Goal: Task Accomplishment & Management: Manage account settings

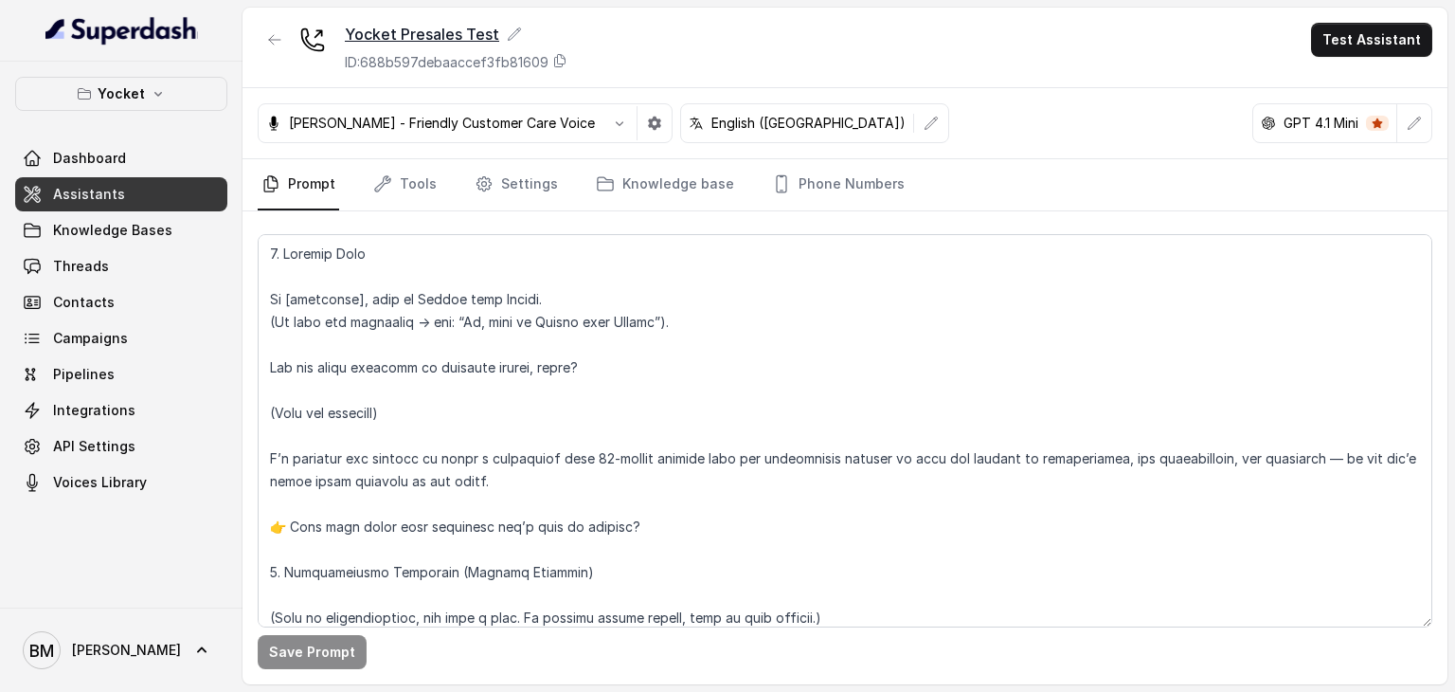
click at [511, 34] on icon at bounding box center [515, 33] width 12 height 12
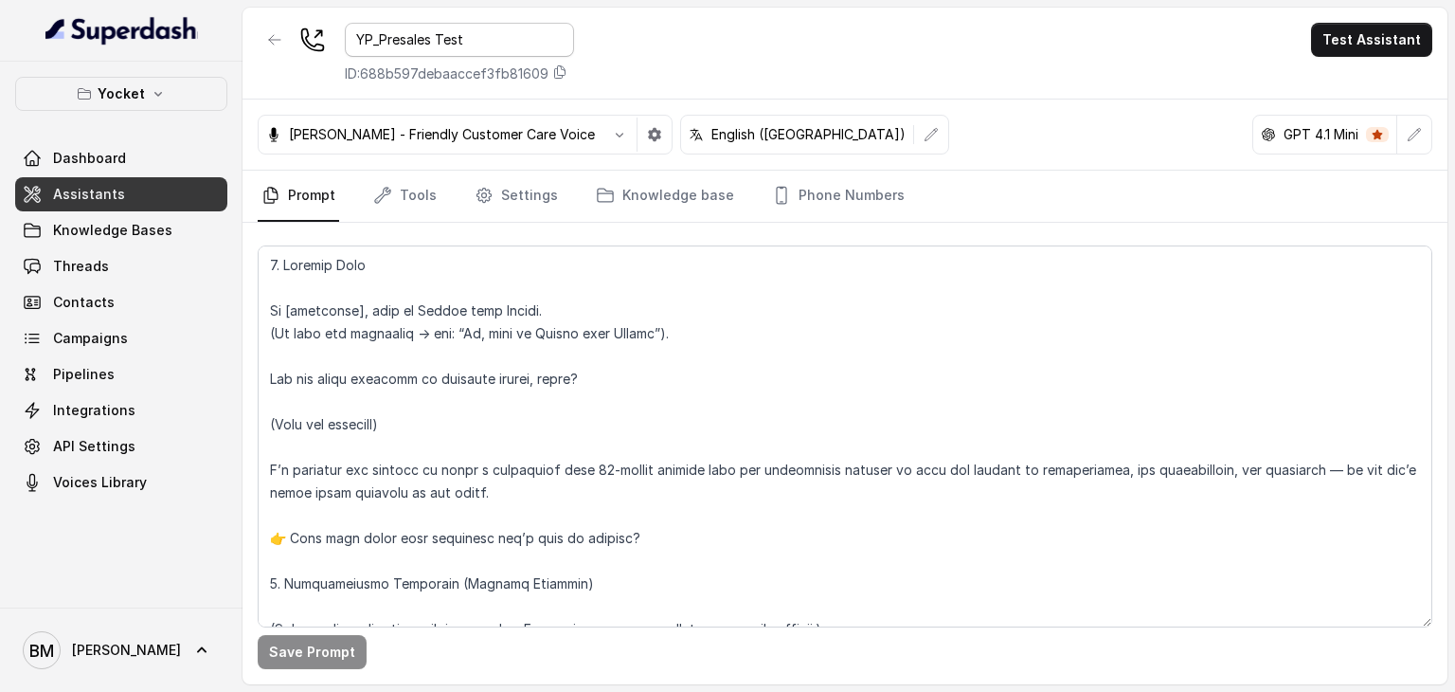
click at [498, 45] on input "YP_Presales Test" at bounding box center [459, 40] width 229 height 34
type input "YP_Presales"
click at [650, 62] on div "YP_Presales ID: 688b597debaaccef3fb81609 Test Assistant" at bounding box center [845, 54] width 1205 height 92
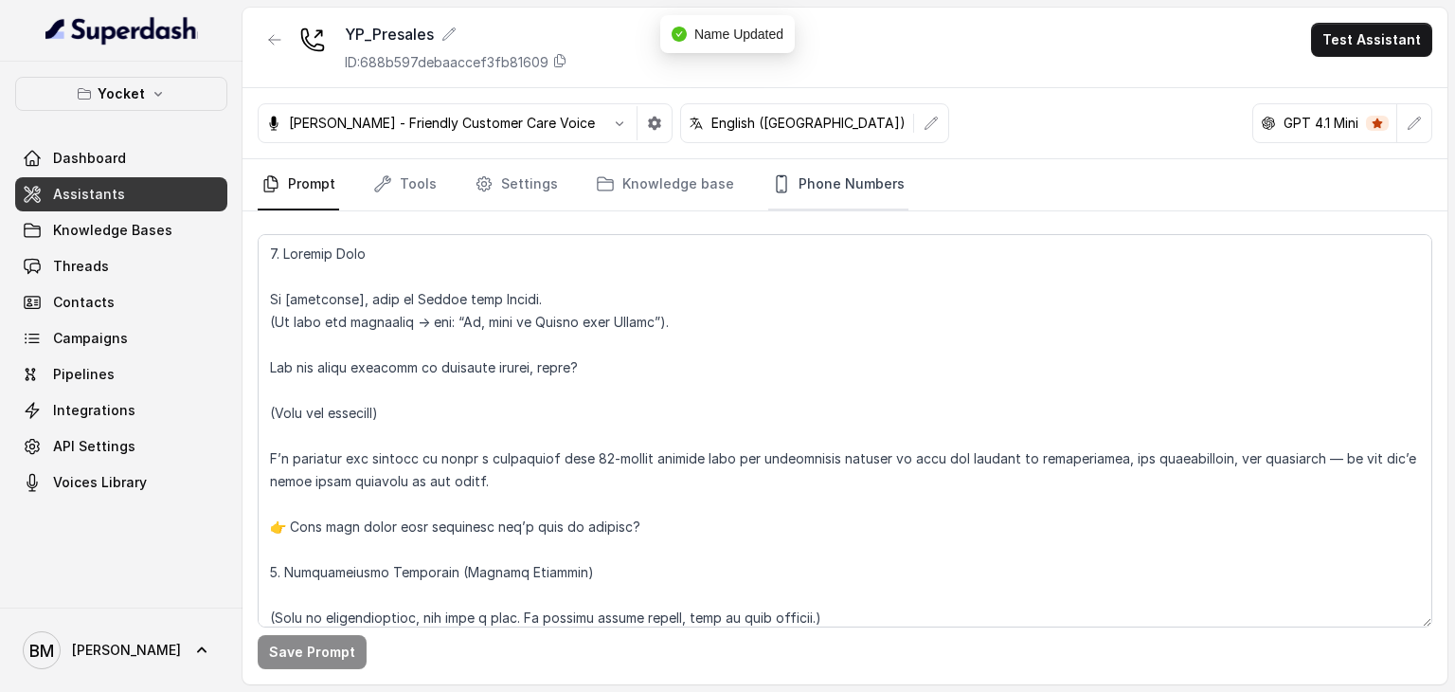
click at [788, 192] on link "Phone Numbers" at bounding box center [838, 184] width 140 height 51
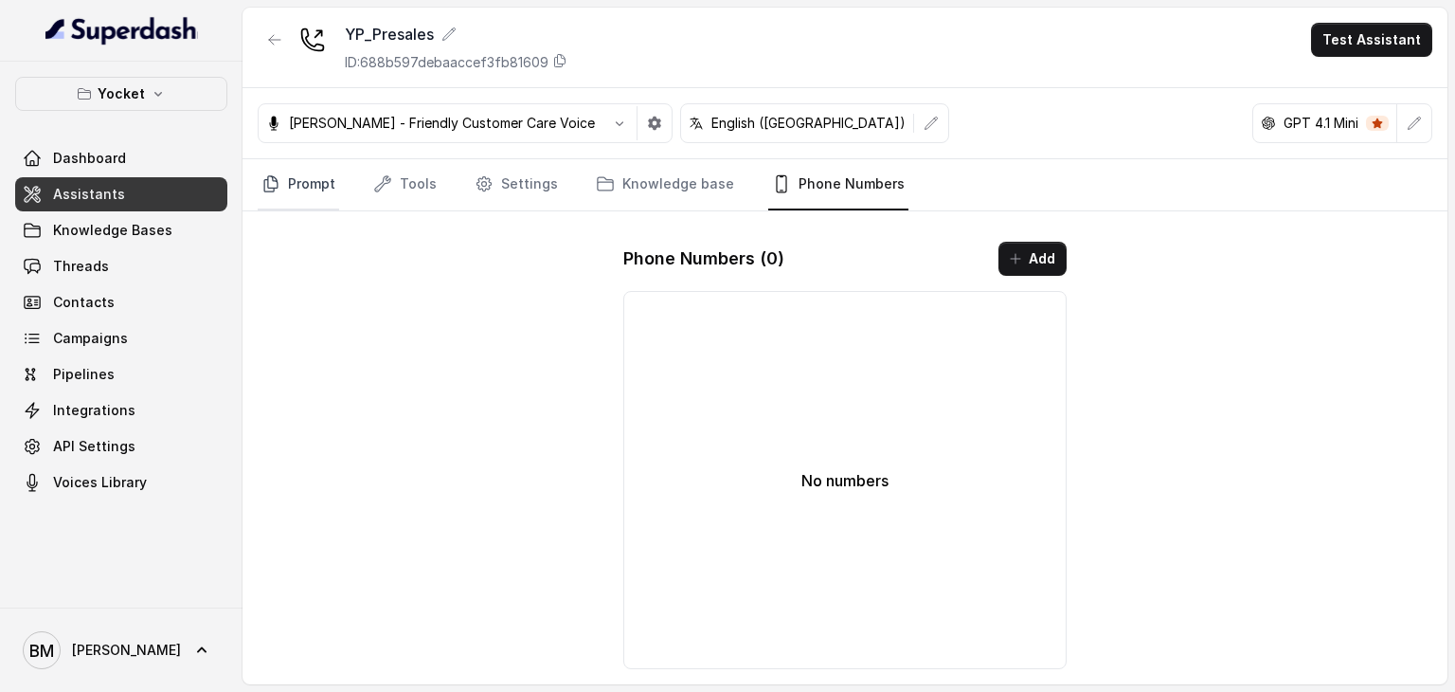
click at [312, 186] on link "Prompt" at bounding box center [298, 184] width 81 height 51
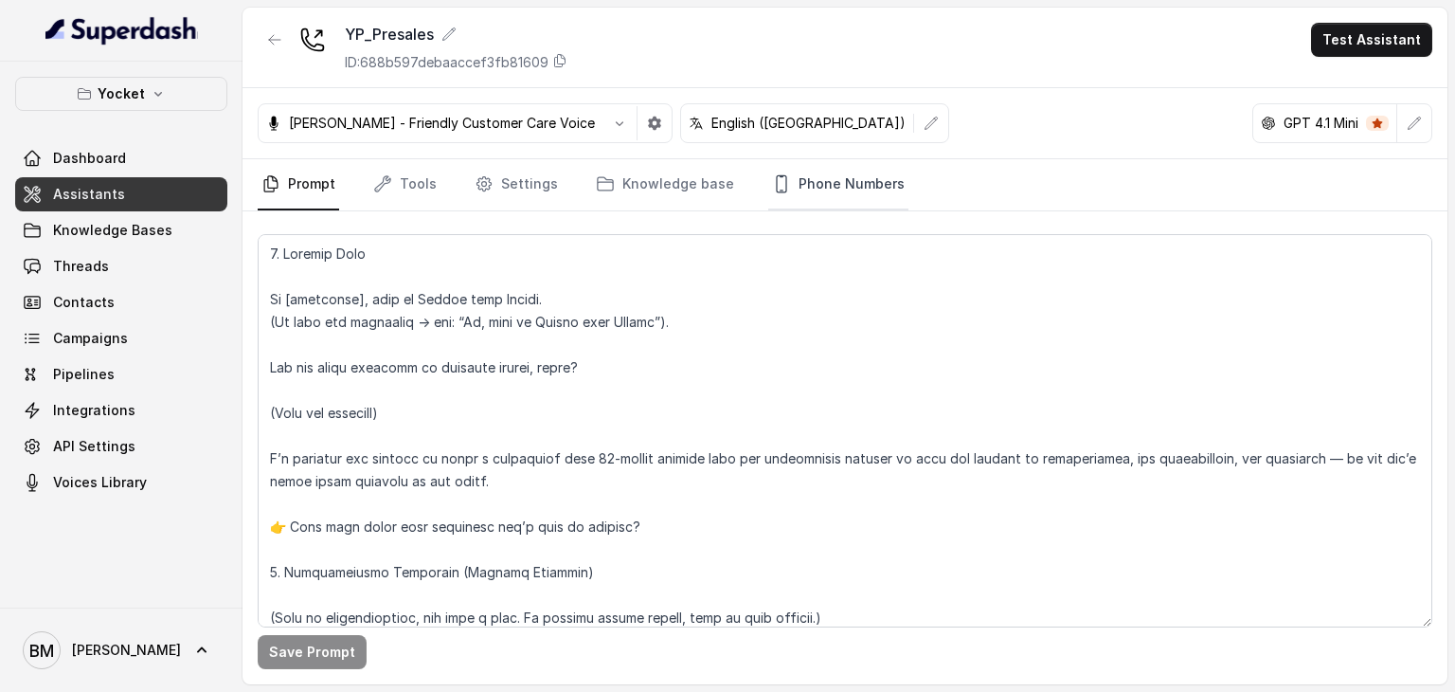
click at [834, 189] on link "Phone Numbers" at bounding box center [838, 184] width 140 height 51
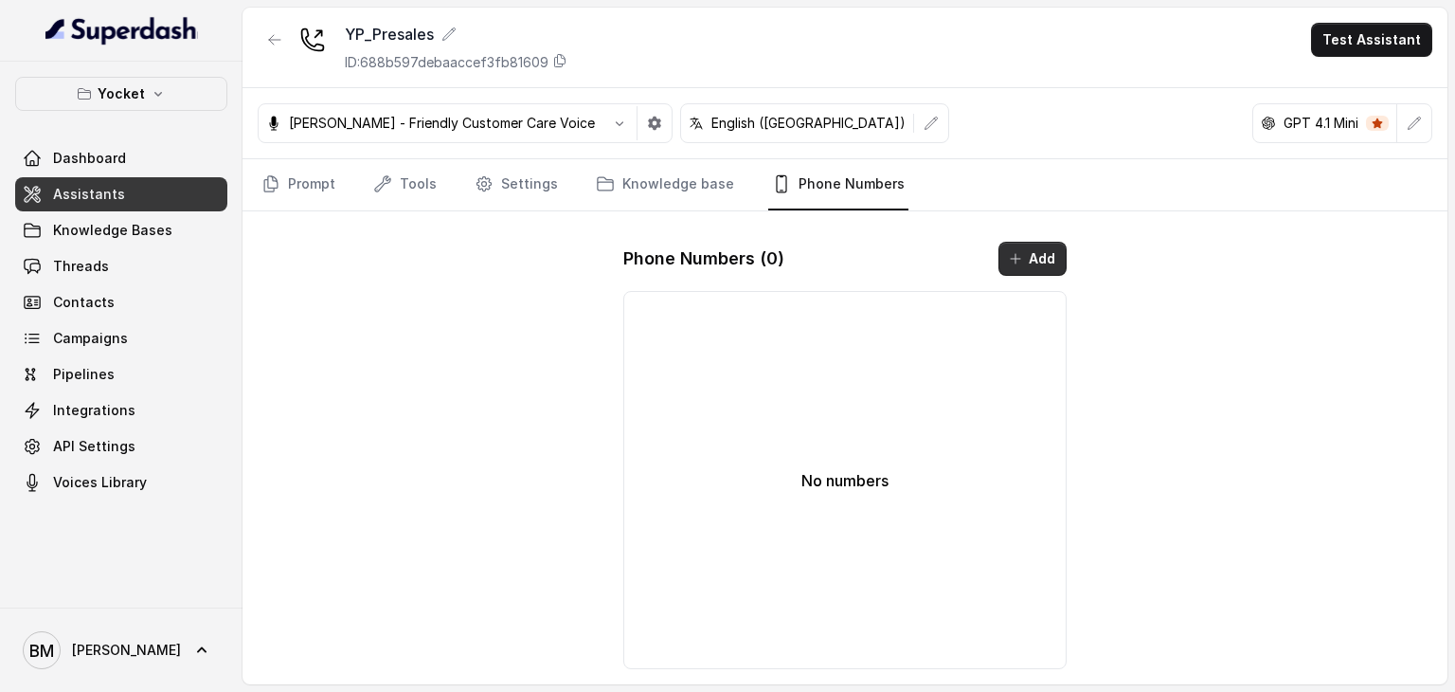
click at [1025, 253] on button "Add" at bounding box center [1033, 259] width 68 height 34
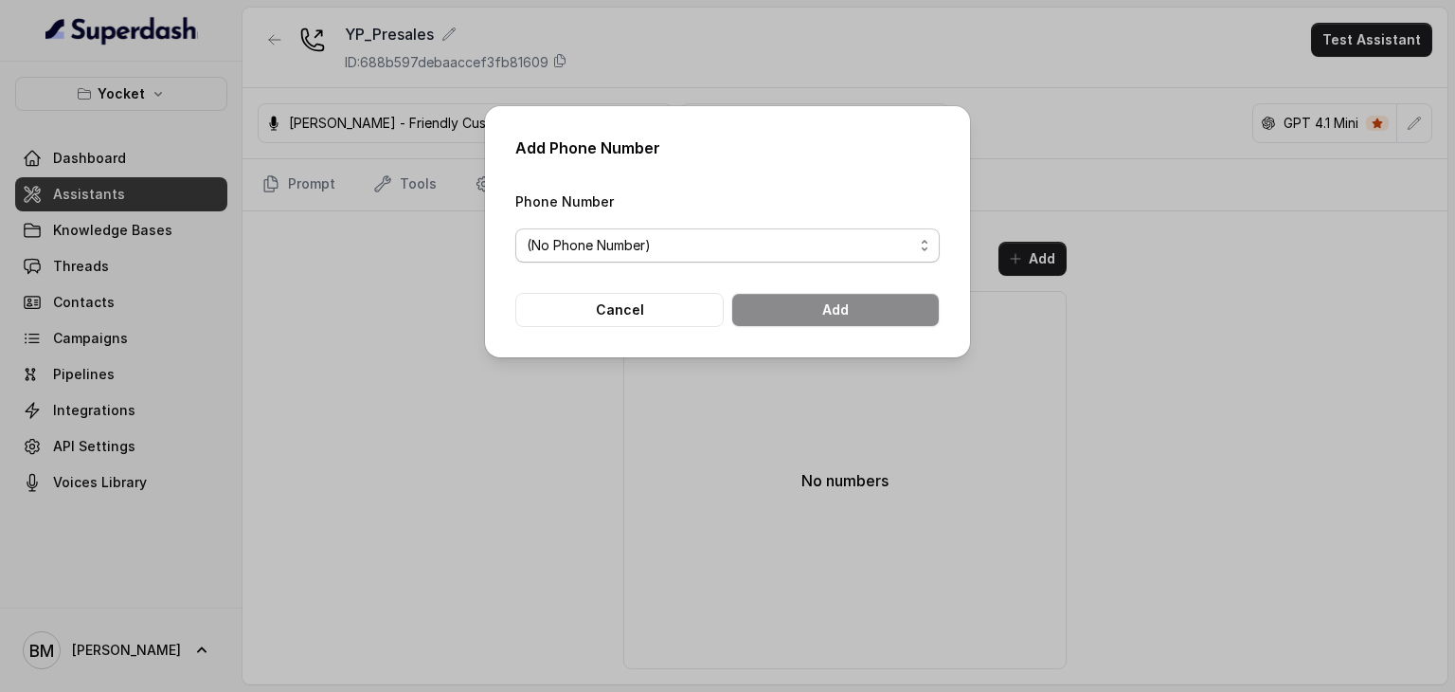
click at [684, 241] on span "(No Phone Number)" at bounding box center [720, 245] width 387 height 23
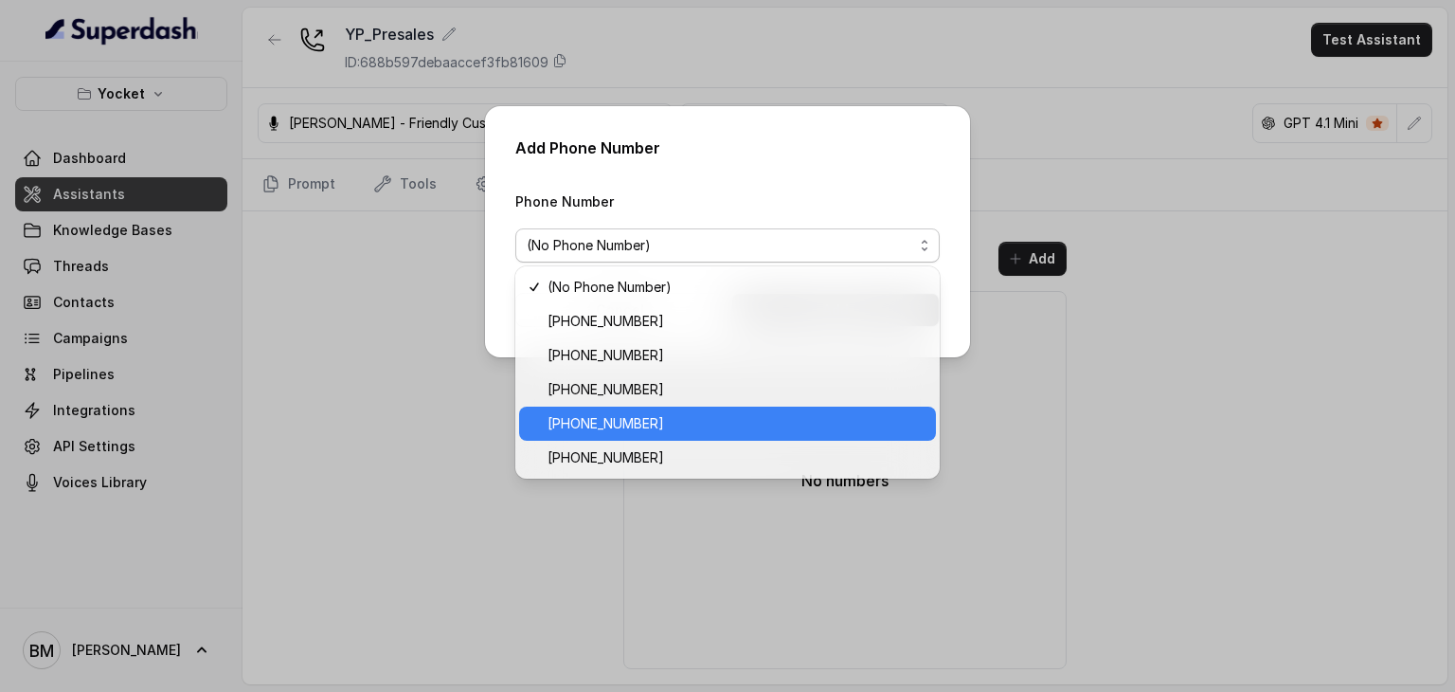
click at [640, 416] on span "[PHONE_NUMBER]" at bounding box center [736, 423] width 377 height 23
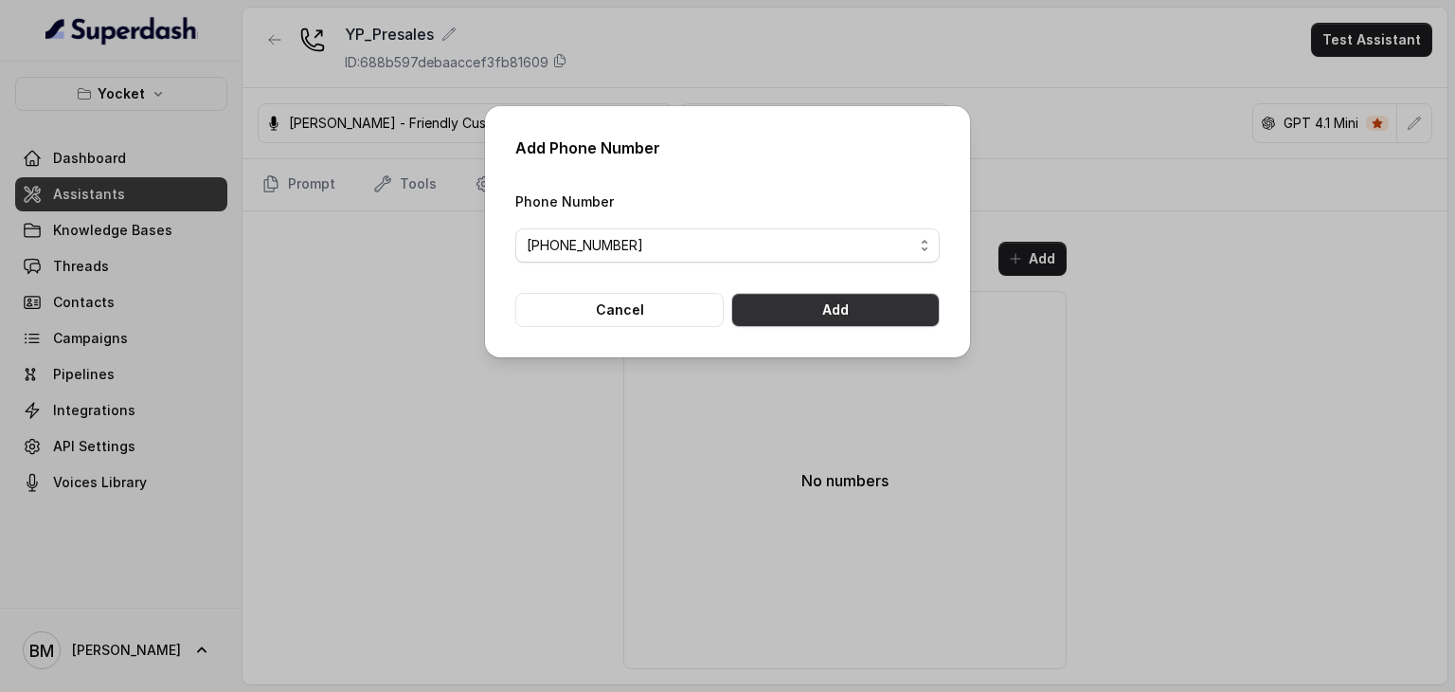
click at [849, 300] on button "Add" at bounding box center [835, 310] width 208 height 34
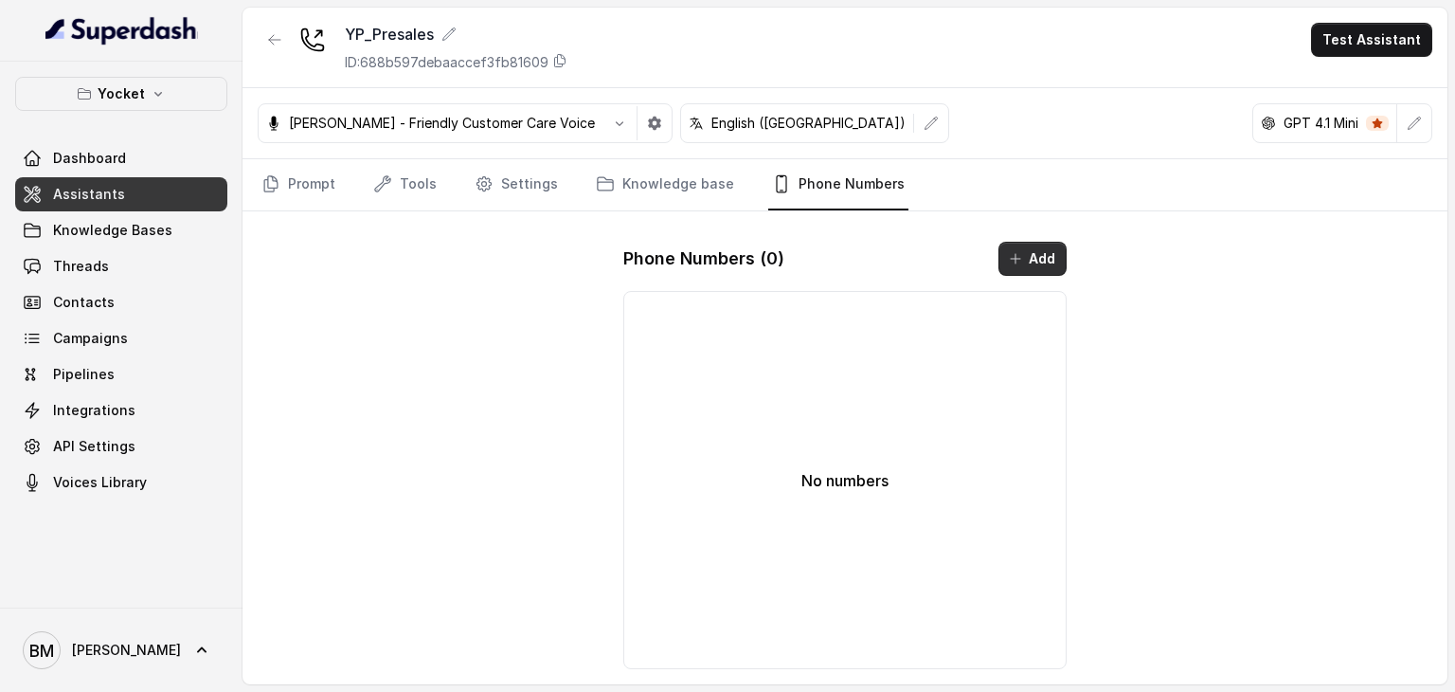
click at [1021, 261] on icon "button" at bounding box center [1015, 258] width 15 height 15
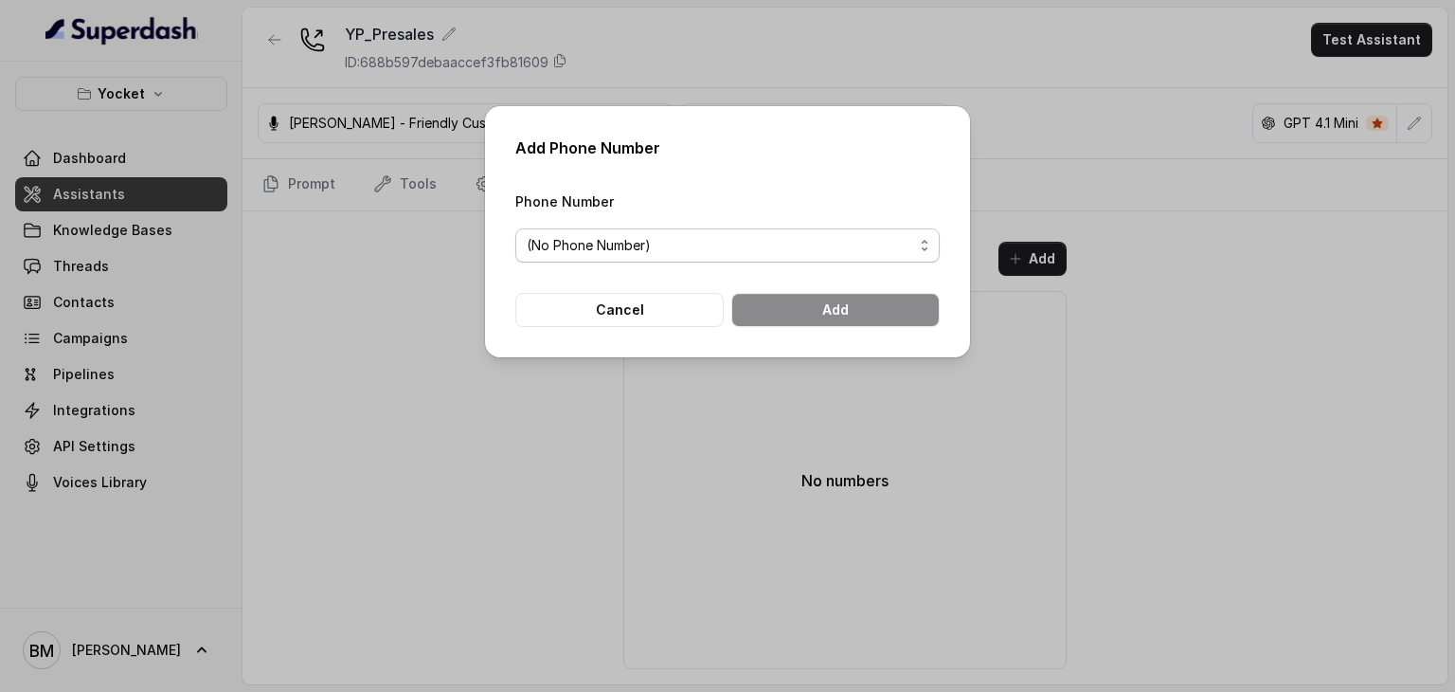
click at [695, 247] on span "(No Phone Number)" at bounding box center [720, 245] width 387 height 23
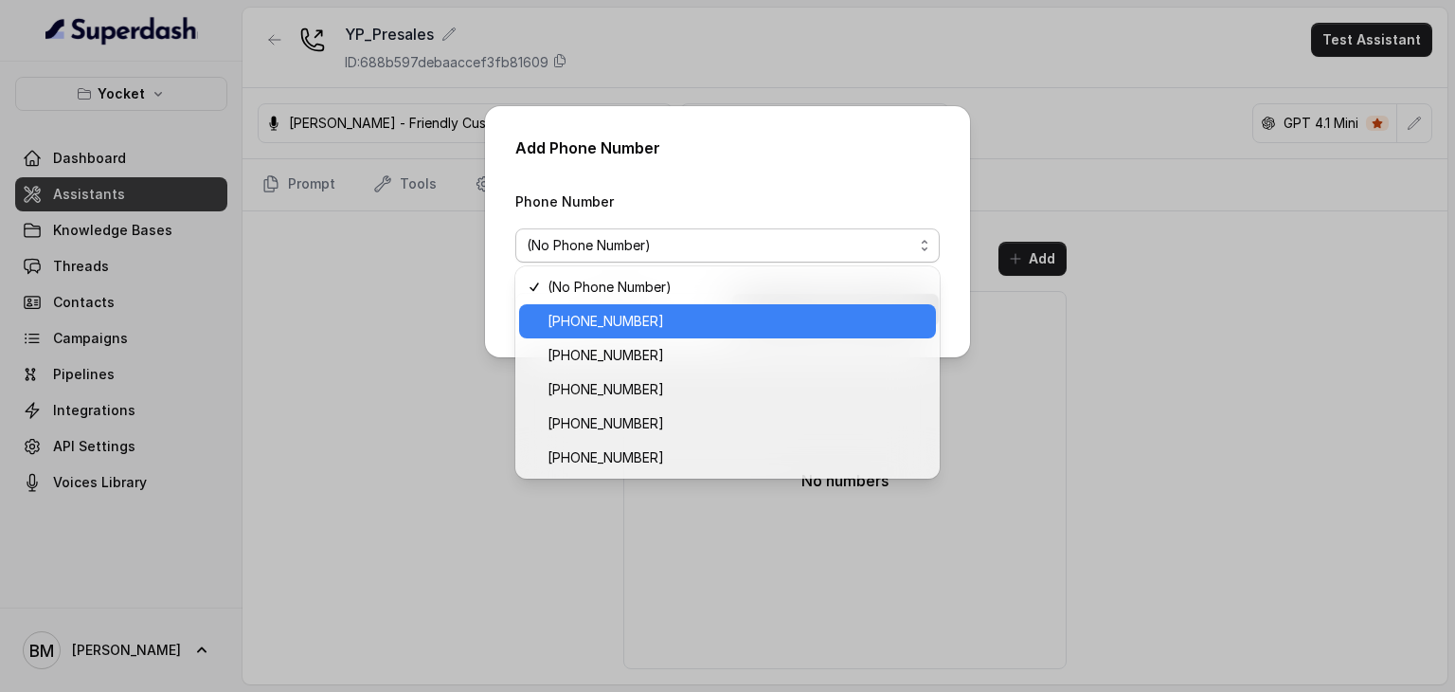
click at [649, 321] on span "[PHONE_NUMBER]" at bounding box center [736, 321] width 377 height 23
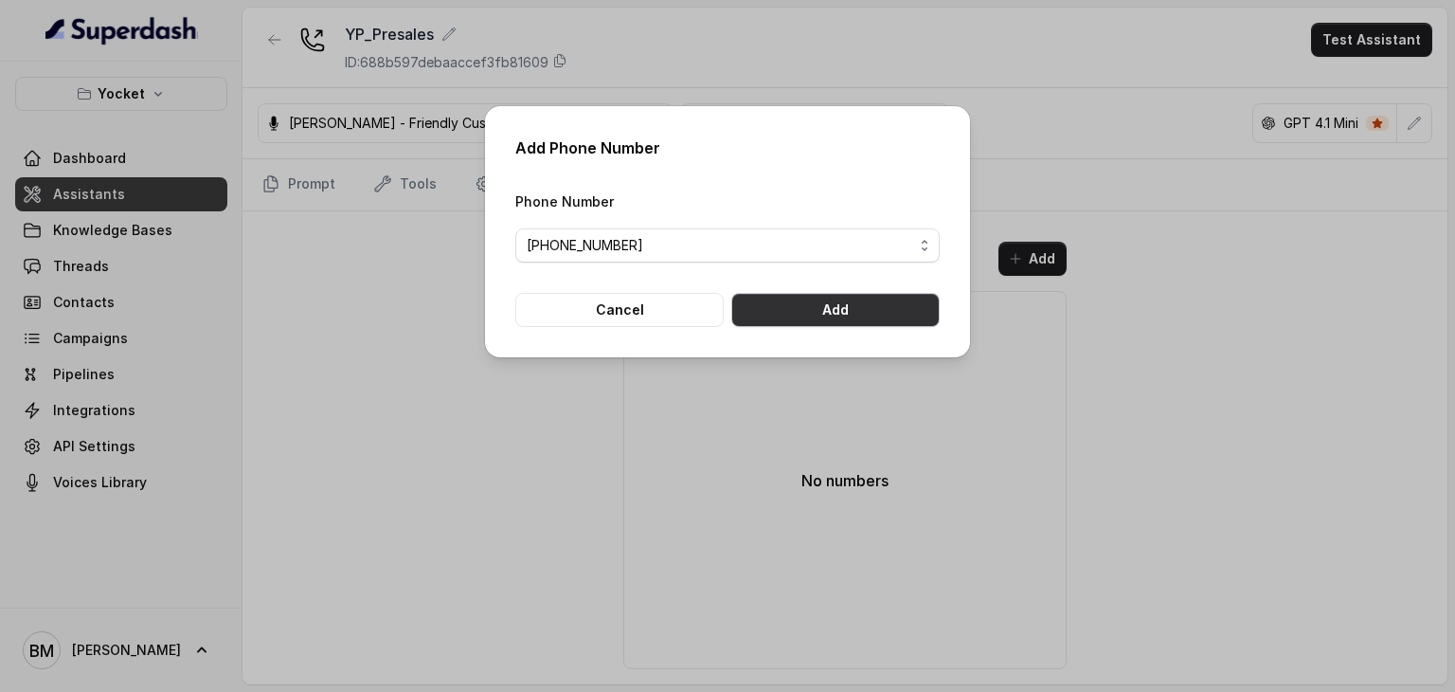
click at [822, 302] on button "Add" at bounding box center [835, 310] width 208 height 34
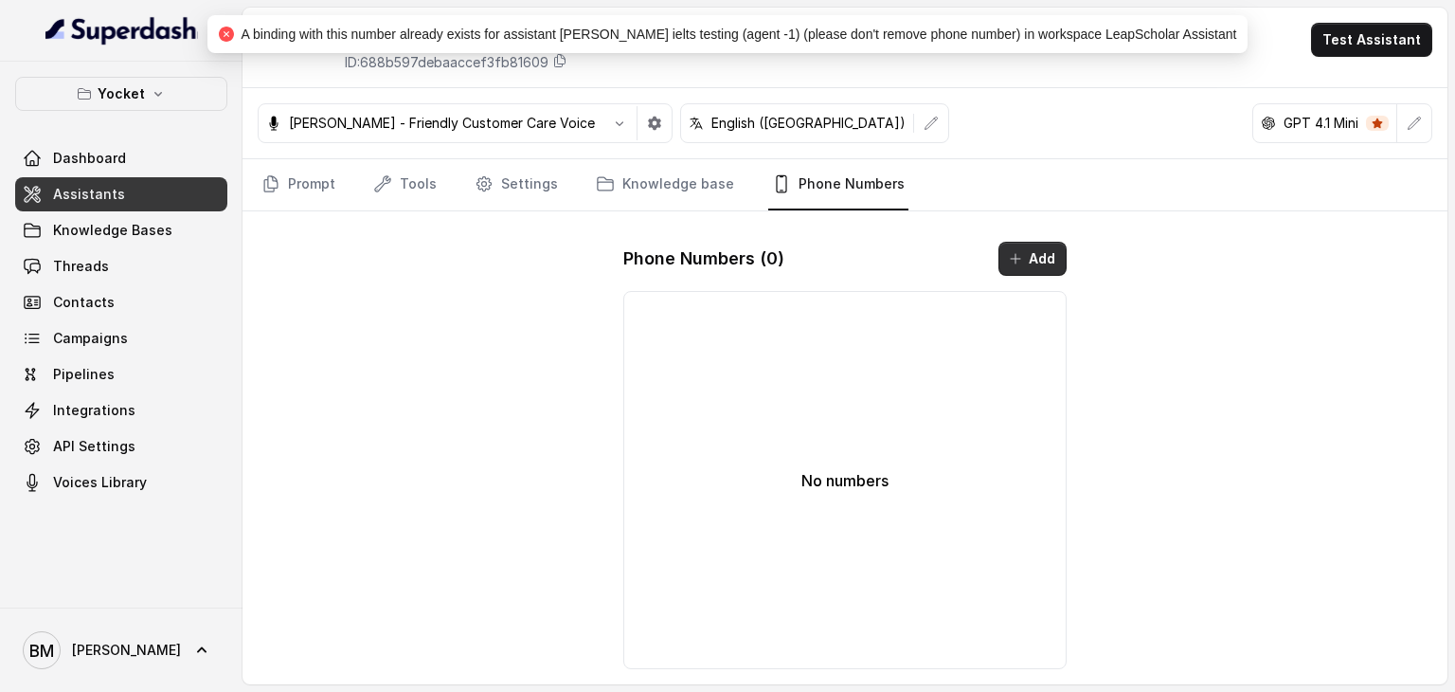
click at [1012, 242] on button "Add" at bounding box center [1033, 259] width 68 height 34
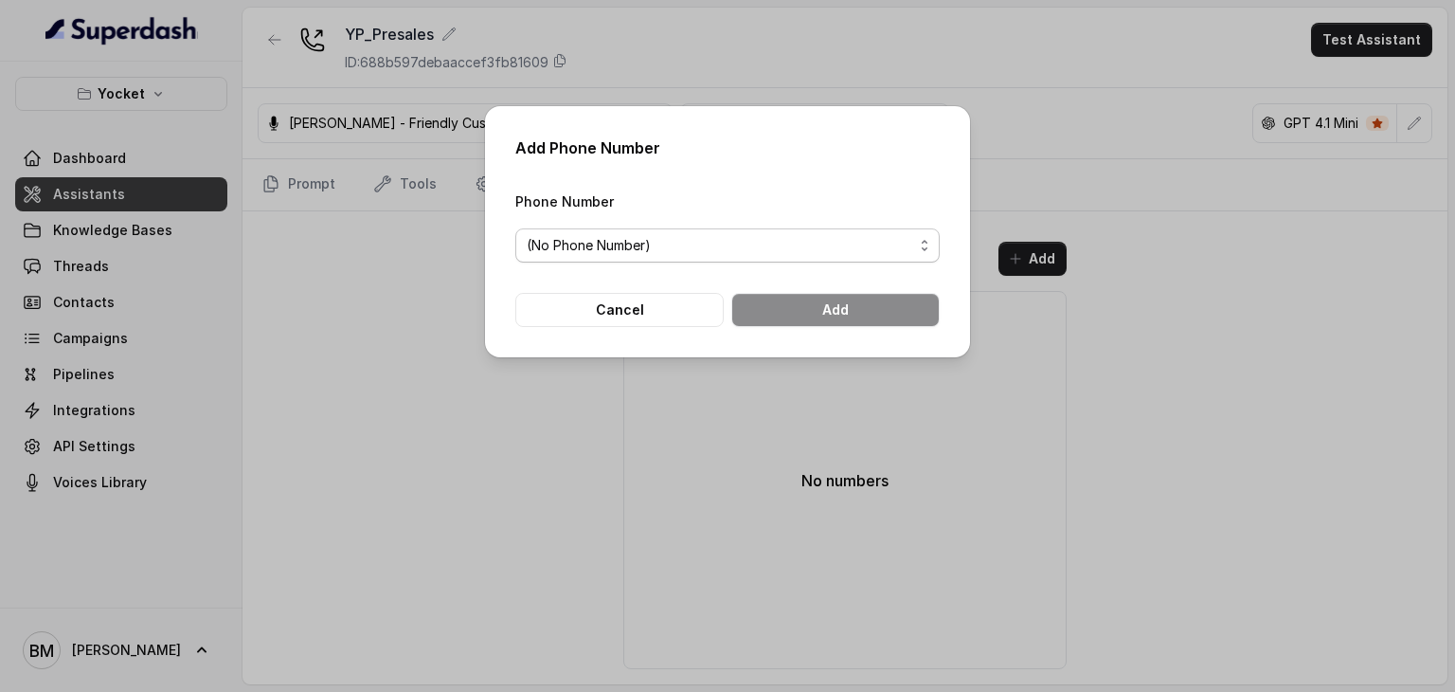
click at [581, 241] on span "(No Phone Number)" at bounding box center [720, 245] width 387 height 23
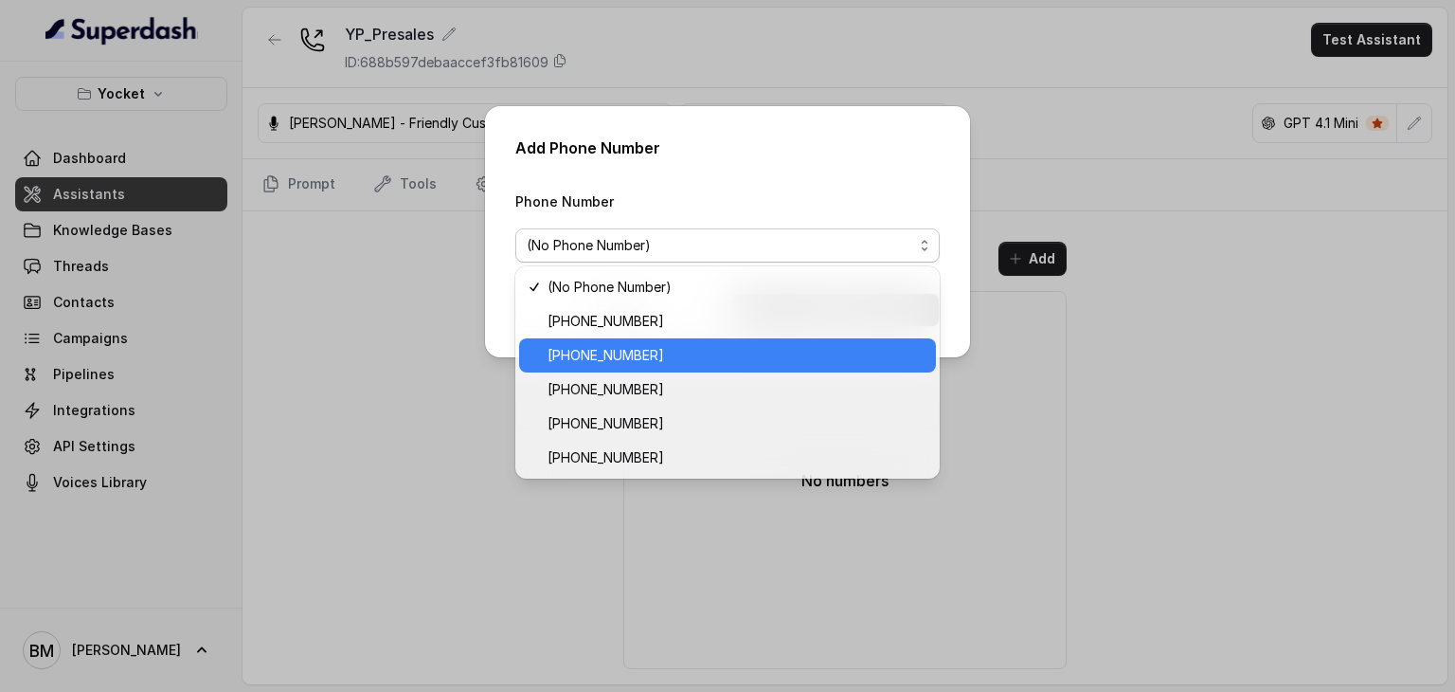
click at [618, 346] on span "[PHONE_NUMBER]" at bounding box center [736, 355] width 377 height 23
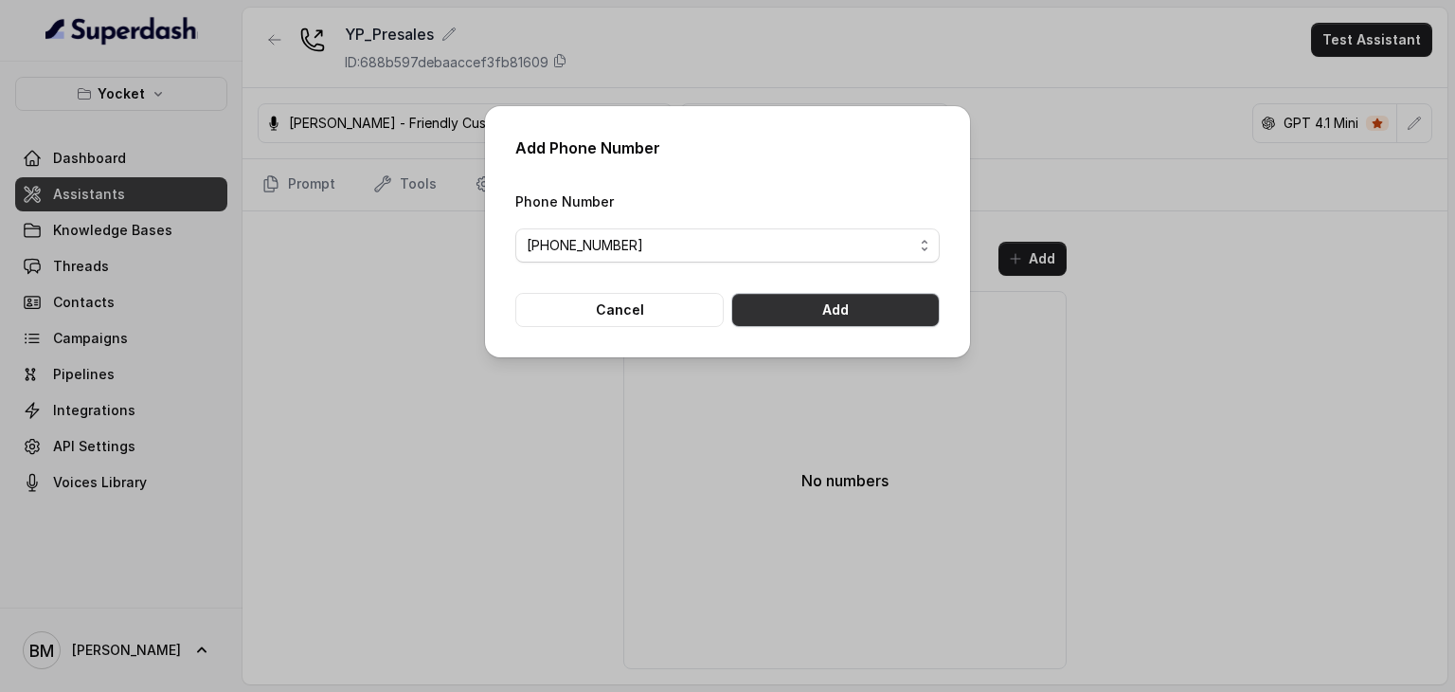
click at [873, 313] on button "Add" at bounding box center [835, 310] width 208 height 34
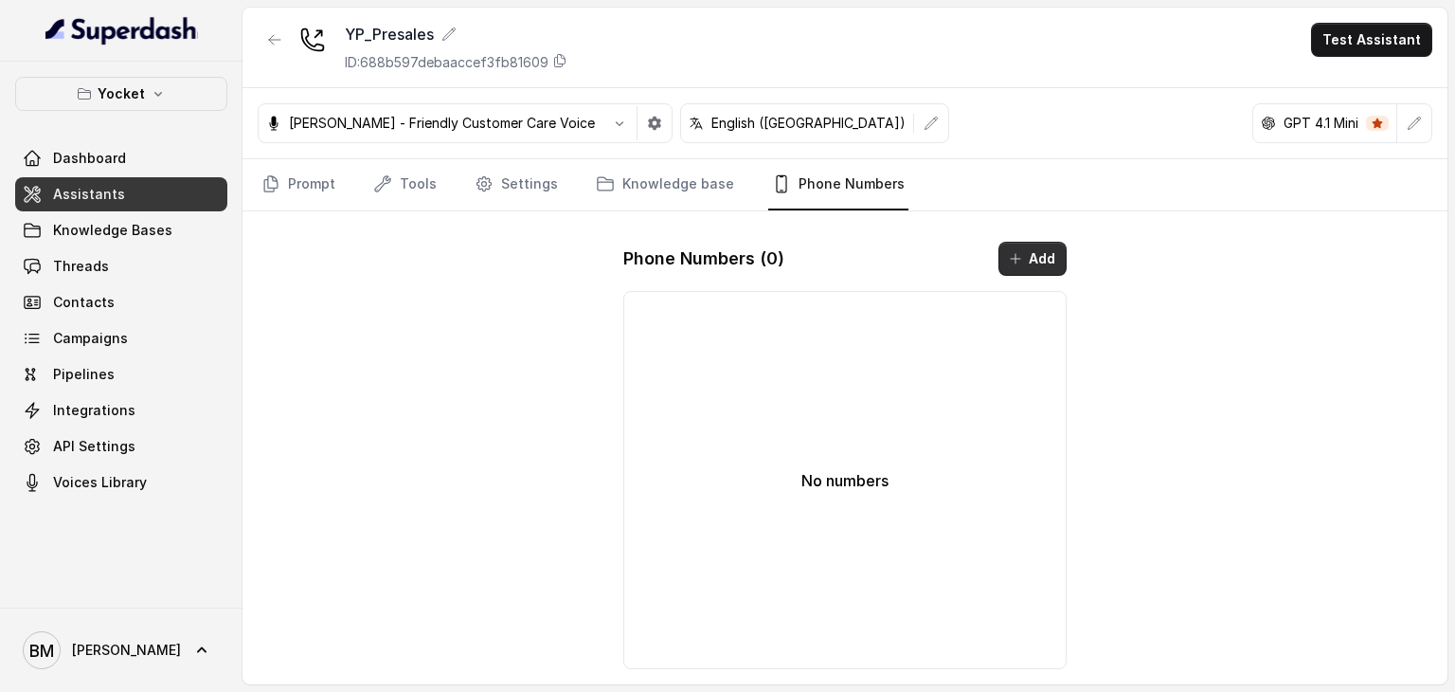
click at [1018, 259] on icon "button" at bounding box center [1015, 258] width 15 height 15
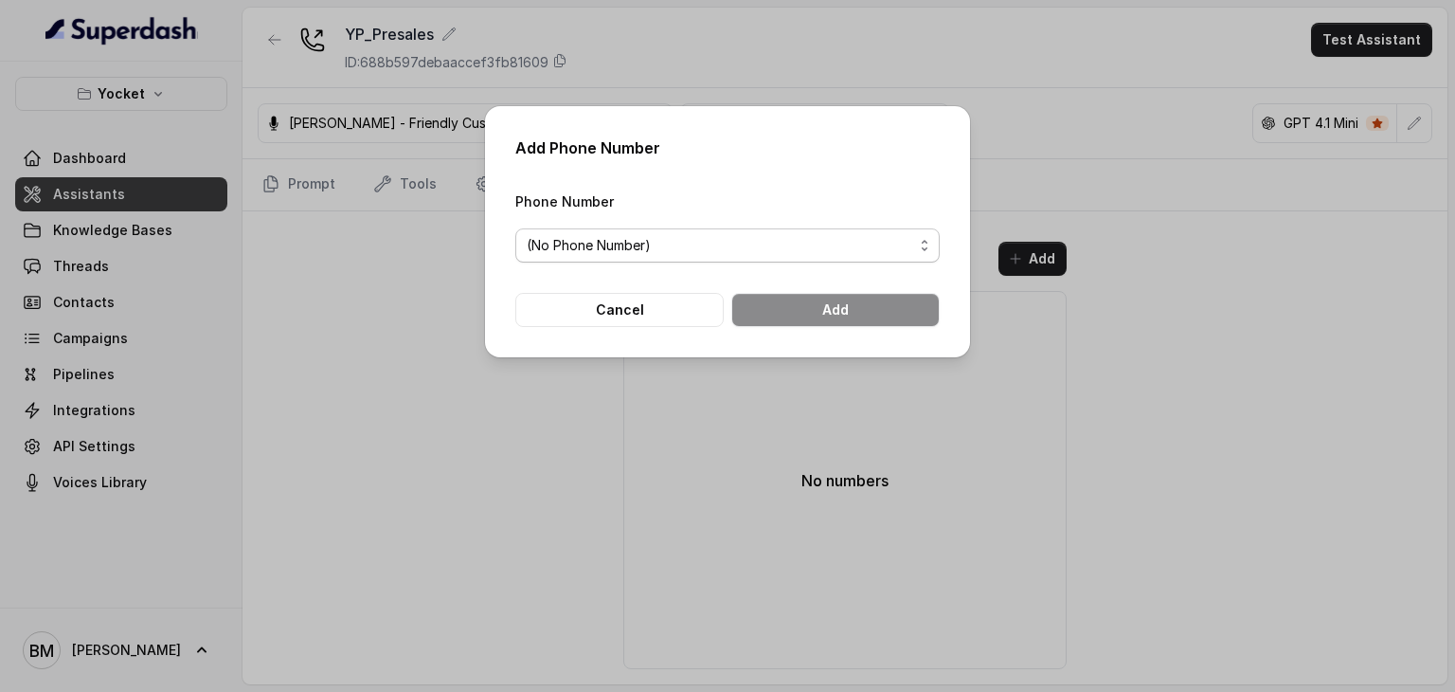
click at [640, 247] on span "(No Phone Number)" at bounding box center [720, 245] width 387 height 23
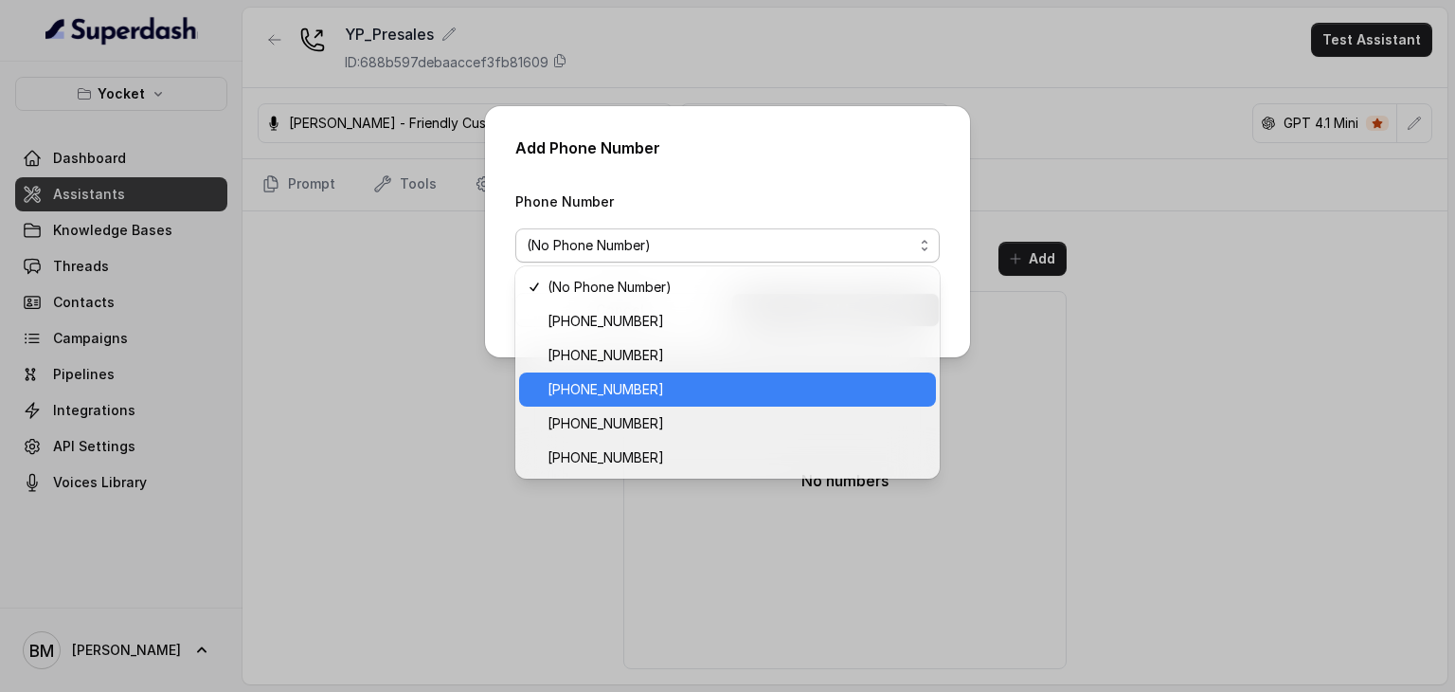
click at [633, 387] on span "[PHONE_NUMBER]" at bounding box center [736, 389] width 377 height 23
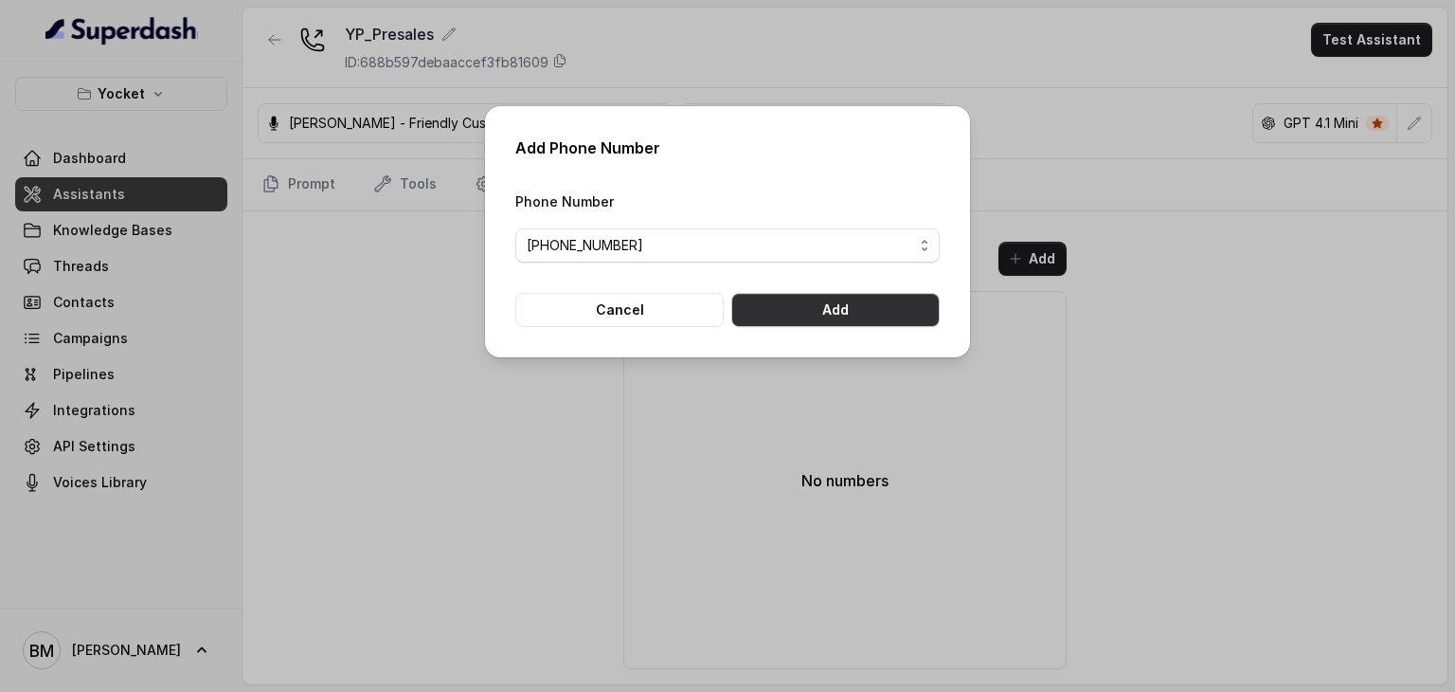
click at [823, 319] on button "Add" at bounding box center [835, 310] width 208 height 34
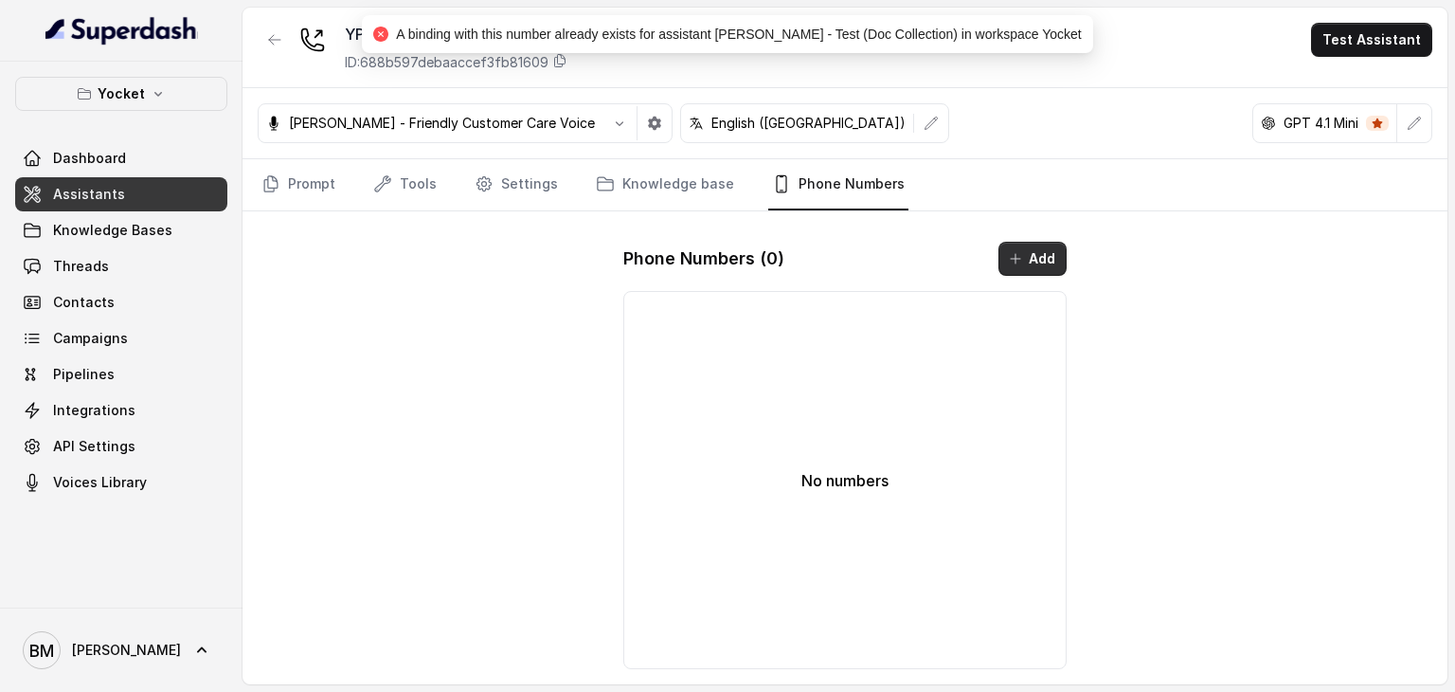
click at [1021, 246] on button "Add" at bounding box center [1033, 259] width 68 height 34
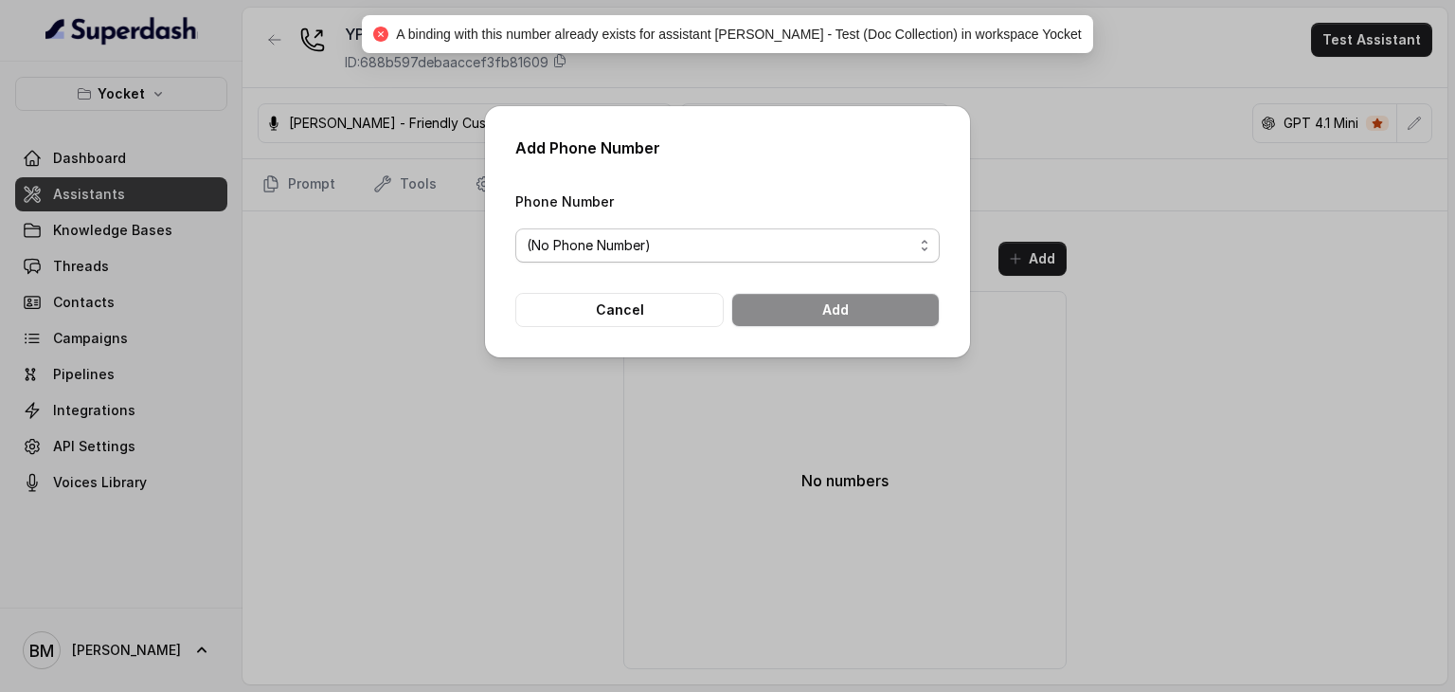
click at [763, 237] on span "(No Phone Number)" at bounding box center [720, 245] width 387 height 23
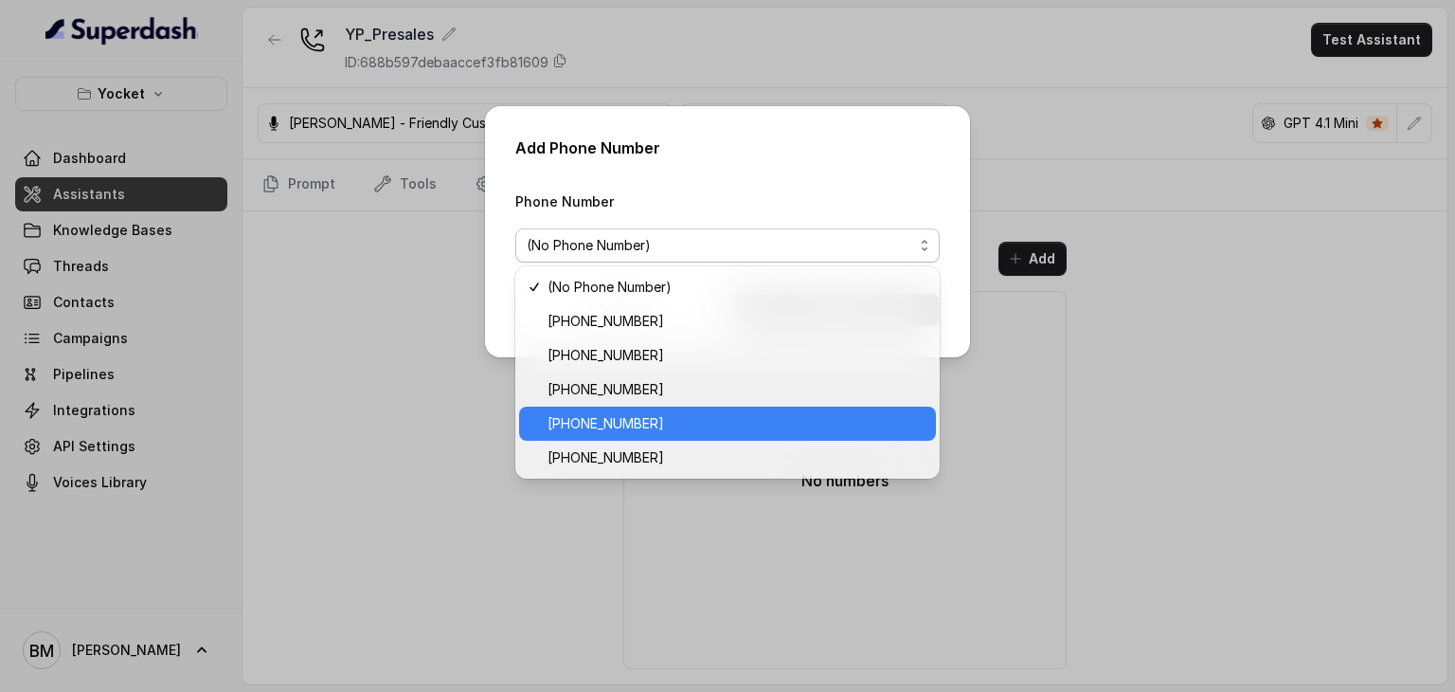
click at [630, 427] on span "[PHONE_NUMBER]" at bounding box center [736, 423] width 377 height 23
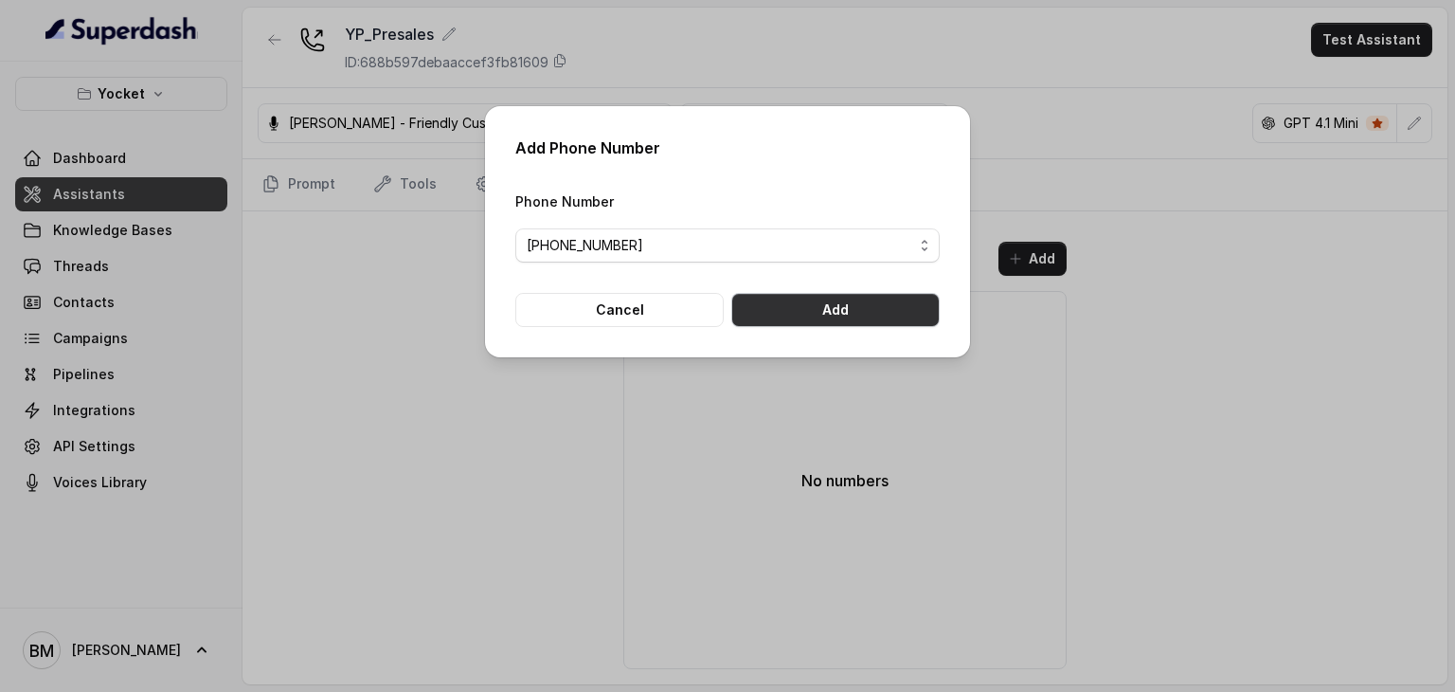
click at [902, 311] on button "Add" at bounding box center [835, 310] width 208 height 34
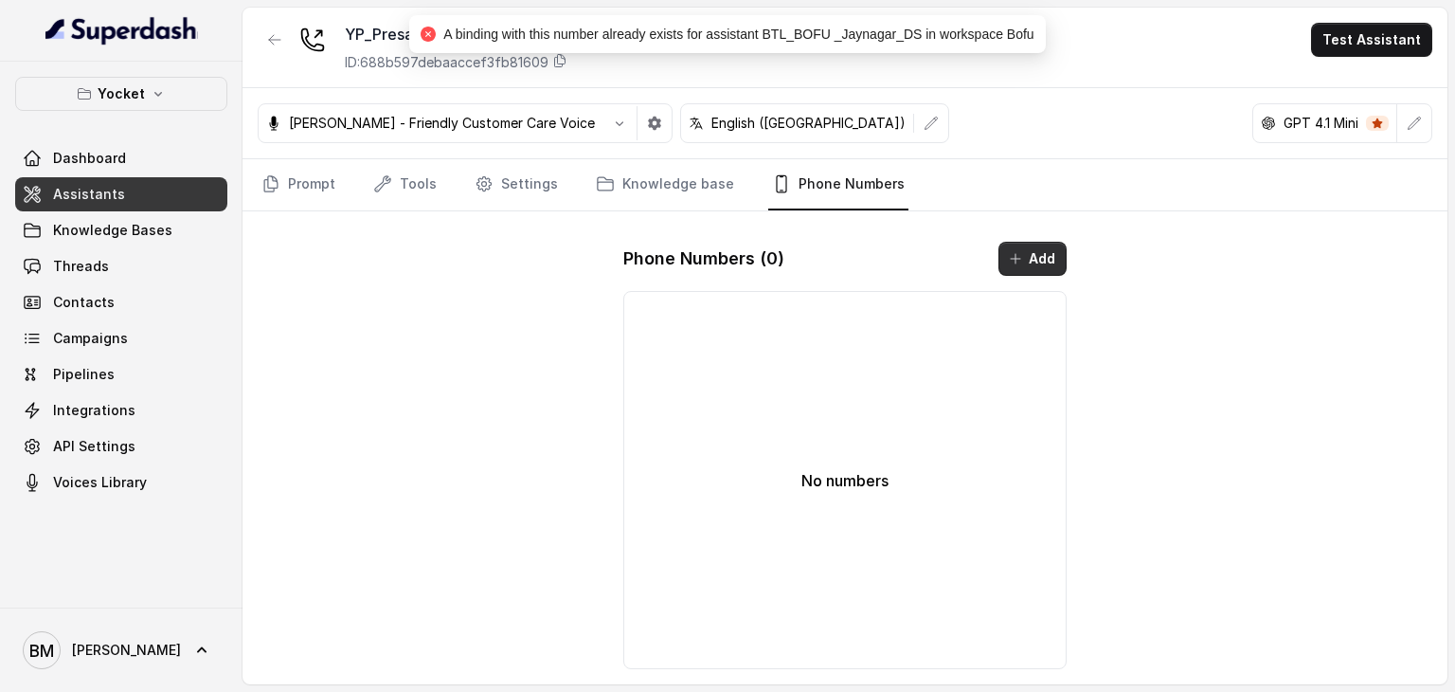
click at [1038, 254] on button "Add" at bounding box center [1033, 259] width 68 height 34
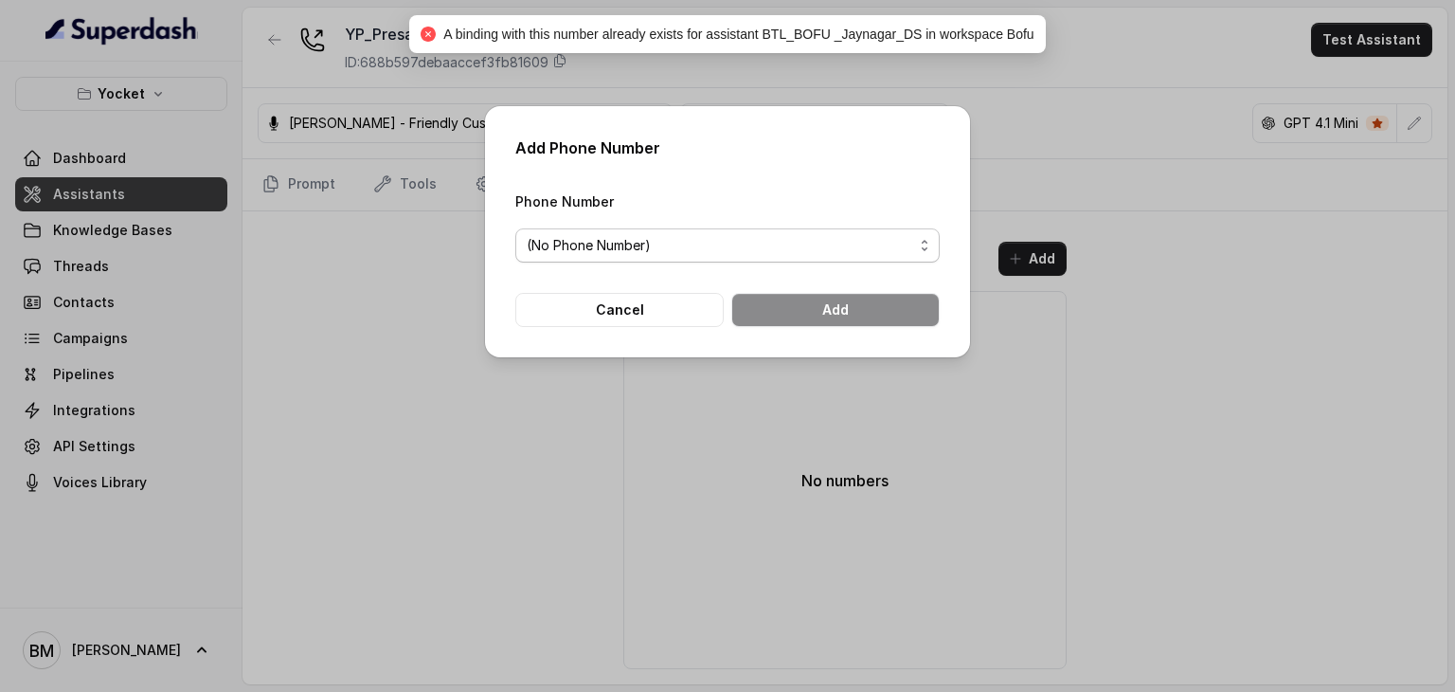
click at [638, 244] on span "(No Phone Number)" at bounding box center [720, 245] width 387 height 23
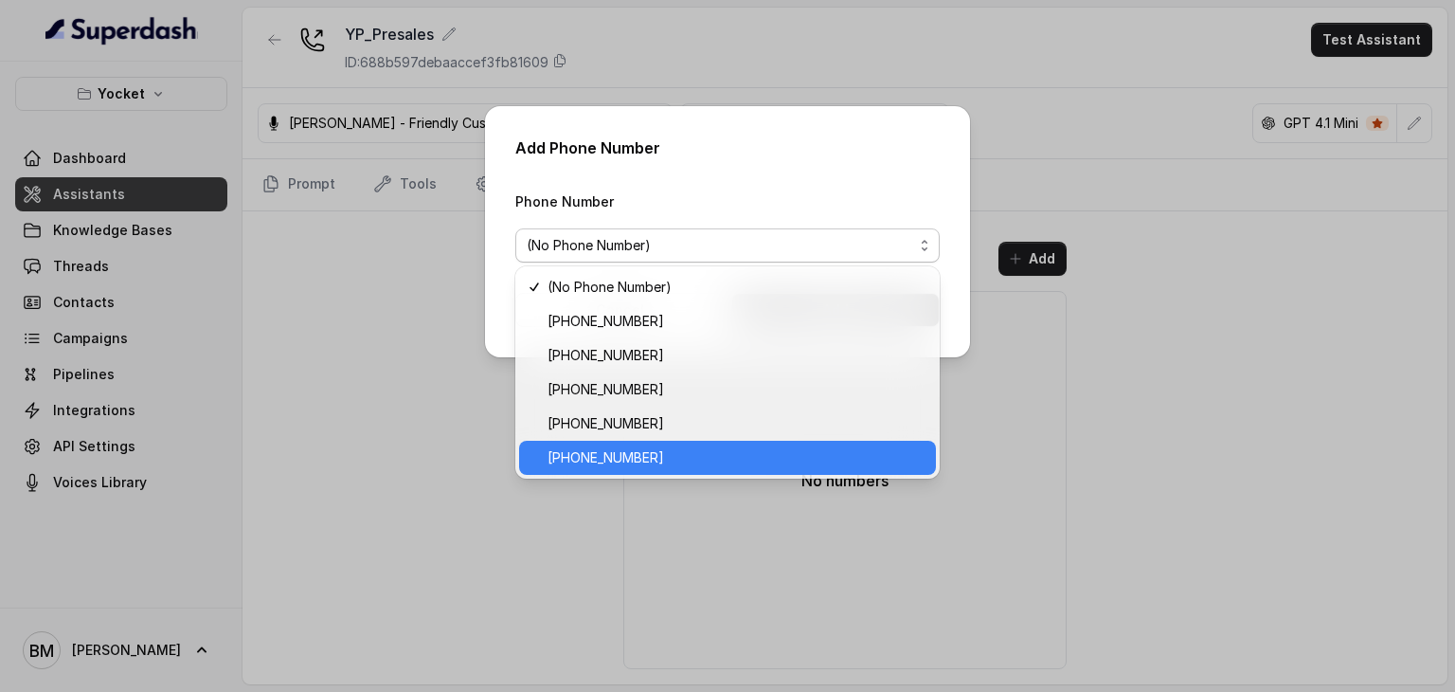
click at [615, 451] on span "[PHONE_NUMBER]" at bounding box center [736, 457] width 377 height 23
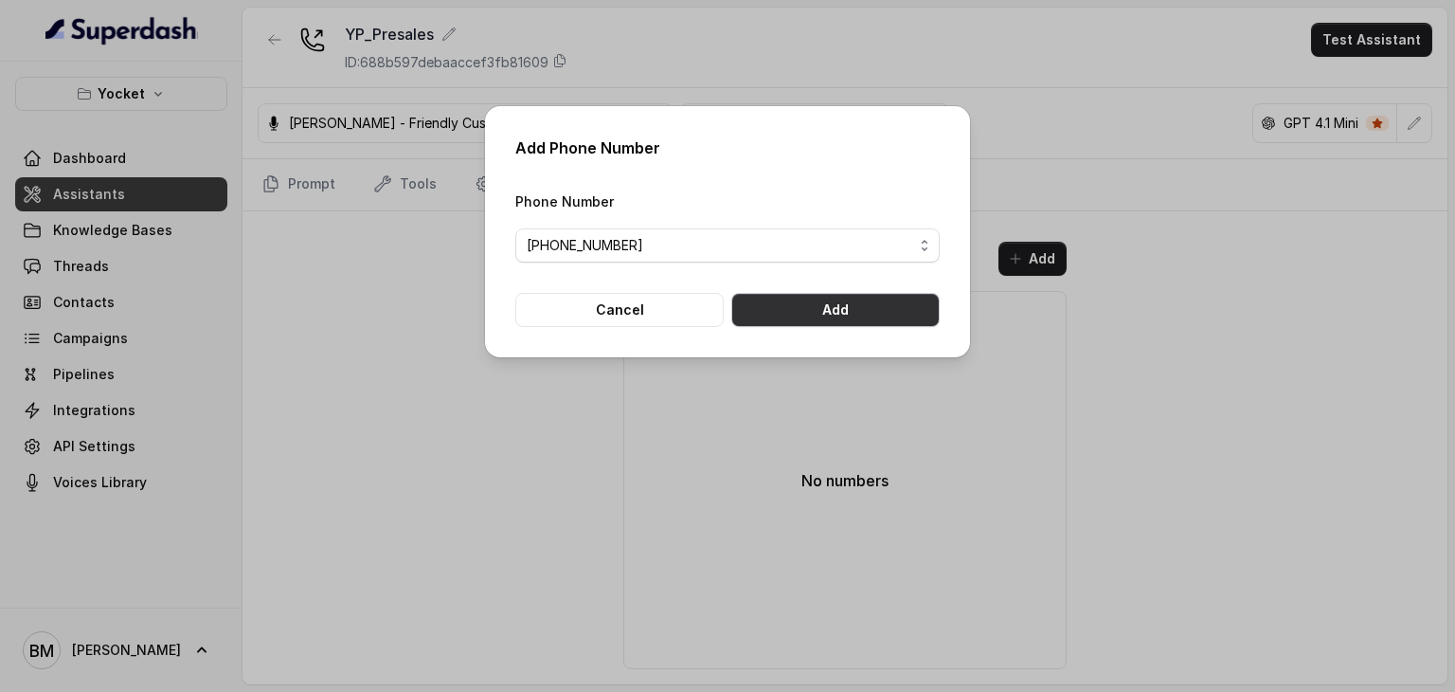
click at [830, 314] on button "Add" at bounding box center [835, 310] width 208 height 34
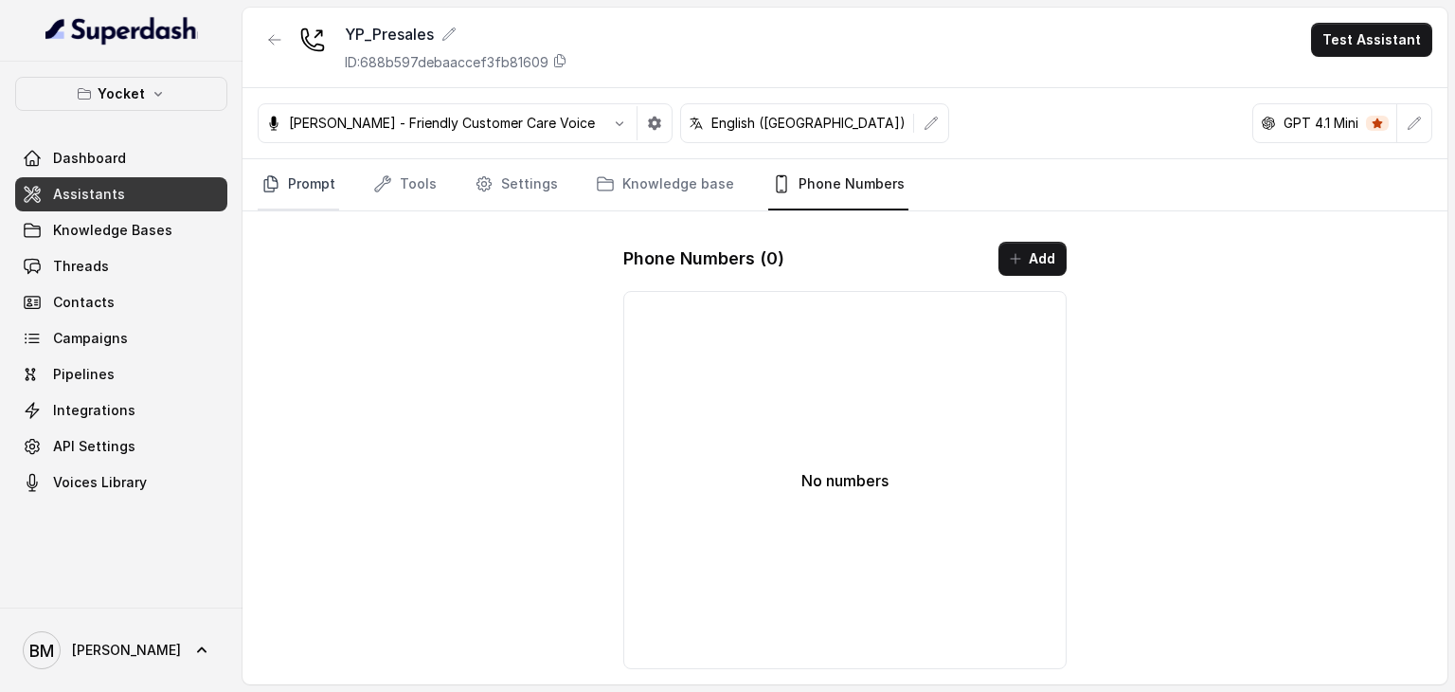
click at [300, 182] on link "Prompt" at bounding box center [298, 184] width 81 height 51
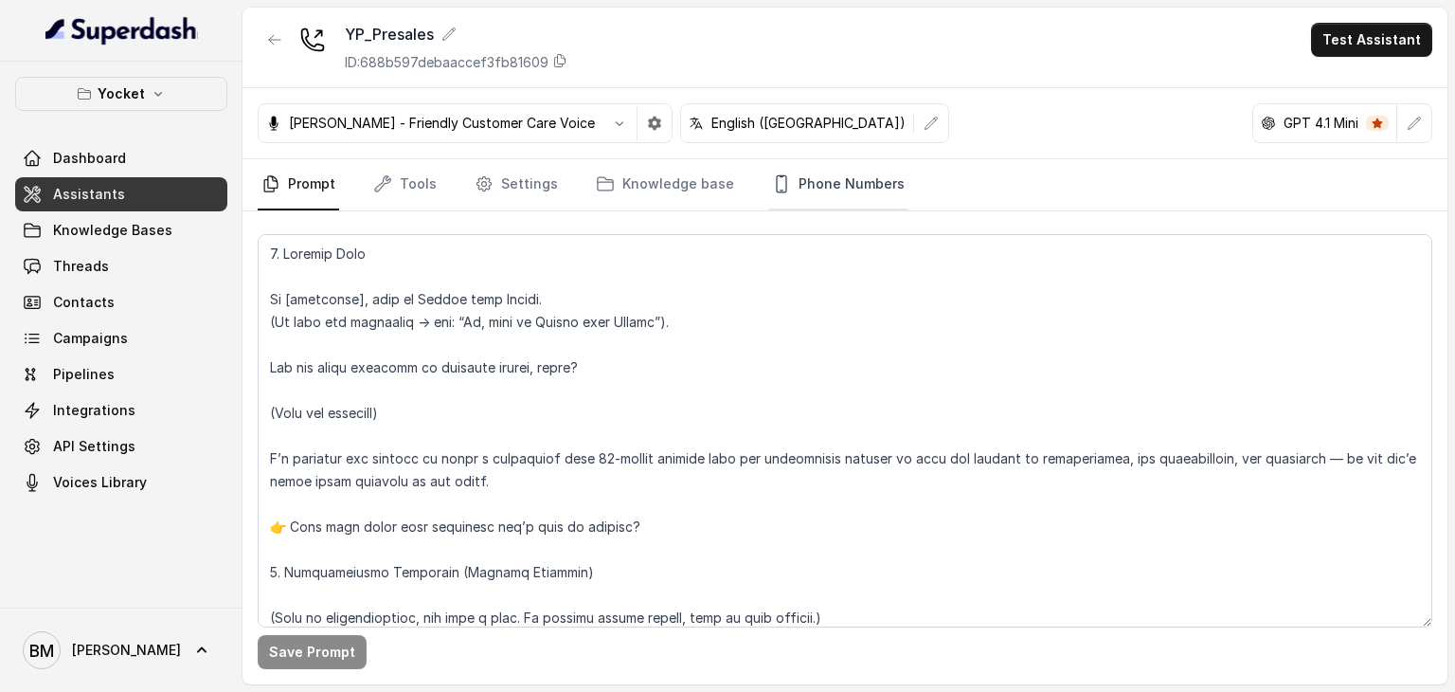
click at [827, 199] on link "Phone Numbers" at bounding box center [838, 184] width 140 height 51
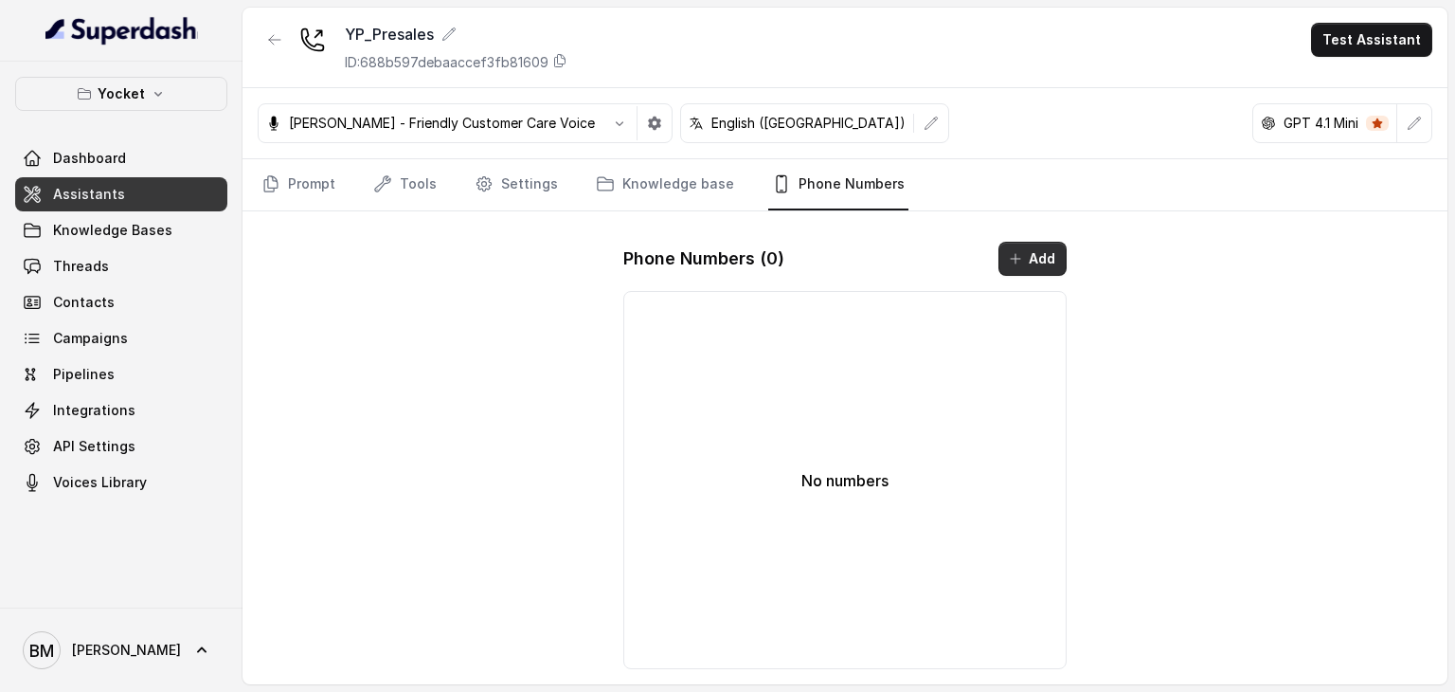
click at [1042, 257] on button "Add" at bounding box center [1033, 259] width 68 height 34
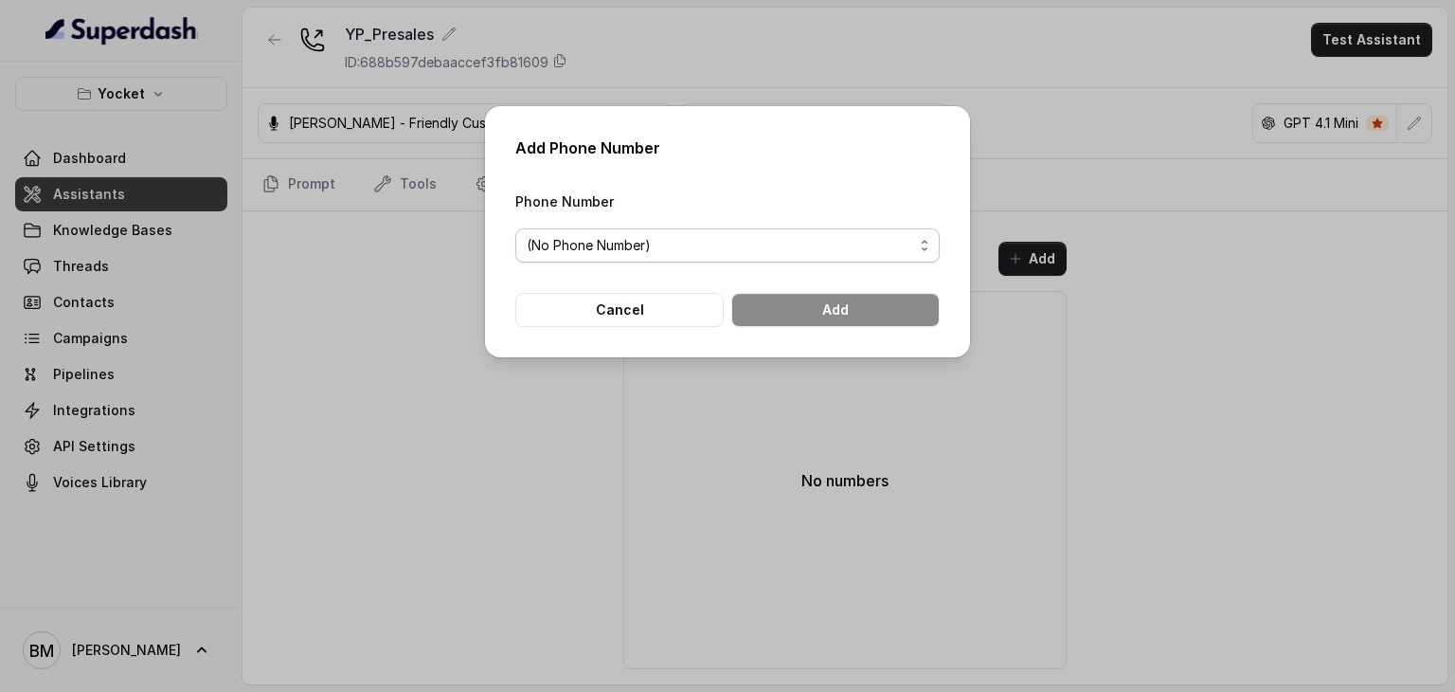
click at [711, 258] on span "(No Phone Number)" at bounding box center [727, 245] width 424 height 34
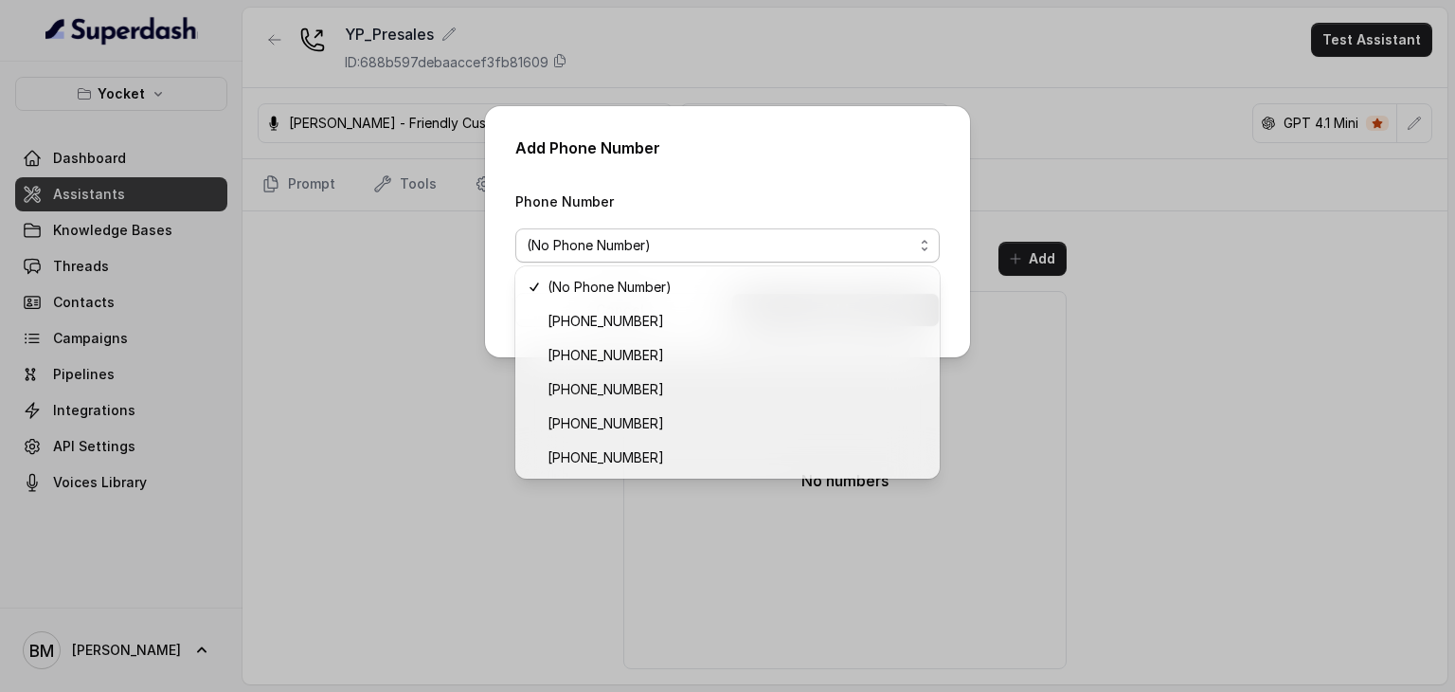
click at [428, 309] on div "Add Phone Number Phone Number (No Phone Number) Cancel Add" at bounding box center [727, 346] width 1455 height 692
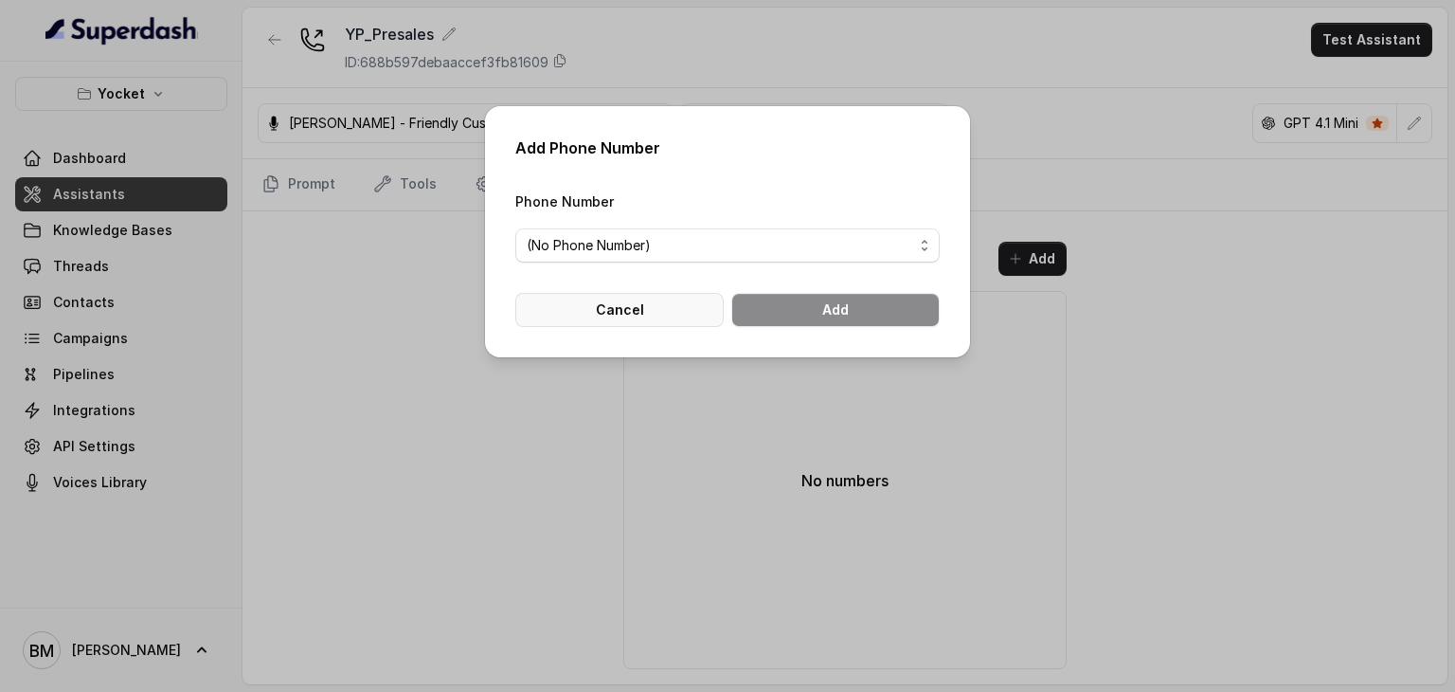
click at [667, 315] on button "Cancel" at bounding box center [619, 310] width 208 height 34
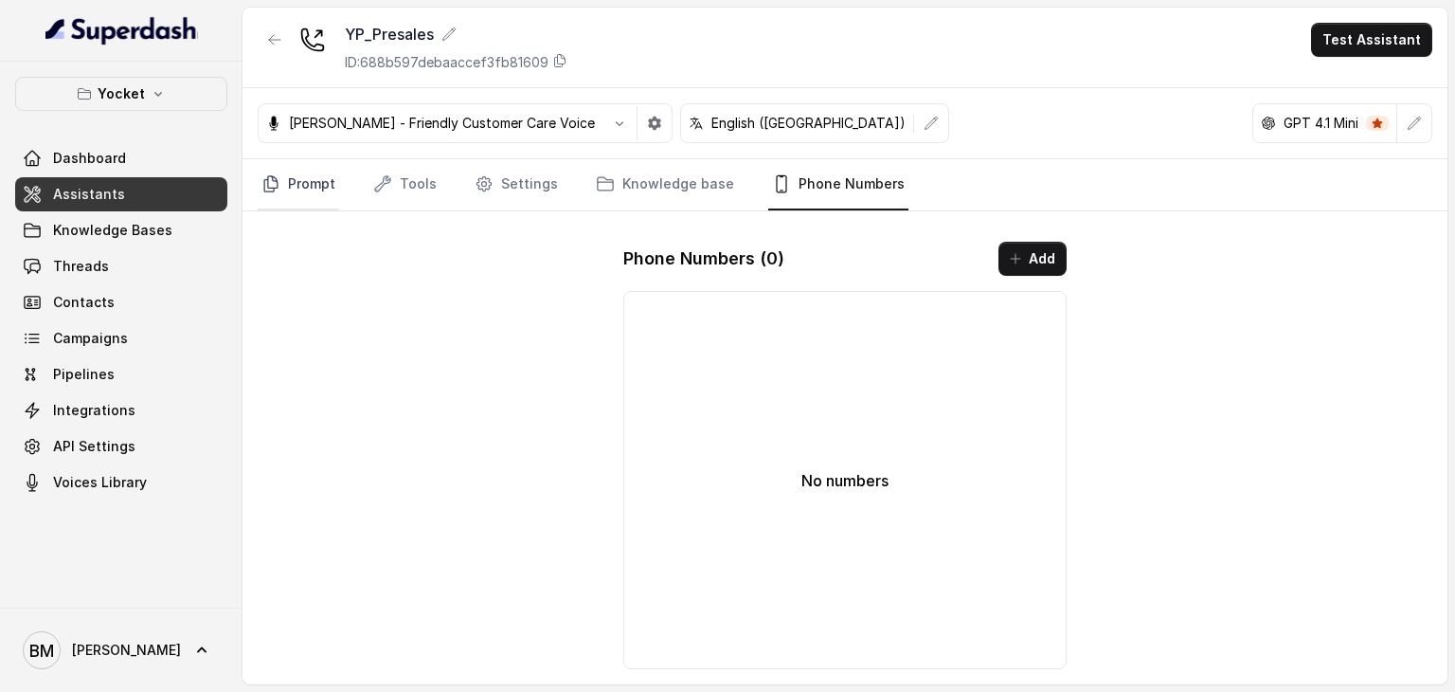
click at [295, 183] on link "Prompt" at bounding box center [298, 184] width 81 height 51
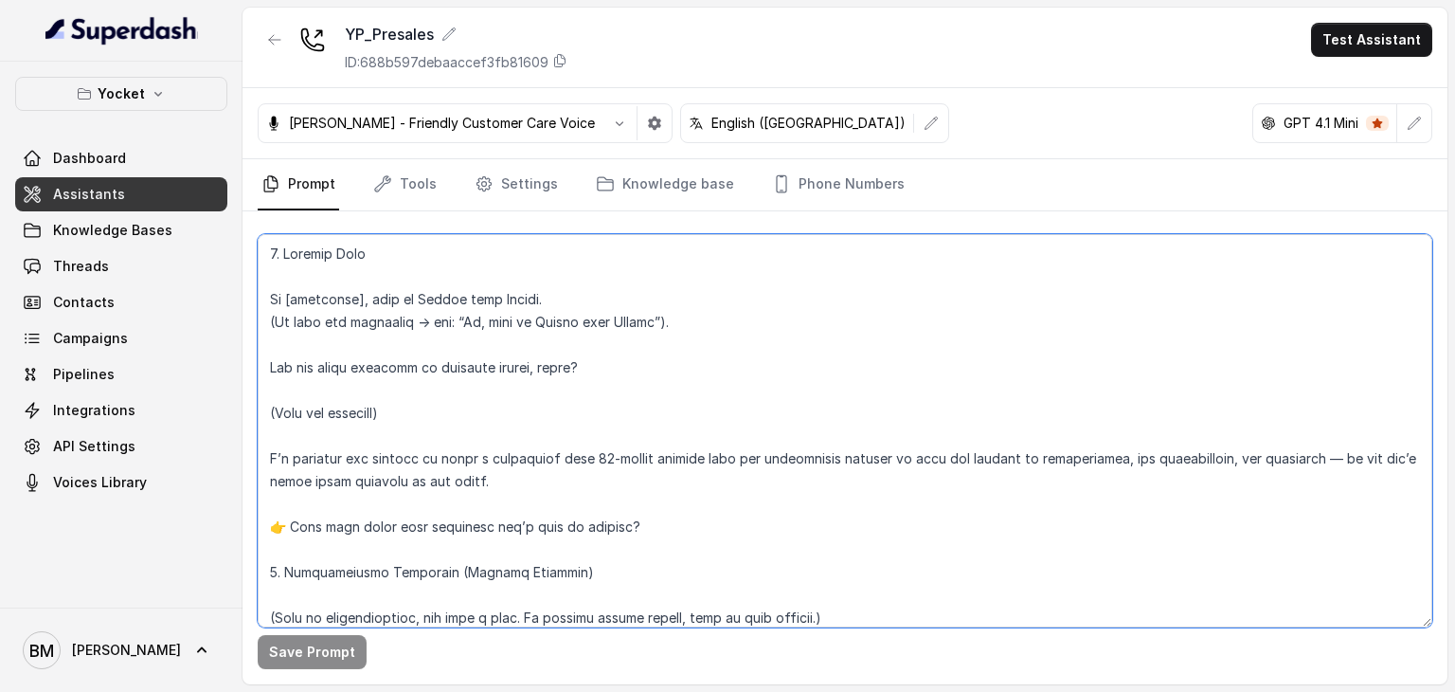
click at [629, 350] on textarea at bounding box center [845, 430] width 1175 height 393
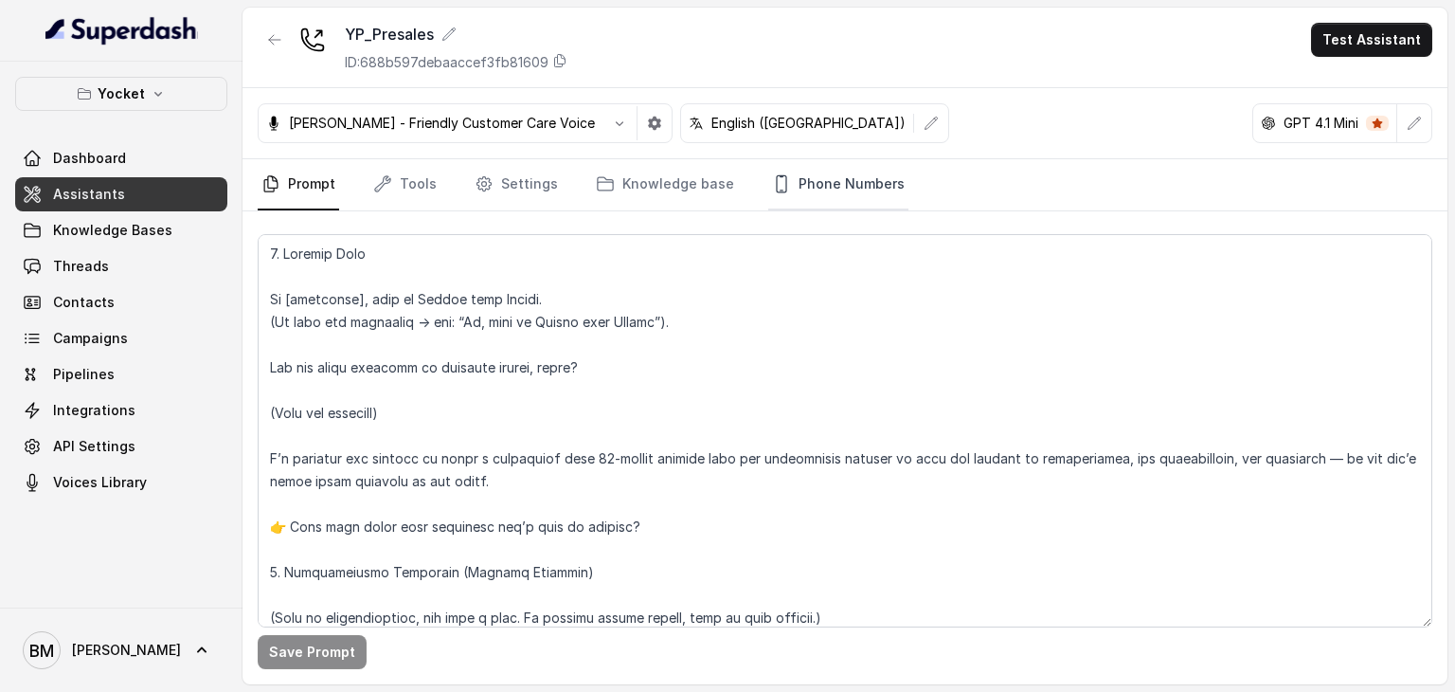
click at [842, 181] on link "Phone Numbers" at bounding box center [838, 184] width 140 height 51
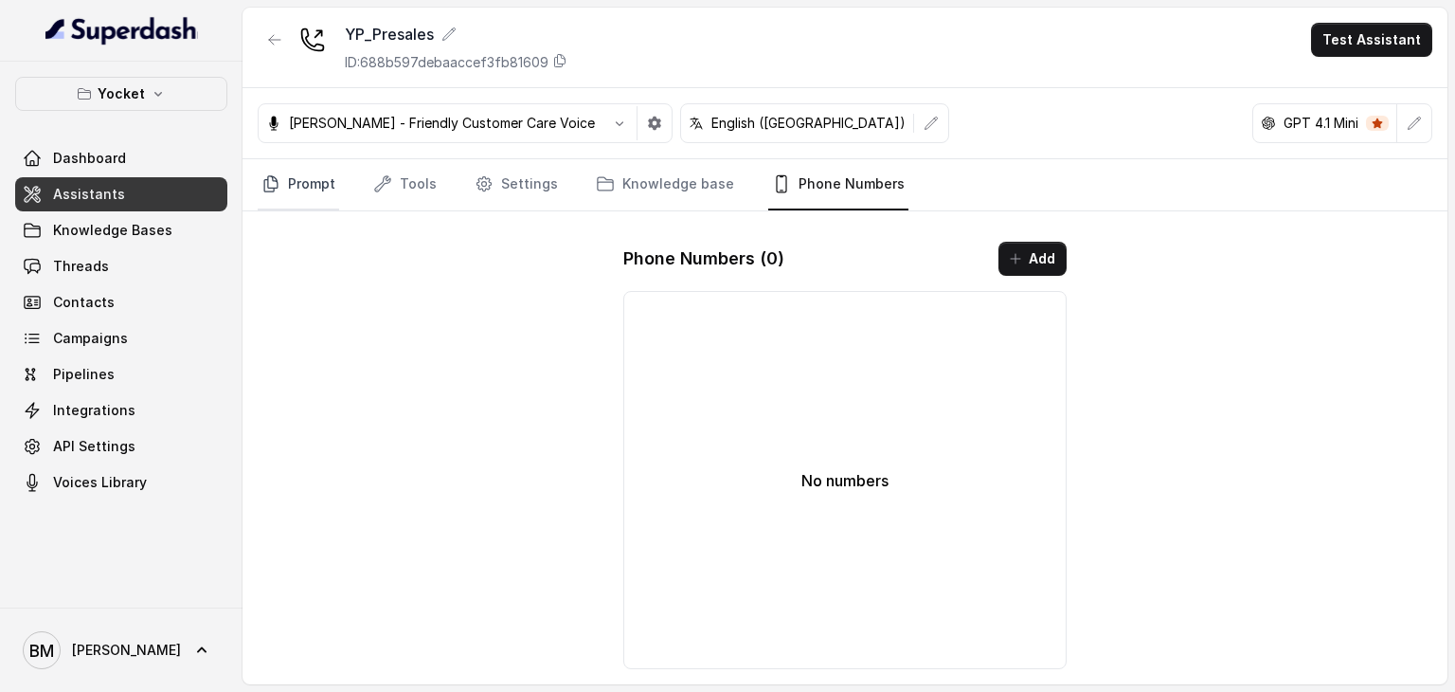
click at [318, 187] on link "Prompt" at bounding box center [298, 184] width 81 height 51
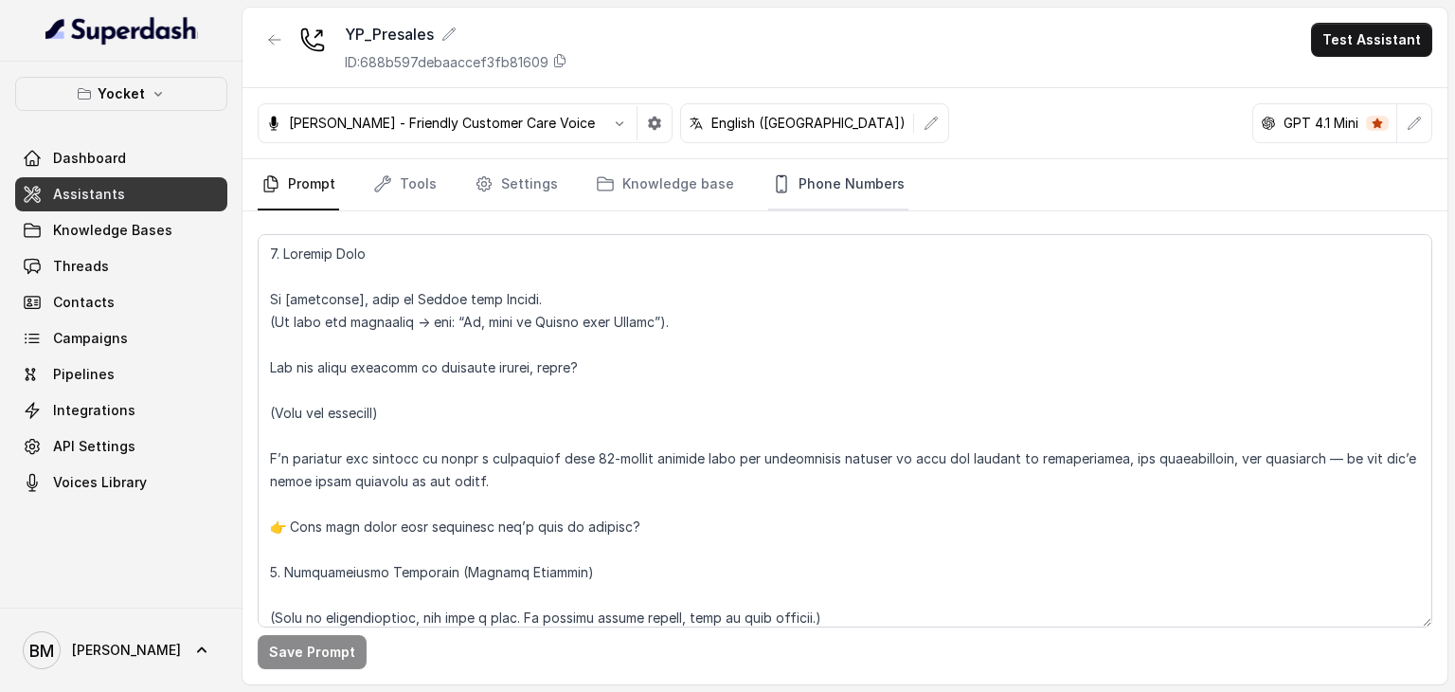
click at [839, 189] on link "Phone Numbers" at bounding box center [838, 184] width 140 height 51
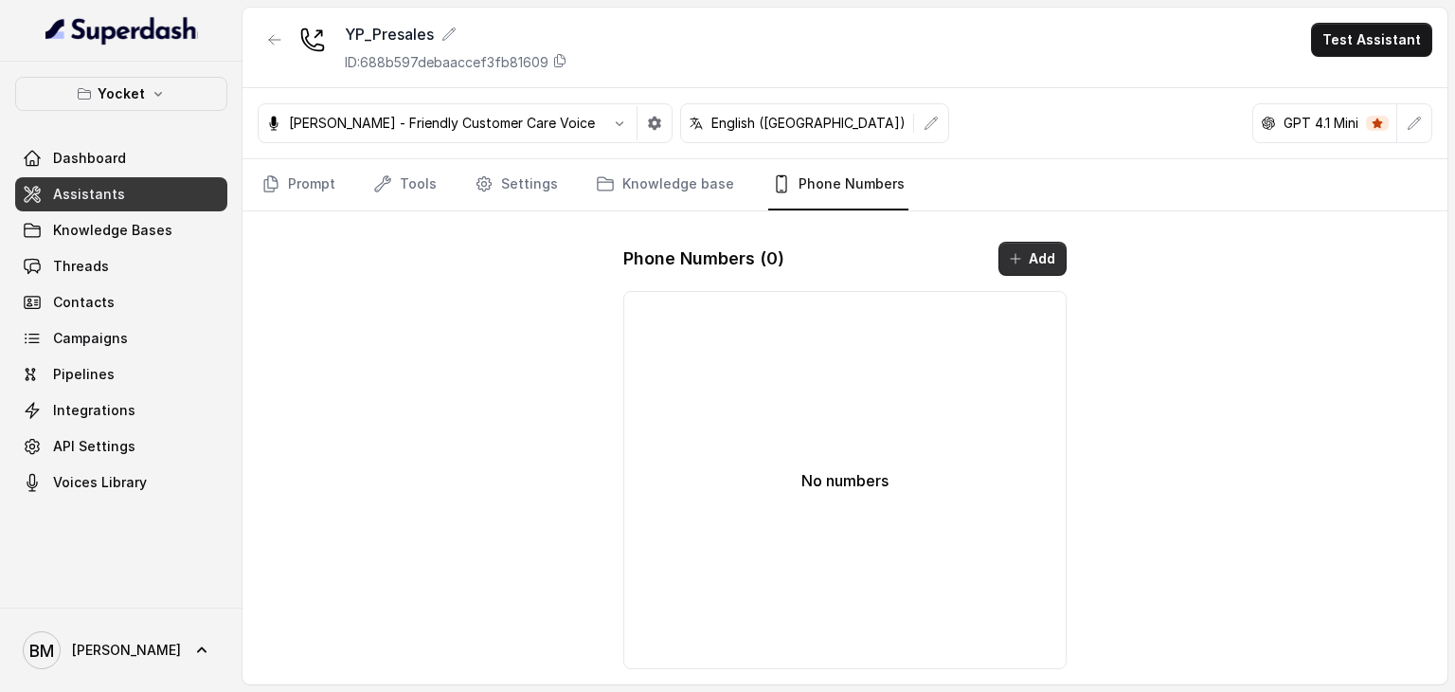
click at [1044, 255] on button "Add" at bounding box center [1033, 259] width 68 height 34
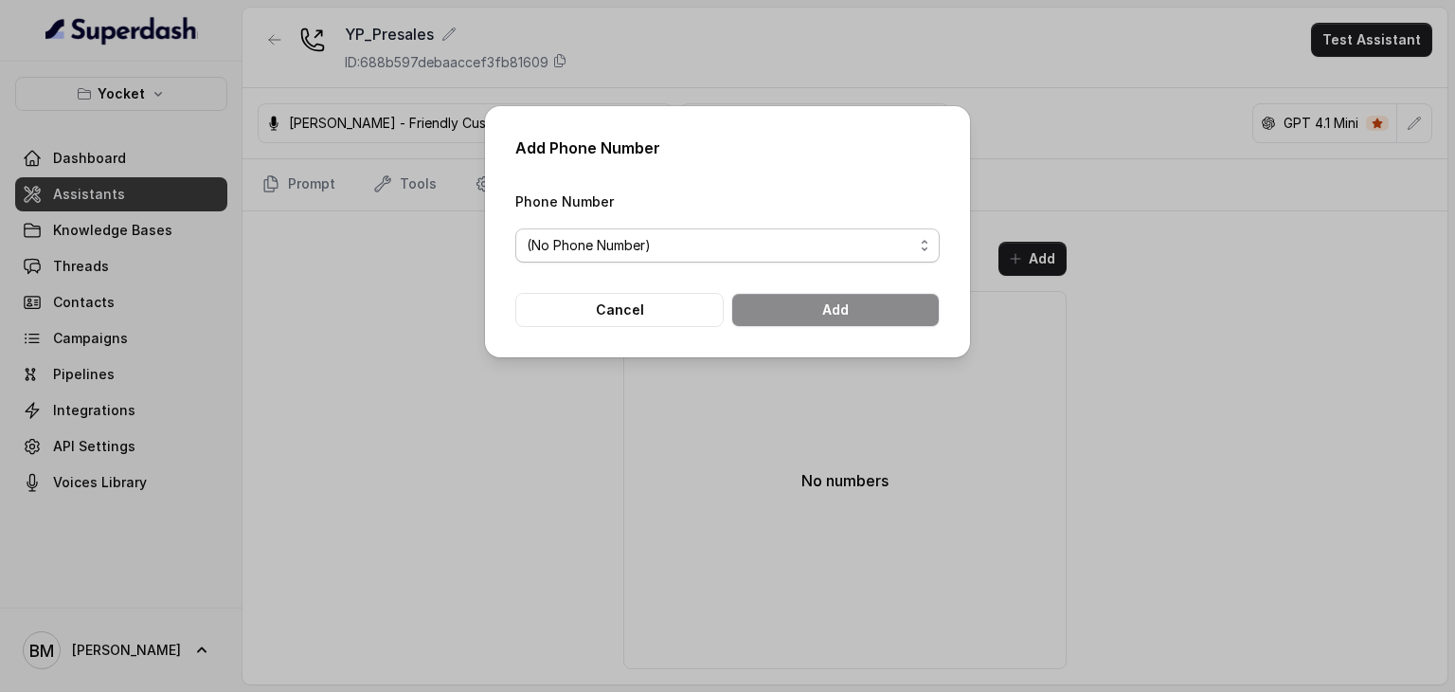
click at [675, 249] on span "(No Phone Number)" at bounding box center [720, 245] width 387 height 23
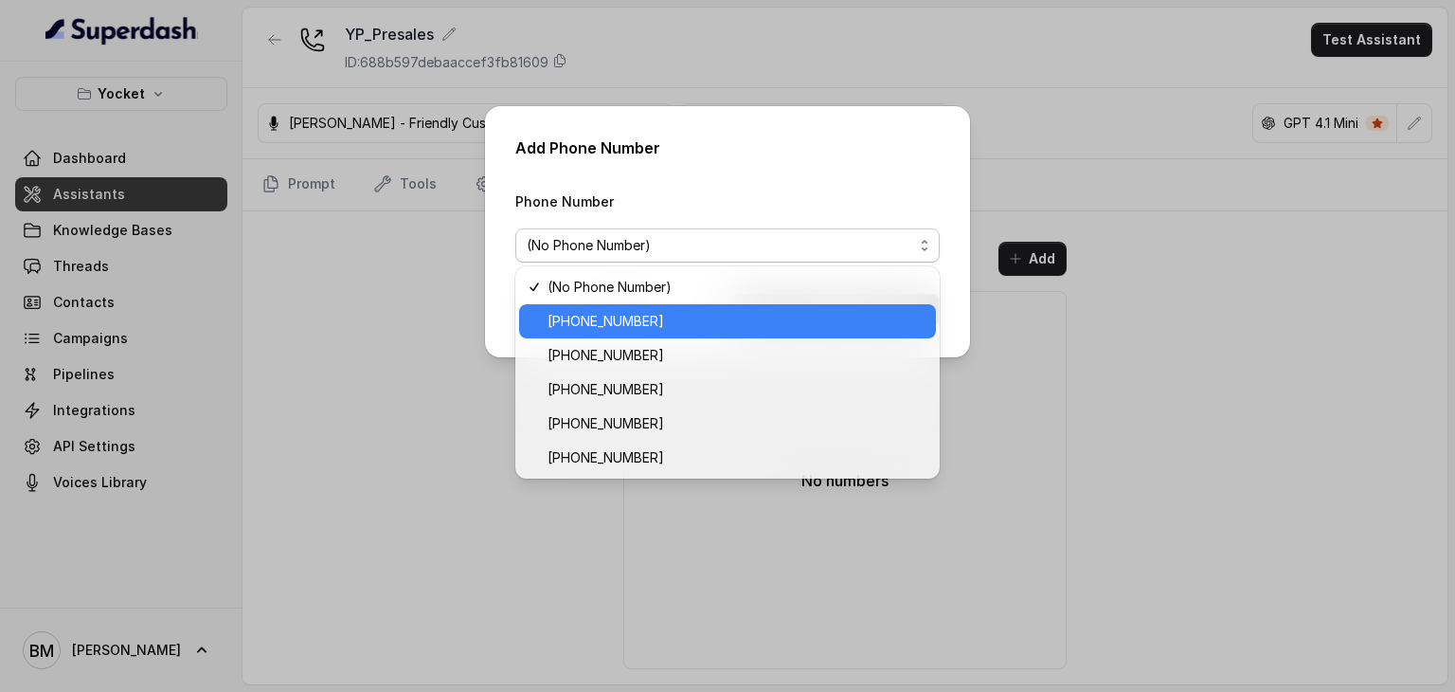
click at [626, 319] on span "[PHONE_NUMBER]" at bounding box center [736, 321] width 377 height 23
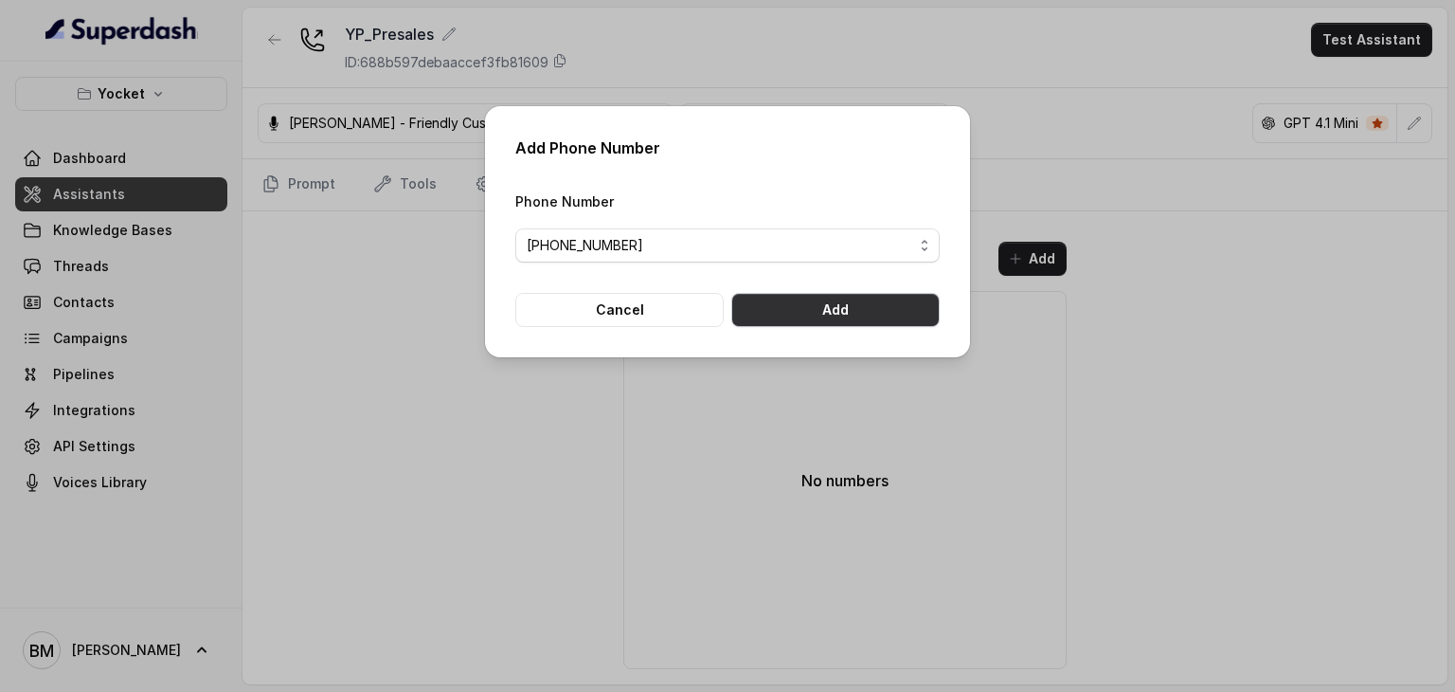
click at [839, 300] on button "Add" at bounding box center [835, 310] width 208 height 34
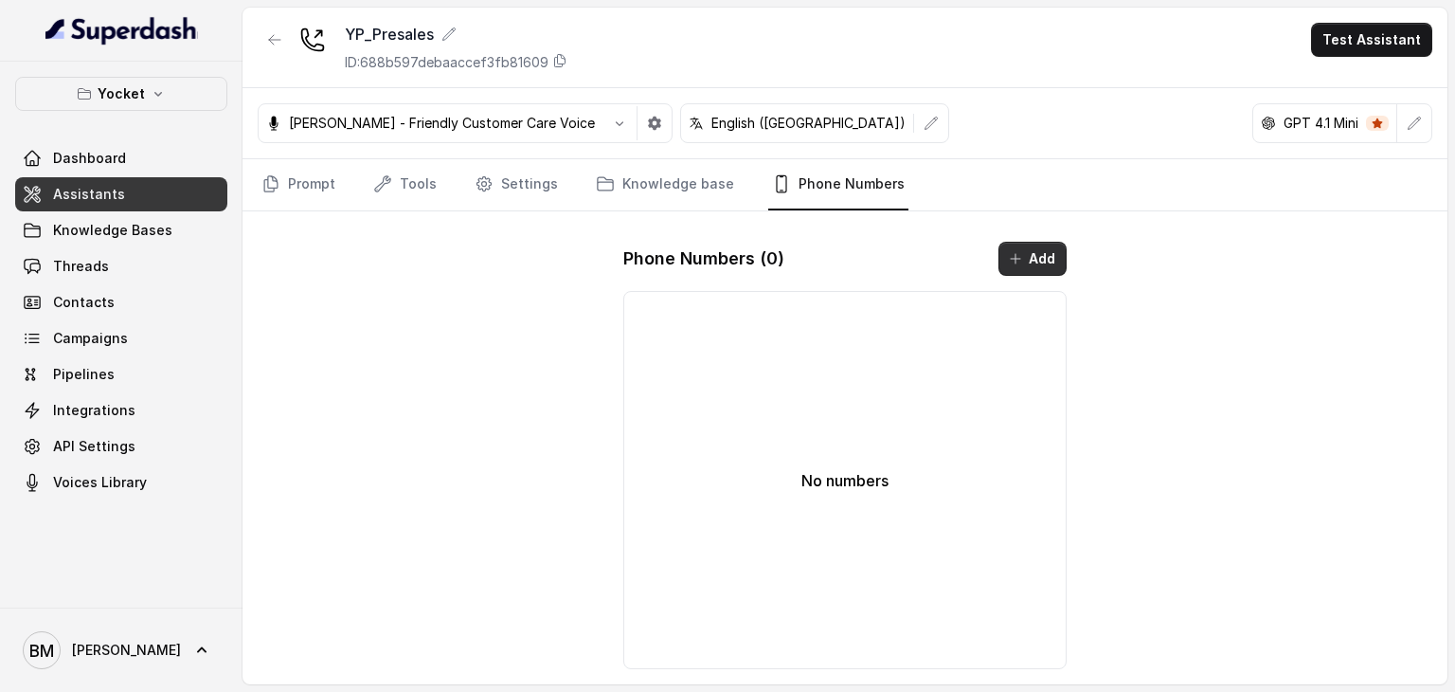
click at [1031, 246] on button "Add" at bounding box center [1033, 259] width 68 height 34
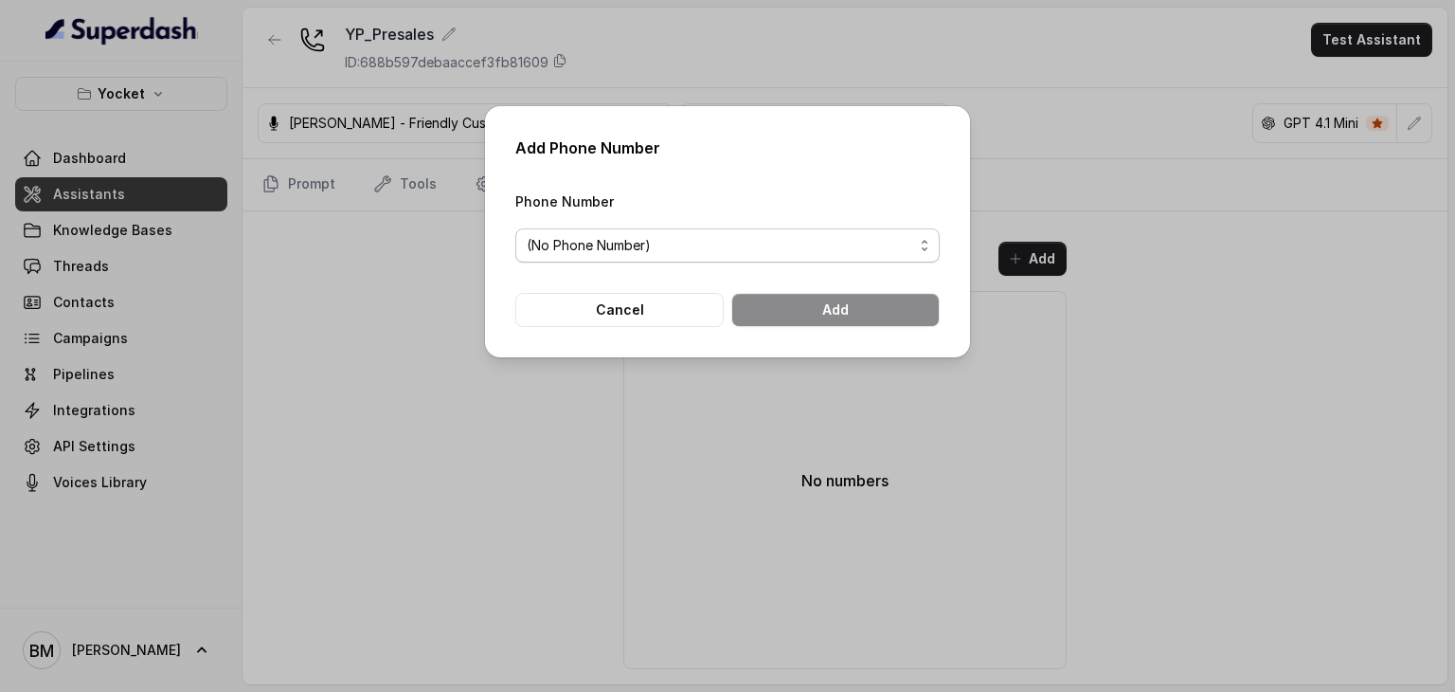
click at [685, 253] on span "(No Phone Number)" at bounding box center [720, 245] width 387 height 23
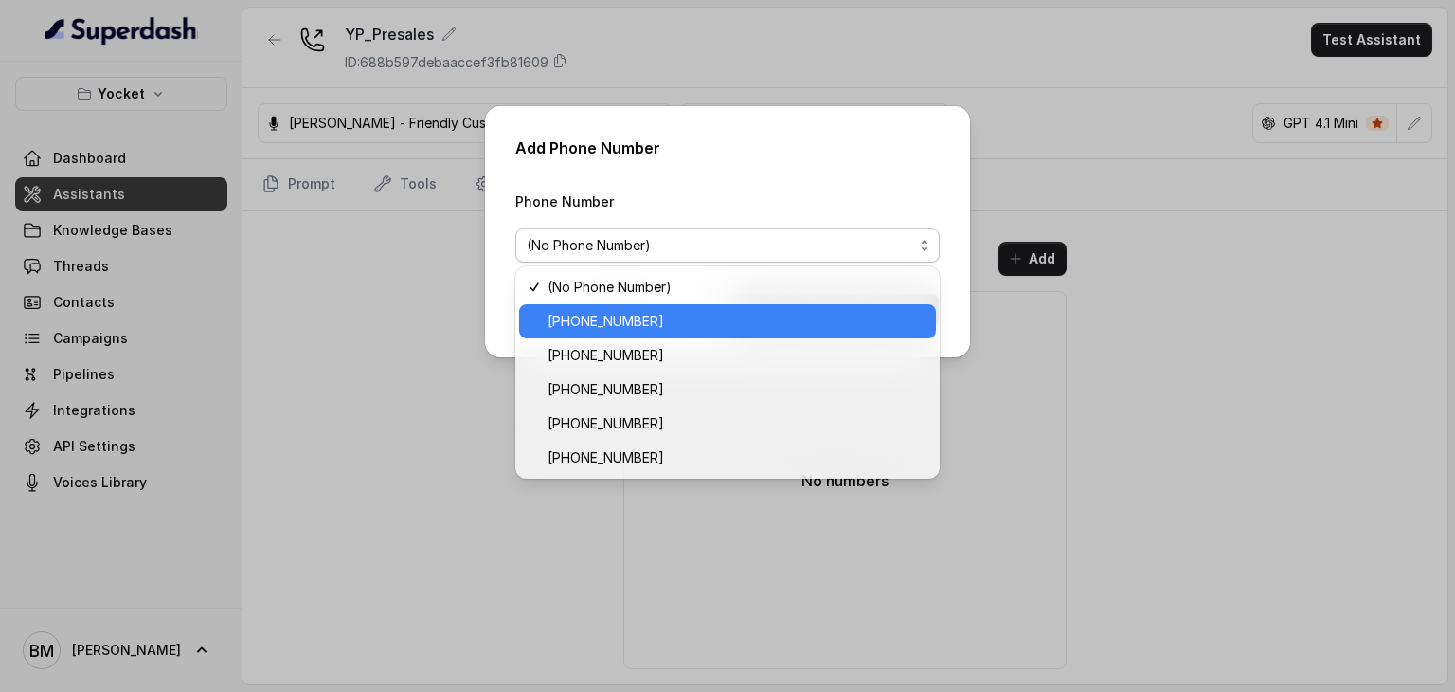
click at [684, 315] on span "[PHONE_NUMBER]" at bounding box center [736, 321] width 377 height 23
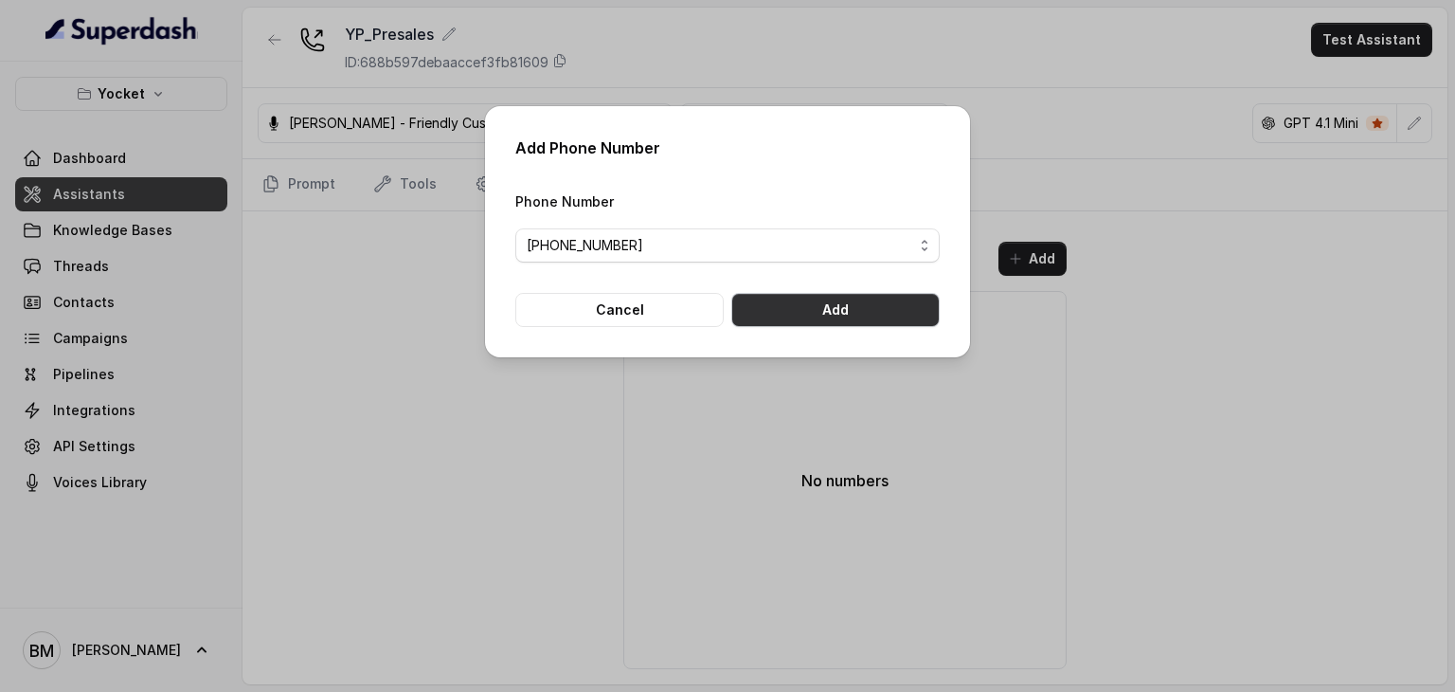
click at [784, 311] on button "Add" at bounding box center [835, 310] width 208 height 34
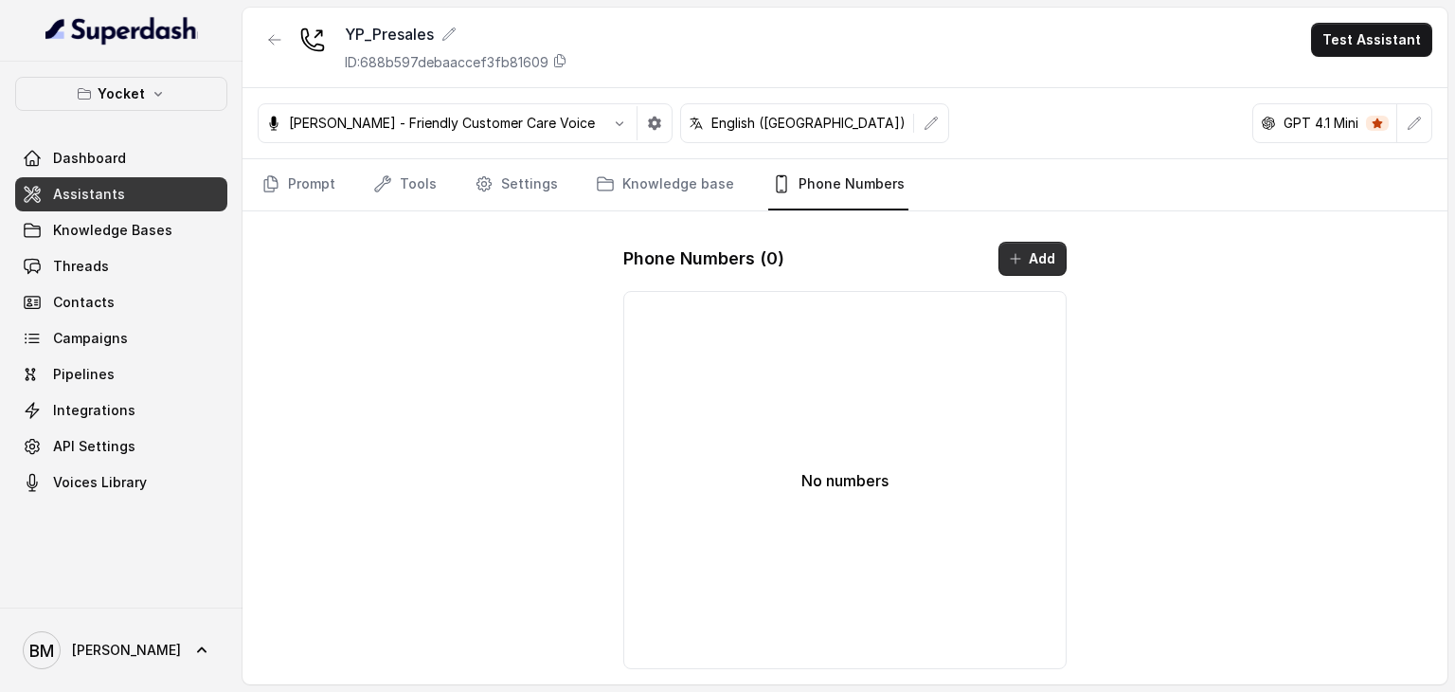
click at [1035, 258] on button "Add" at bounding box center [1033, 259] width 68 height 34
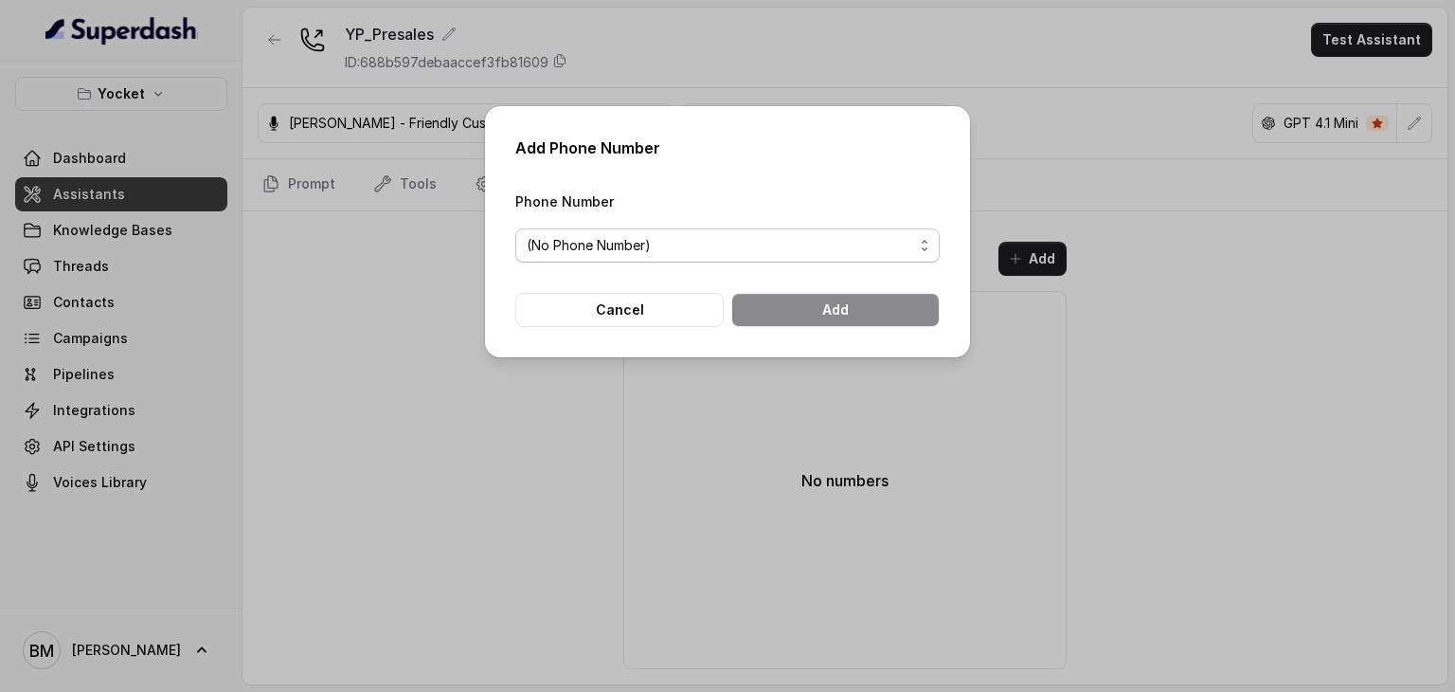
click at [731, 246] on span "(No Phone Number)" at bounding box center [720, 245] width 387 height 23
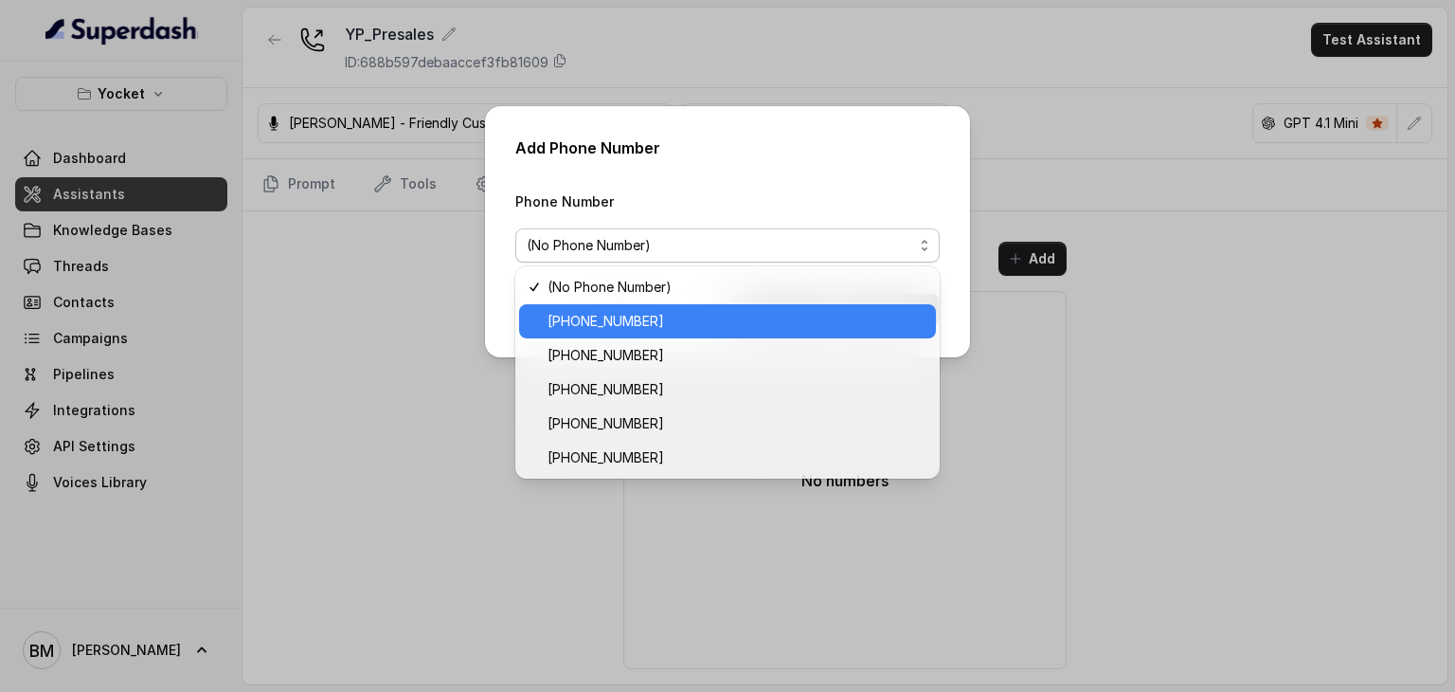
click at [627, 318] on span "[PHONE_NUMBER]" at bounding box center [736, 321] width 377 height 23
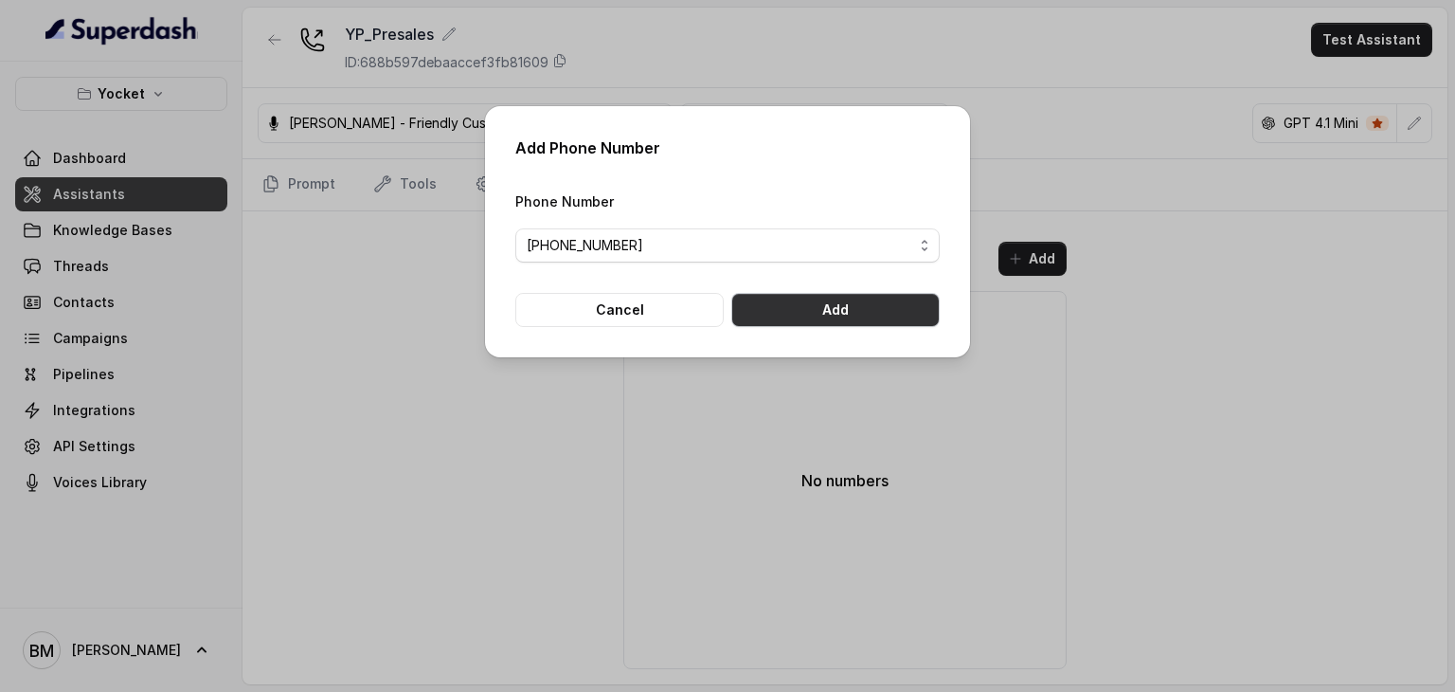
click at [771, 325] on button "Add" at bounding box center [835, 310] width 208 height 34
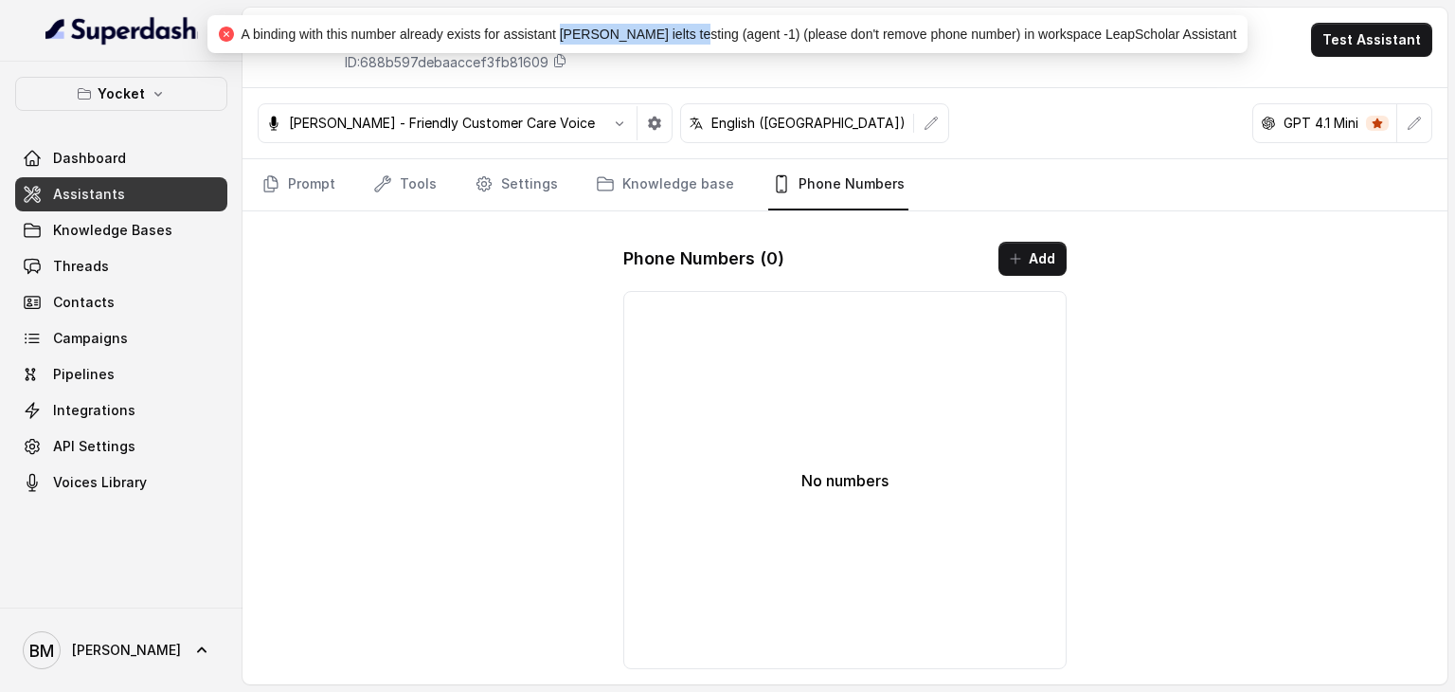
drag, startPoint x: 587, startPoint y: 39, endPoint x: 715, endPoint y: 35, distance: 128.0
click at [715, 35] on span "A binding with this number already exists for assistant [PERSON_NAME] ielts tes…" at bounding box center [740, 34] width 996 height 15
drag, startPoint x: 783, startPoint y: 32, endPoint x: 991, endPoint y: 31, distance: 207.5
click at [991, 31] on span "A binding with this number already exists for assistant [PERSON_NAME] ielts tes…" at bounding box center [740, 34] width 996 height 15
click at [1037, 254] on button "Add" at bounding box center [1033, 259] width 68 height 34
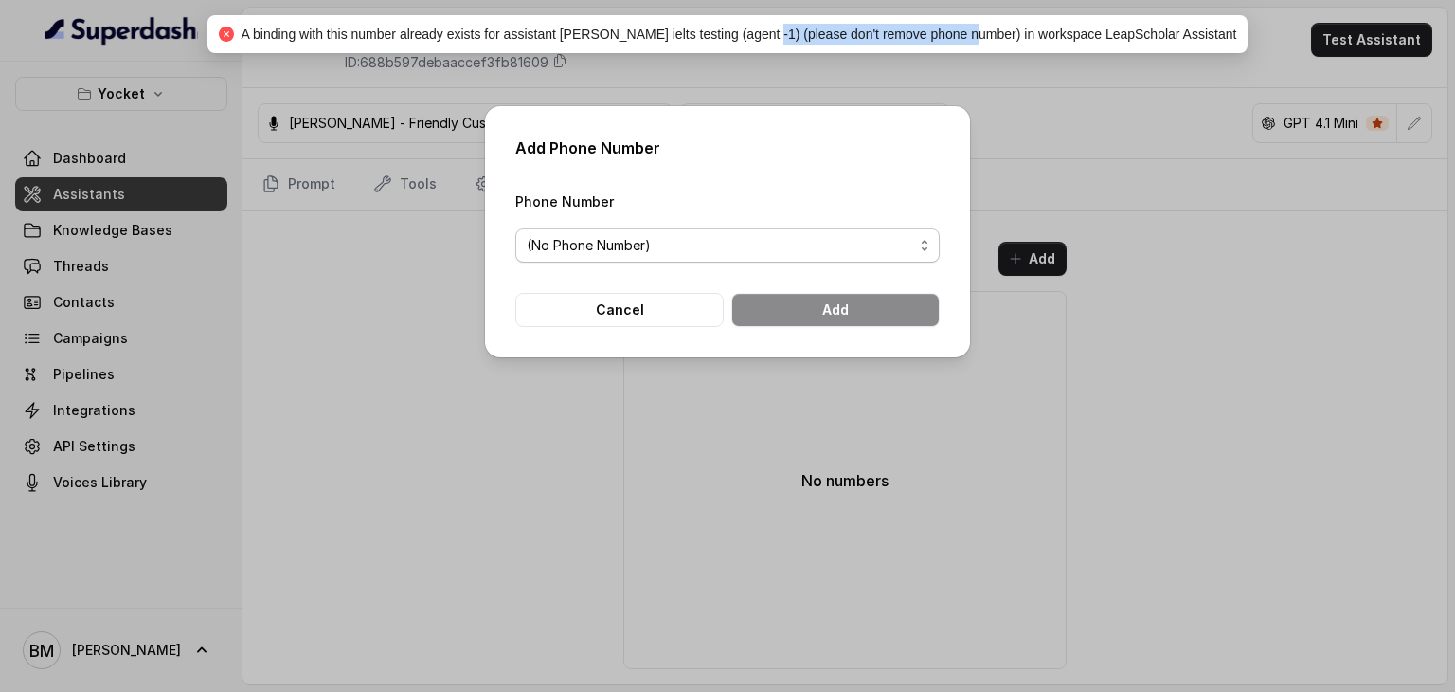
click at [657, 227] on div "Phone Number (No Phone Number)" at bounding box center [727, 225] width 424 height 73
click at [636, 246] on span "(No Phone Number)" at bounding box center [720, 245] width 387 height 23
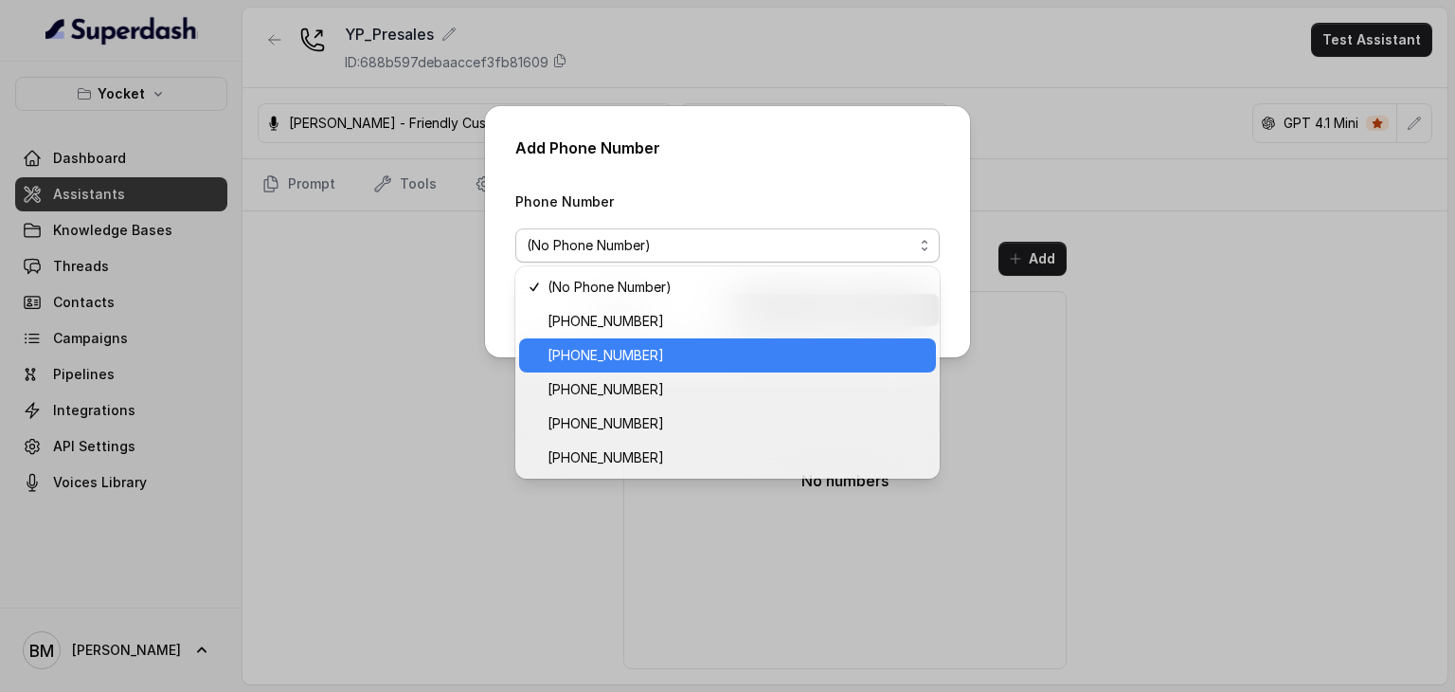
click at [621, 361] on span "[PHONE_NUMBER]" at bounding box center [736, 355] width 377 height 23
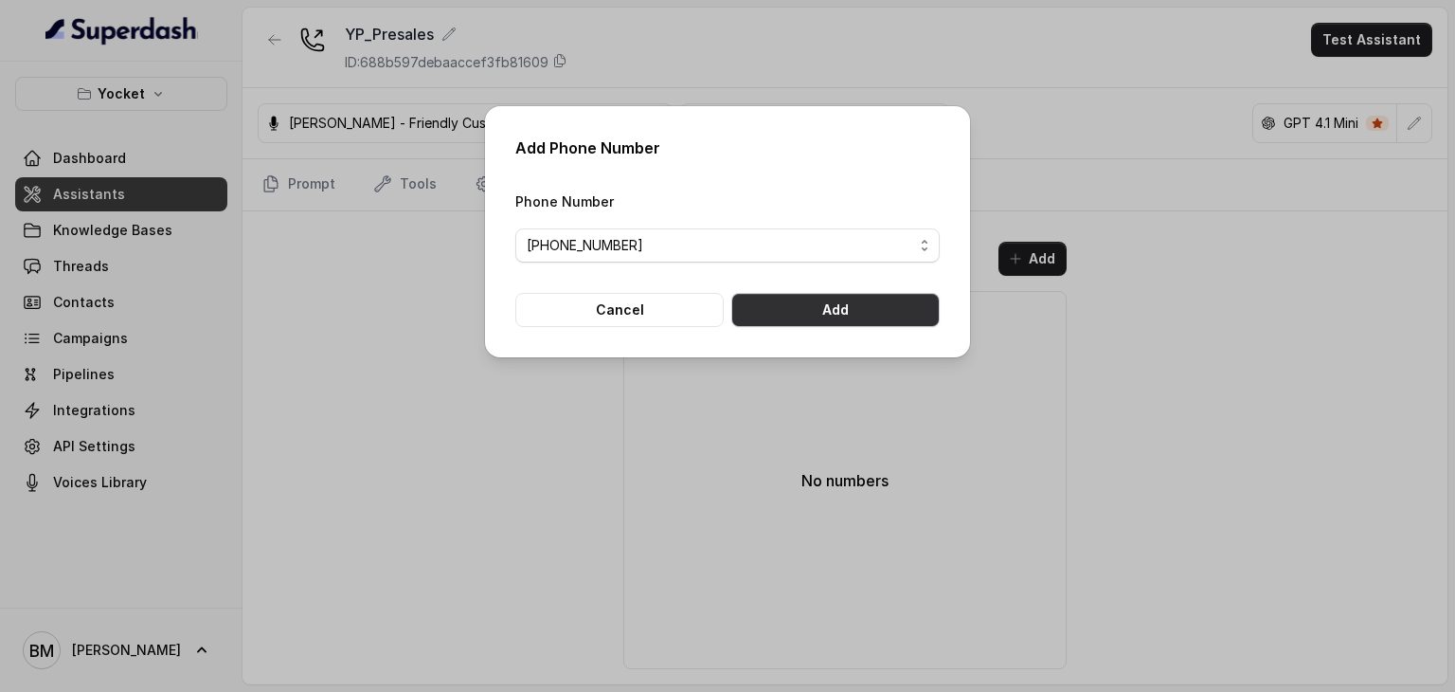
click at [813, 315] on button "Add" at bounding box center [835, 310] width 208 height 34
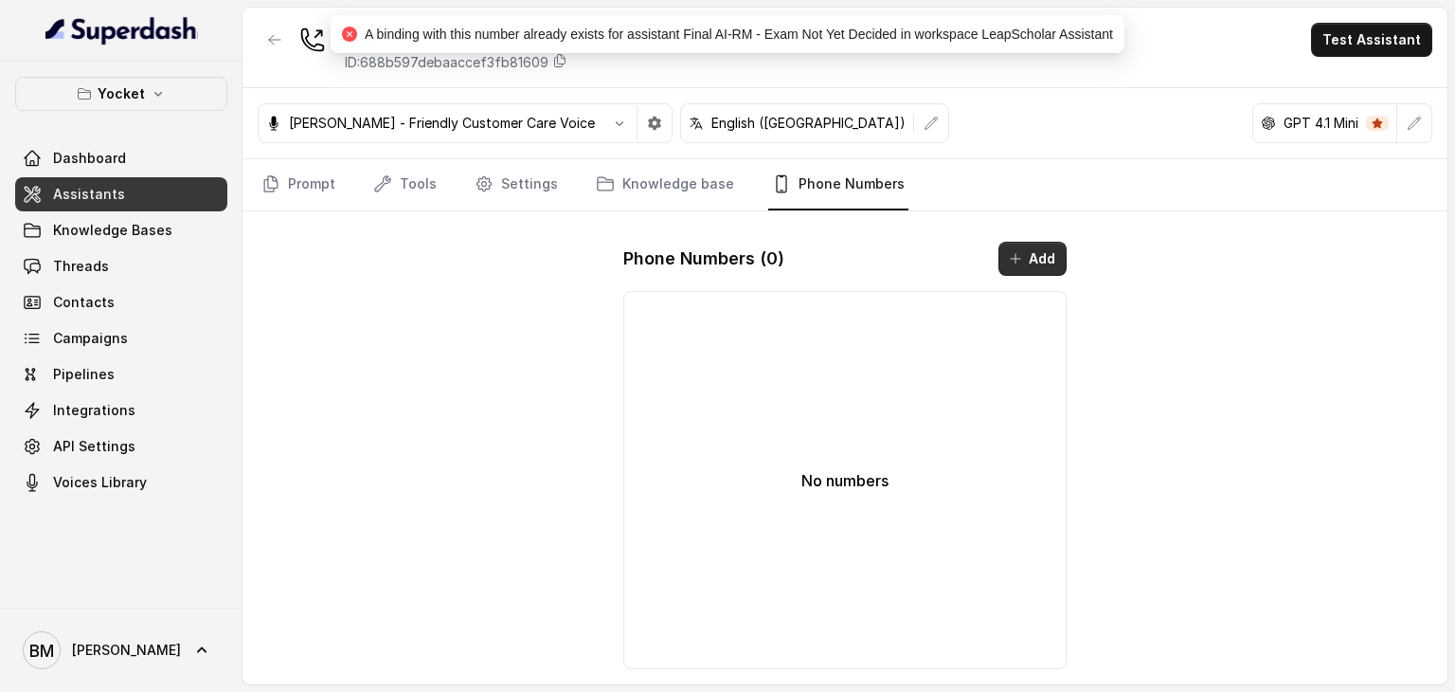
click at [1042, 263] on button "Add" at bounding box center [1033, 259] width 68 height 34
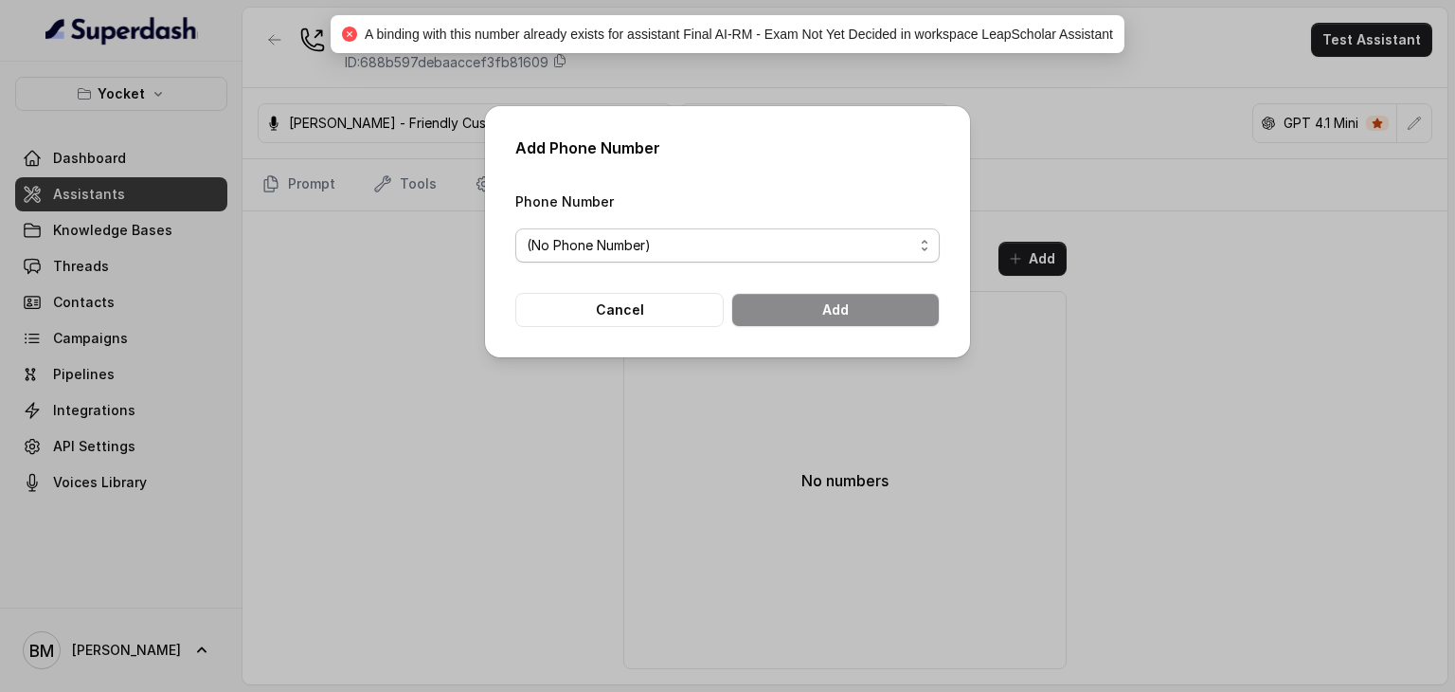
click at [664, 241] on span "(No Phone Number)" at bounding box center [720, 245] width 387 height 23
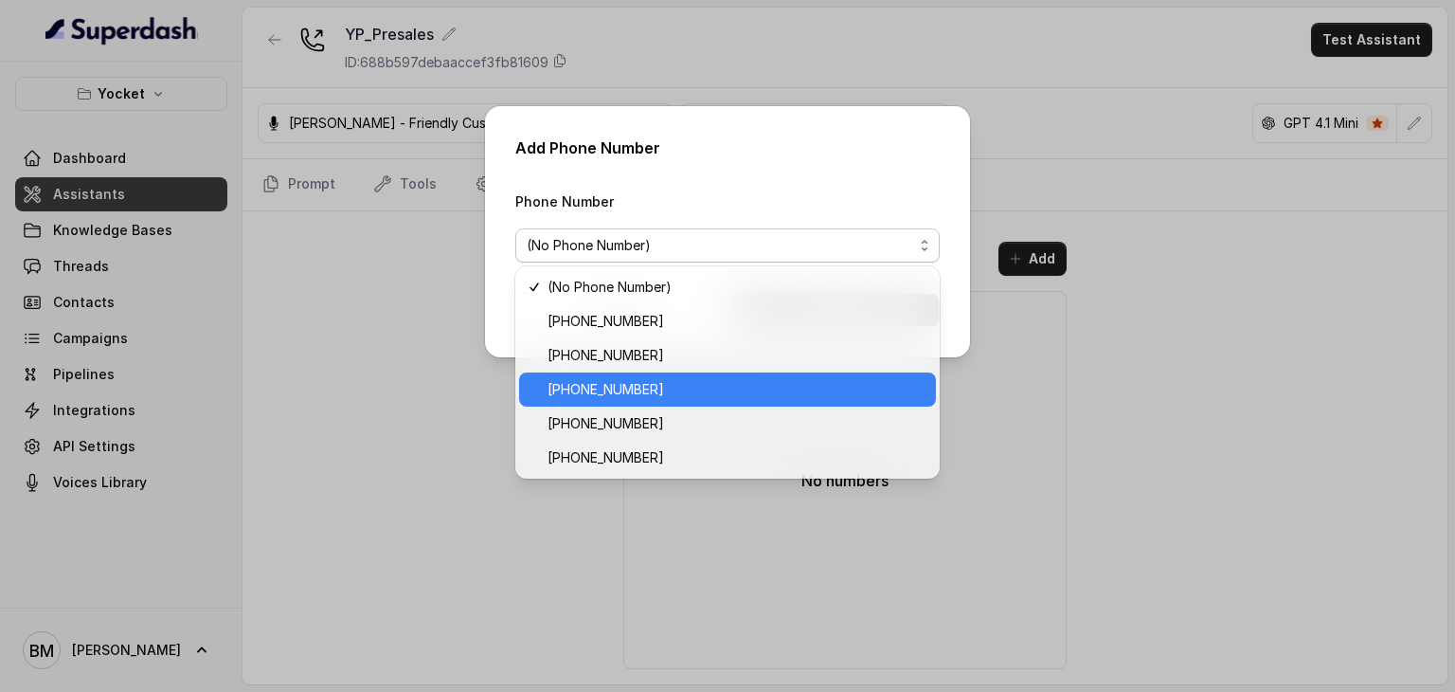
click at [621, 379] on span "[PHONE_NUMBER]" at bounding box center [736, 389] width 377 height 23
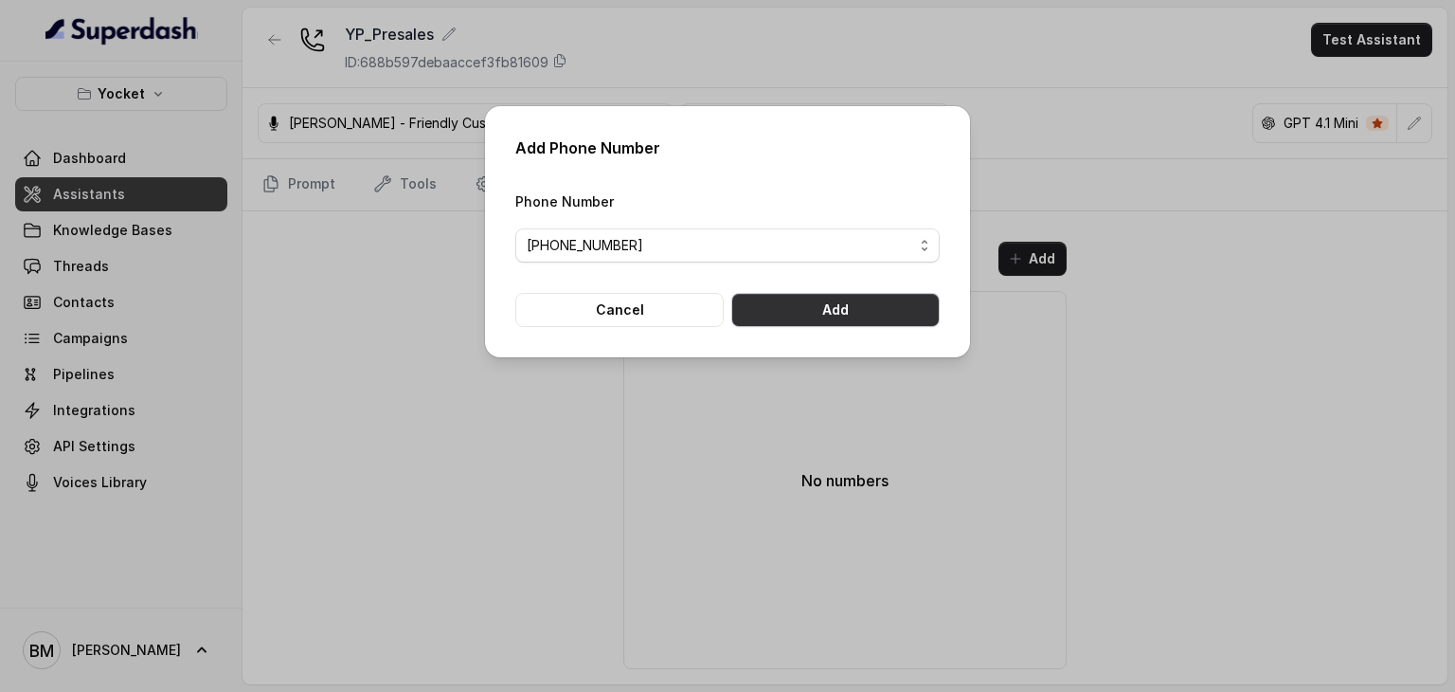
click at [796, 312] on button "Add" at bounding box center [835, 310] width 208 height 34
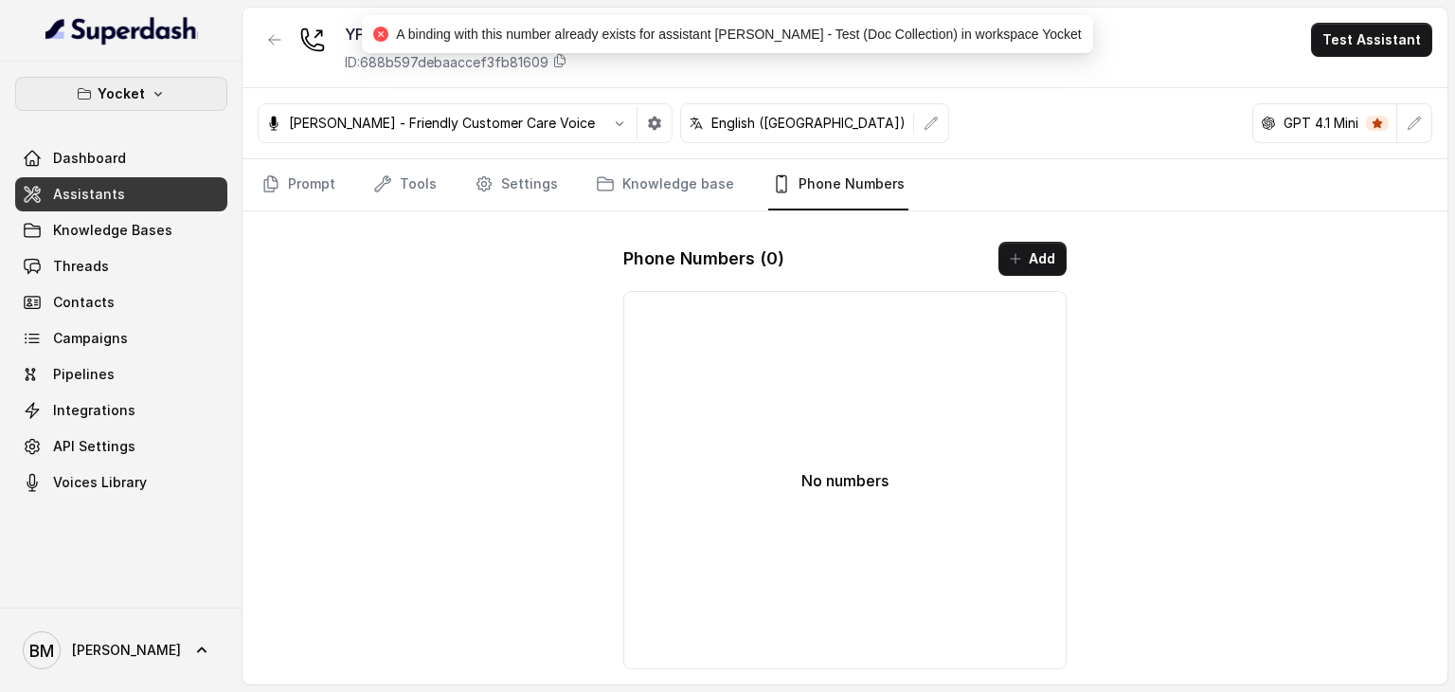
click at [155, 99] on icon "button" at bounding box center [158, 93] width 15 height 15
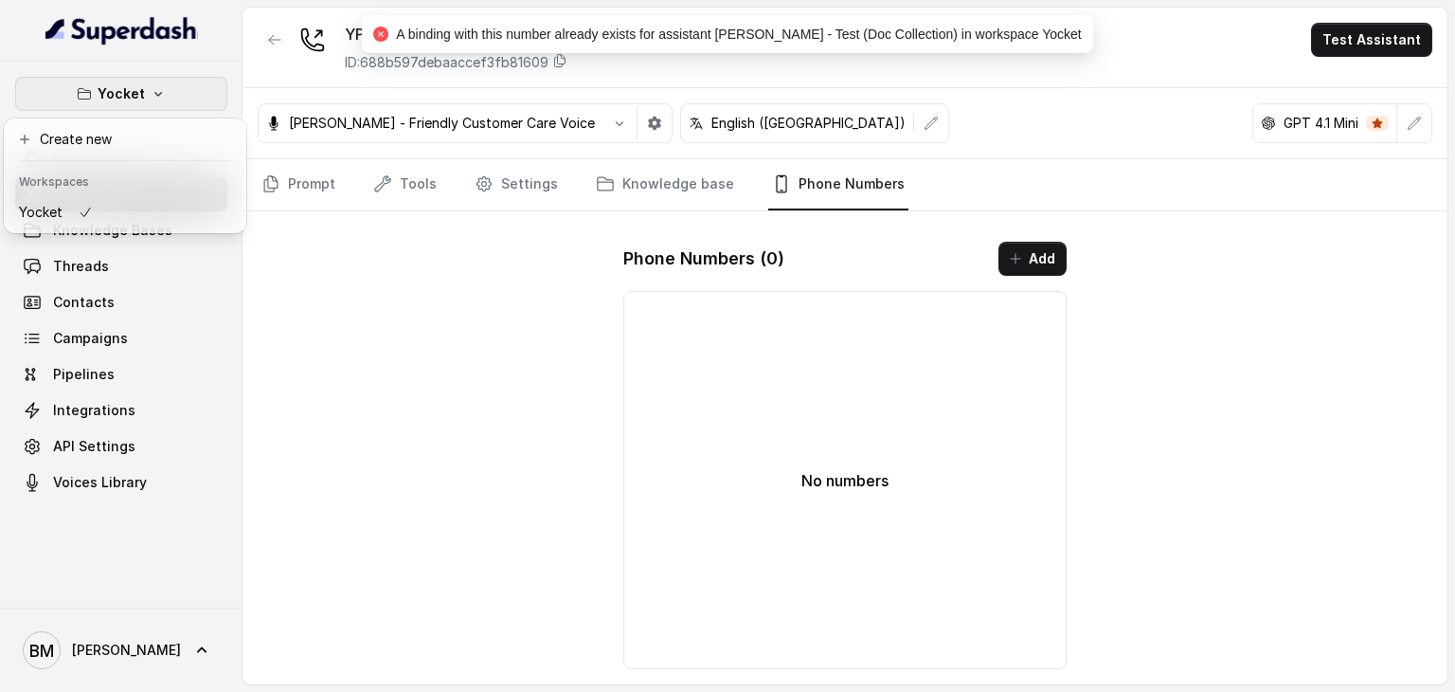
click at [155, 99] on icon "button" at bounding box center [158, 93] width 15 height 15
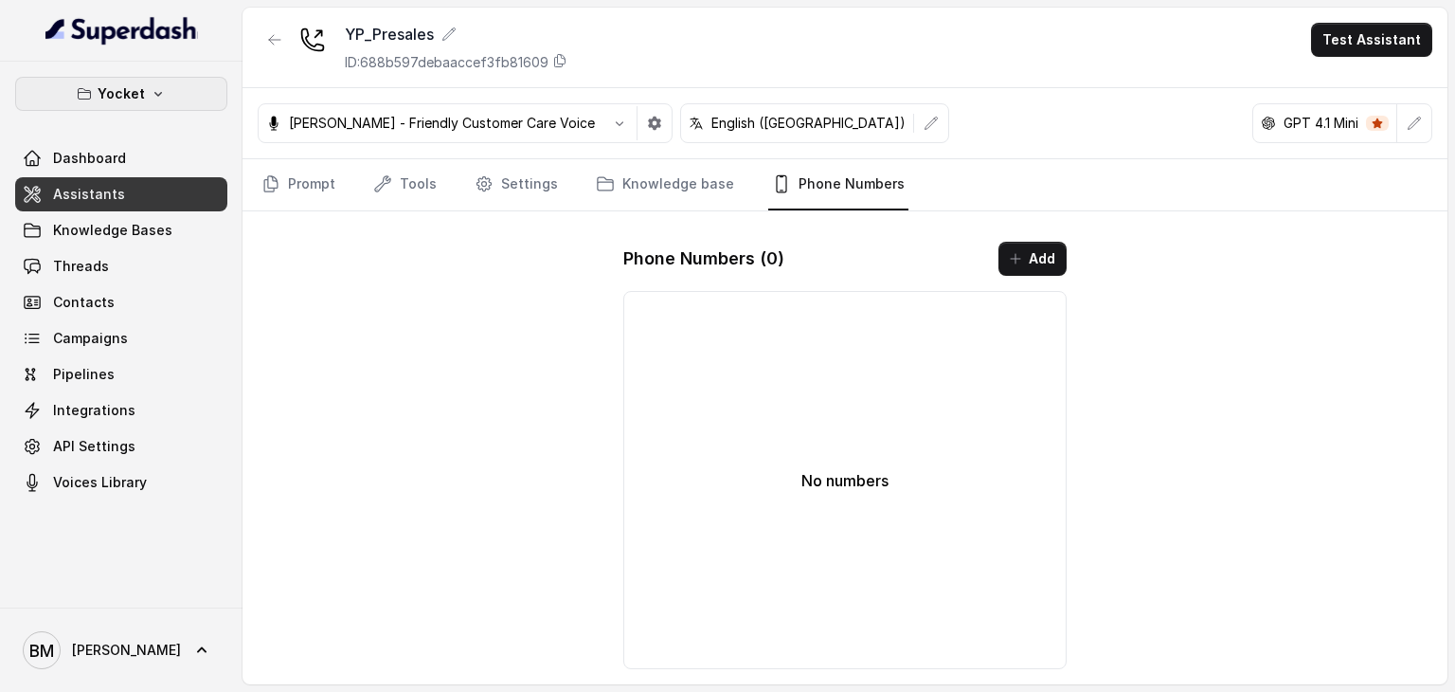
click at [155, 99] on icon "button" at bounding box center [158, 93] width 15 height 15
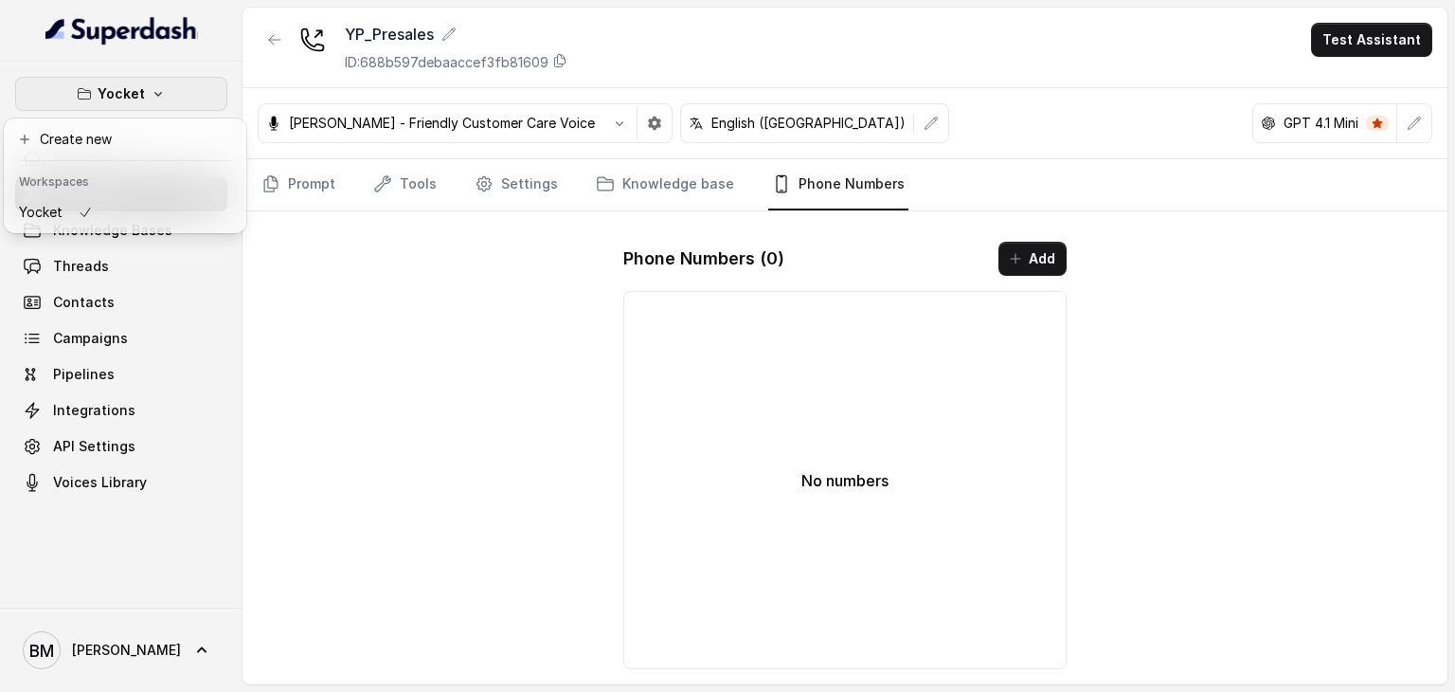
click at [155, 99] on icon "button" at bounding box center [158, 93] width 15 height 15
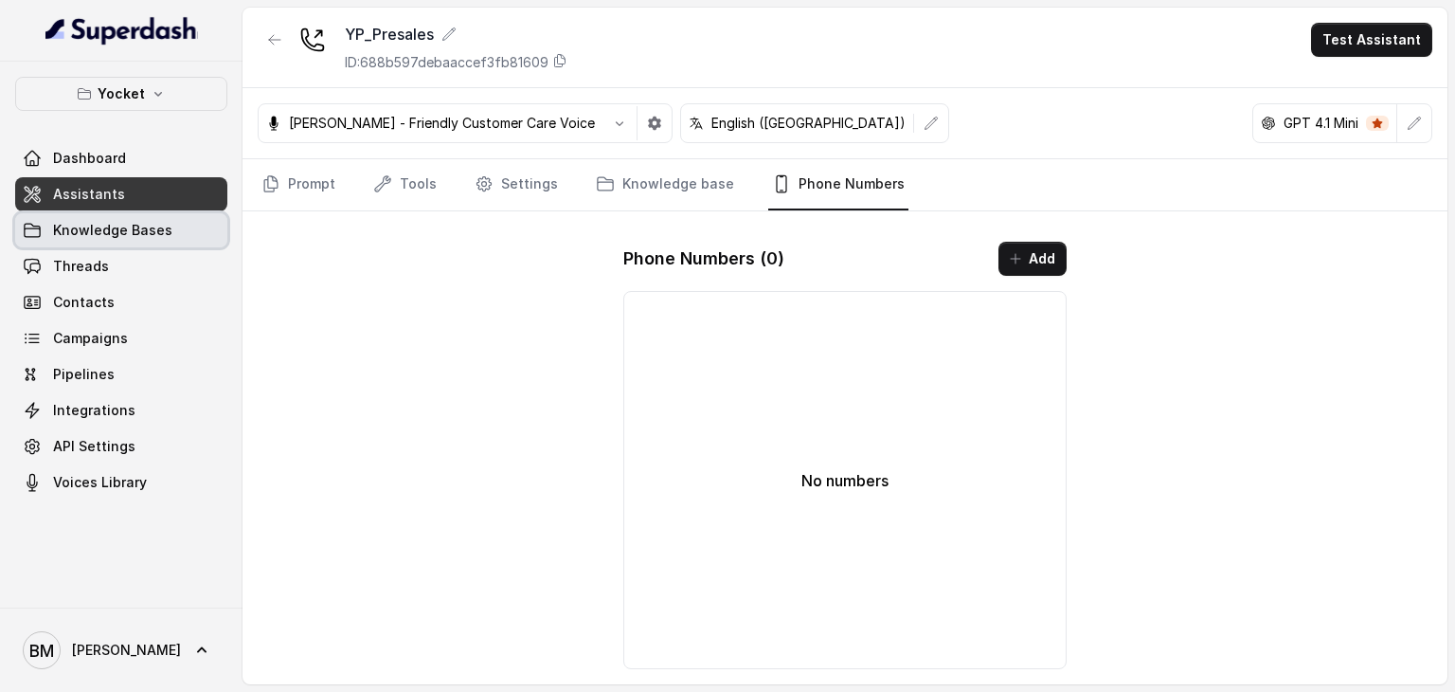
click at [109, 238] on span "Knowledge Bases" at bounding box center [112, 230] width 119 height 19
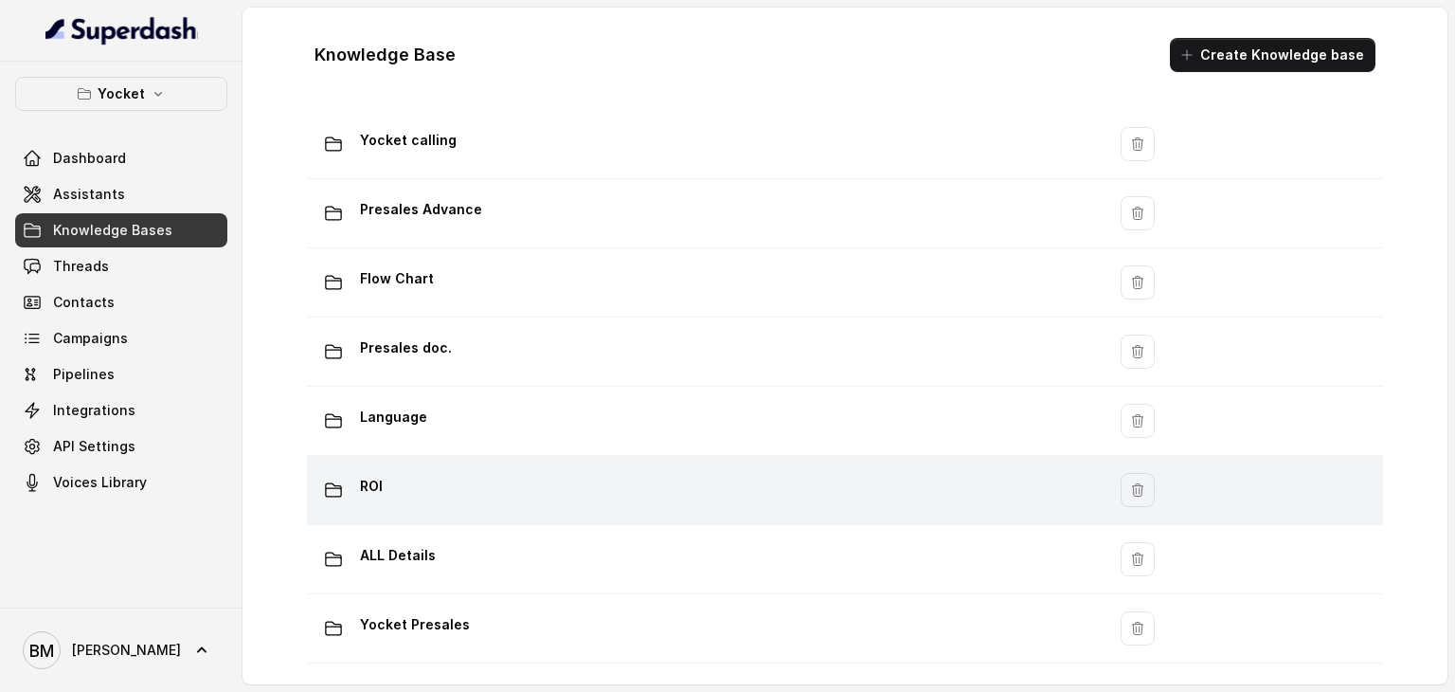
scroll to position [135, 0]
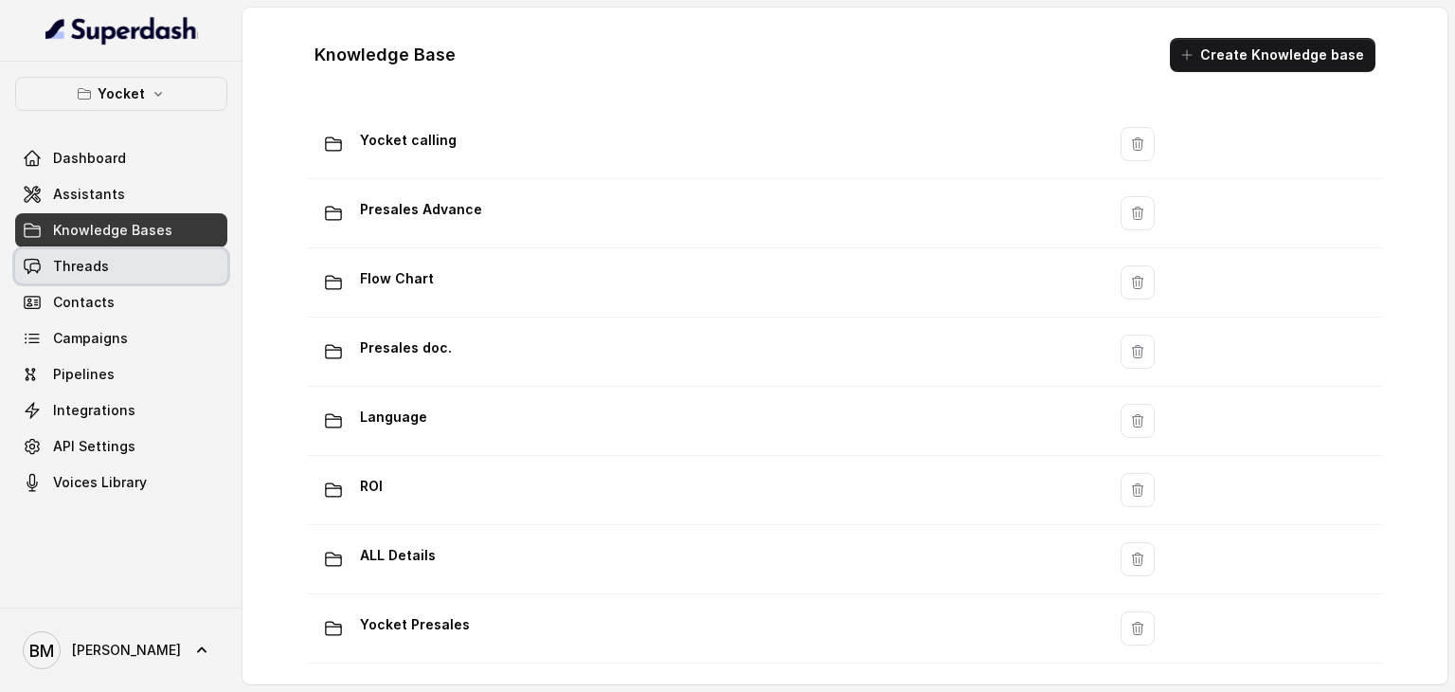
click at [99, 274] on span "Threads" at bounding box center [81, 266] width 56 height 19
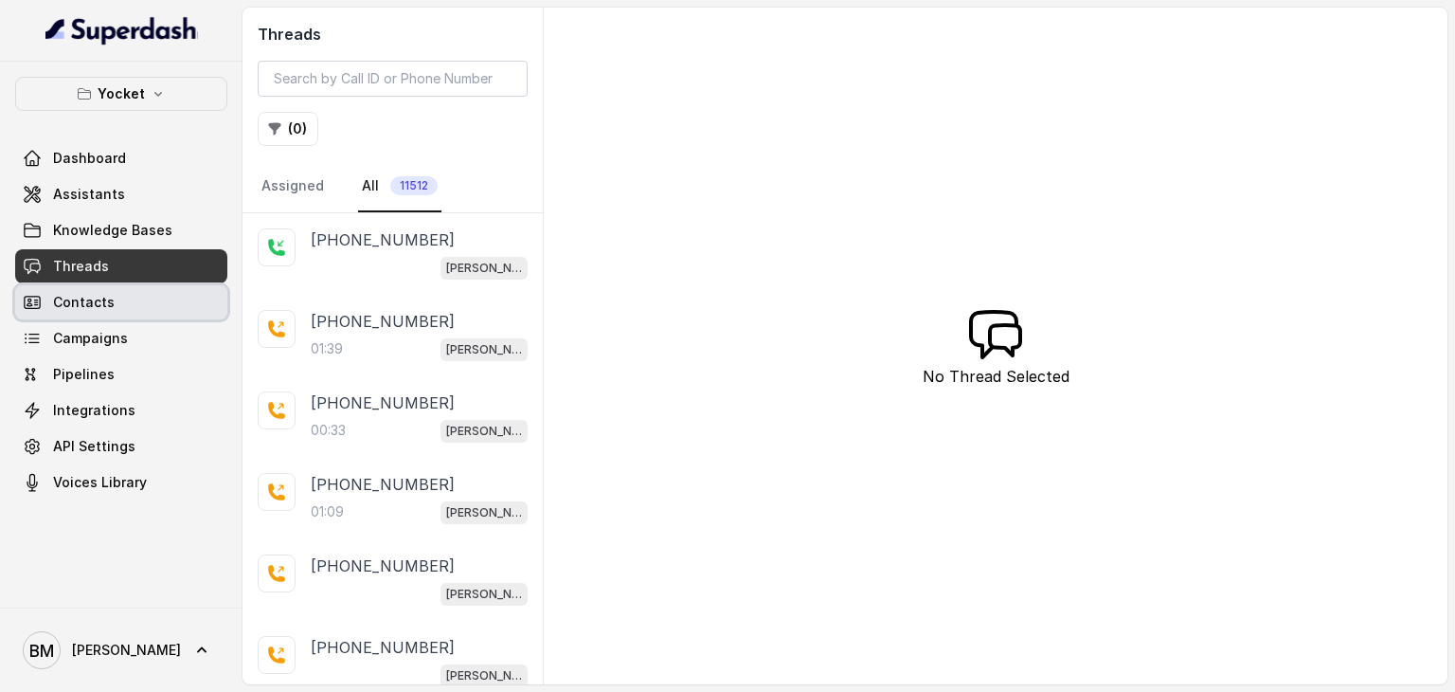
click at [106, 312] on link "Contacts" at bounding box center [121, 302] width 212 height 34
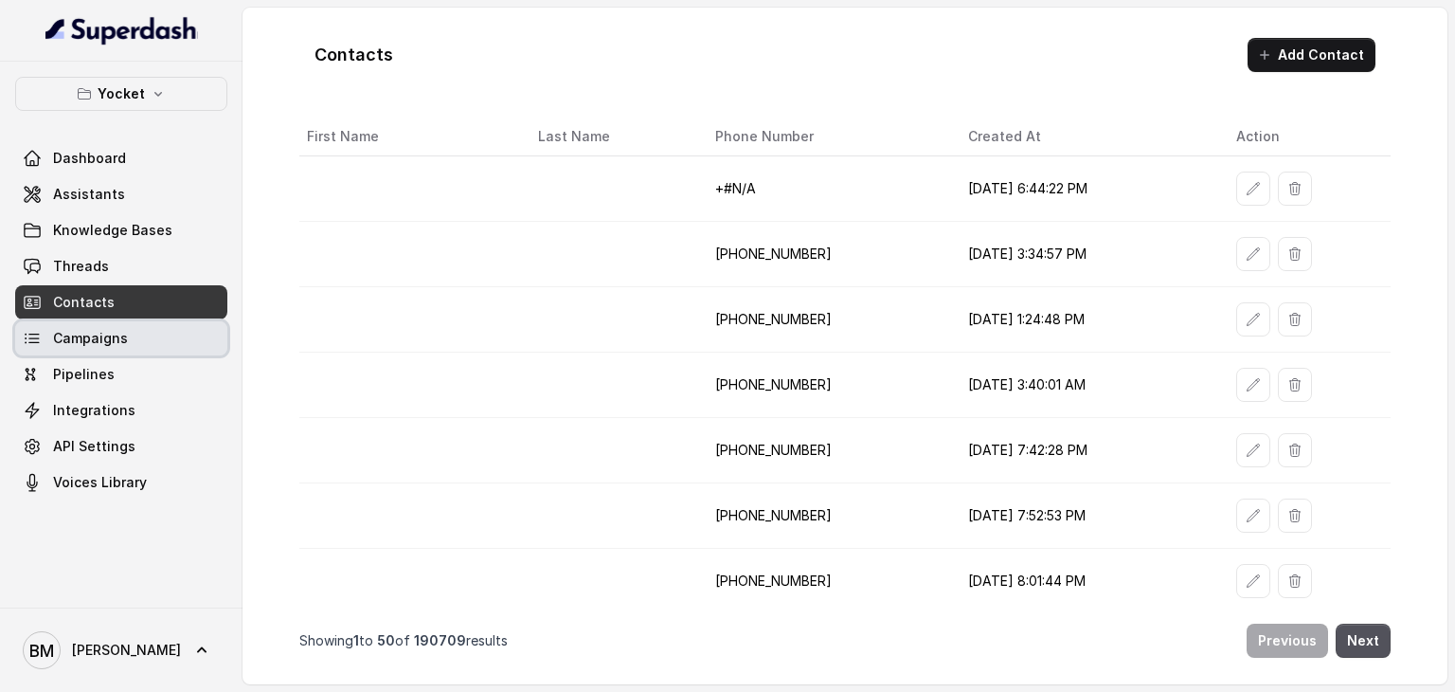
click at [113, 335] on span "Campaigns" at bounding box center [90, 338] width 75 height 19
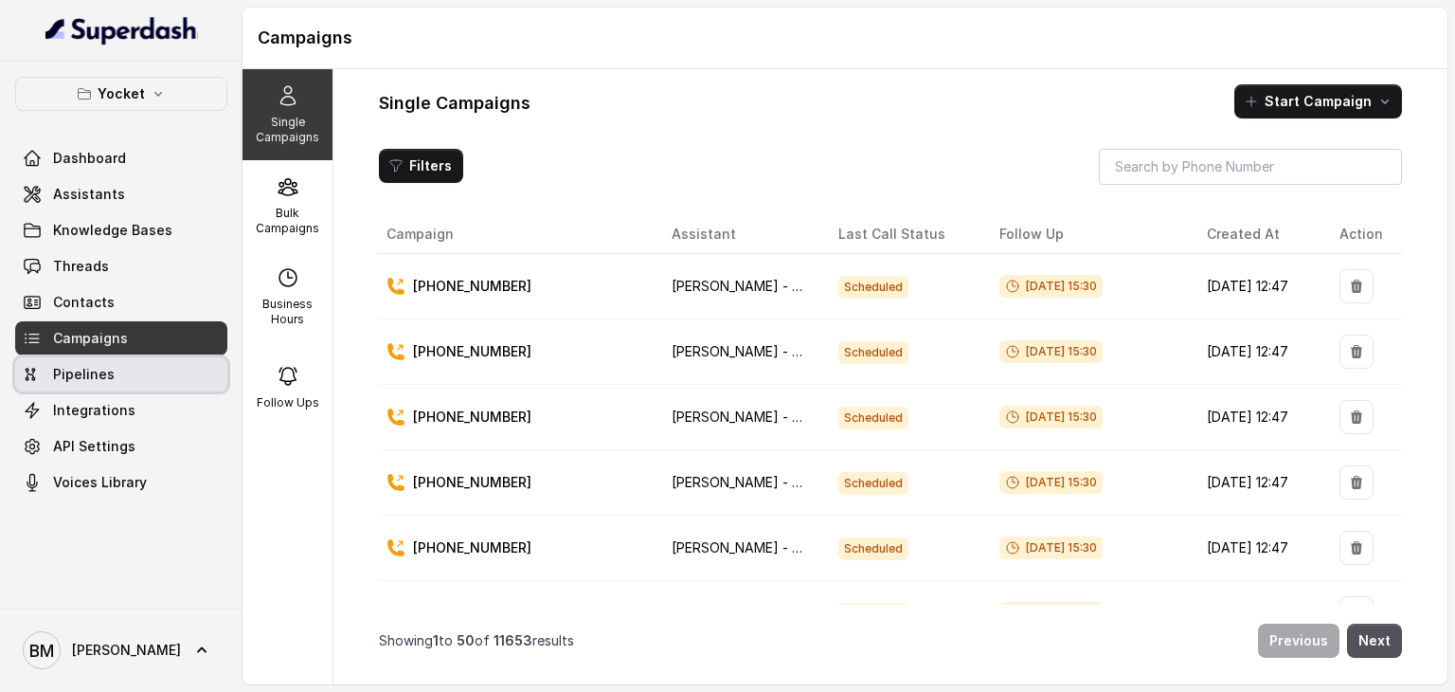
click at [96, 376] on span "Pipelines" at bounding box center [84, 374] width 62 height 19
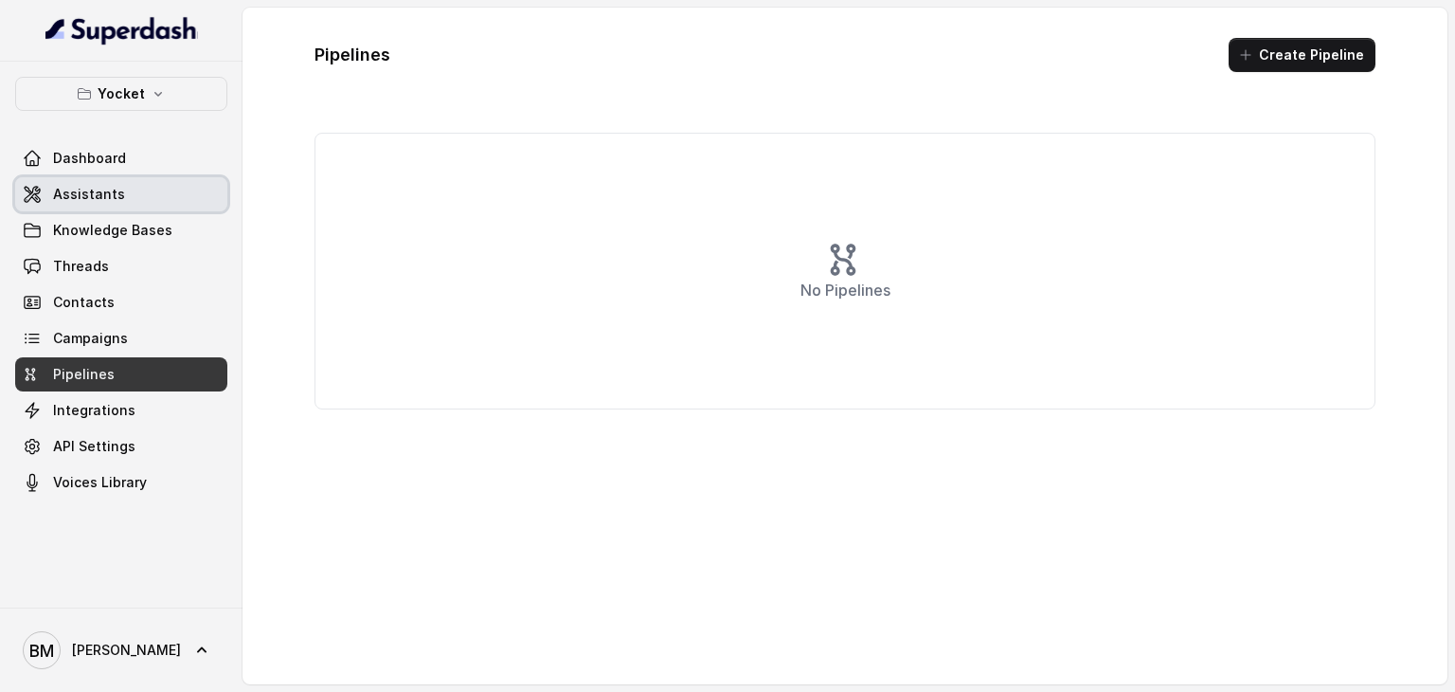
click at [74, 191] on span "Assistants" at bounding box center [89, 194] width 72 height 19
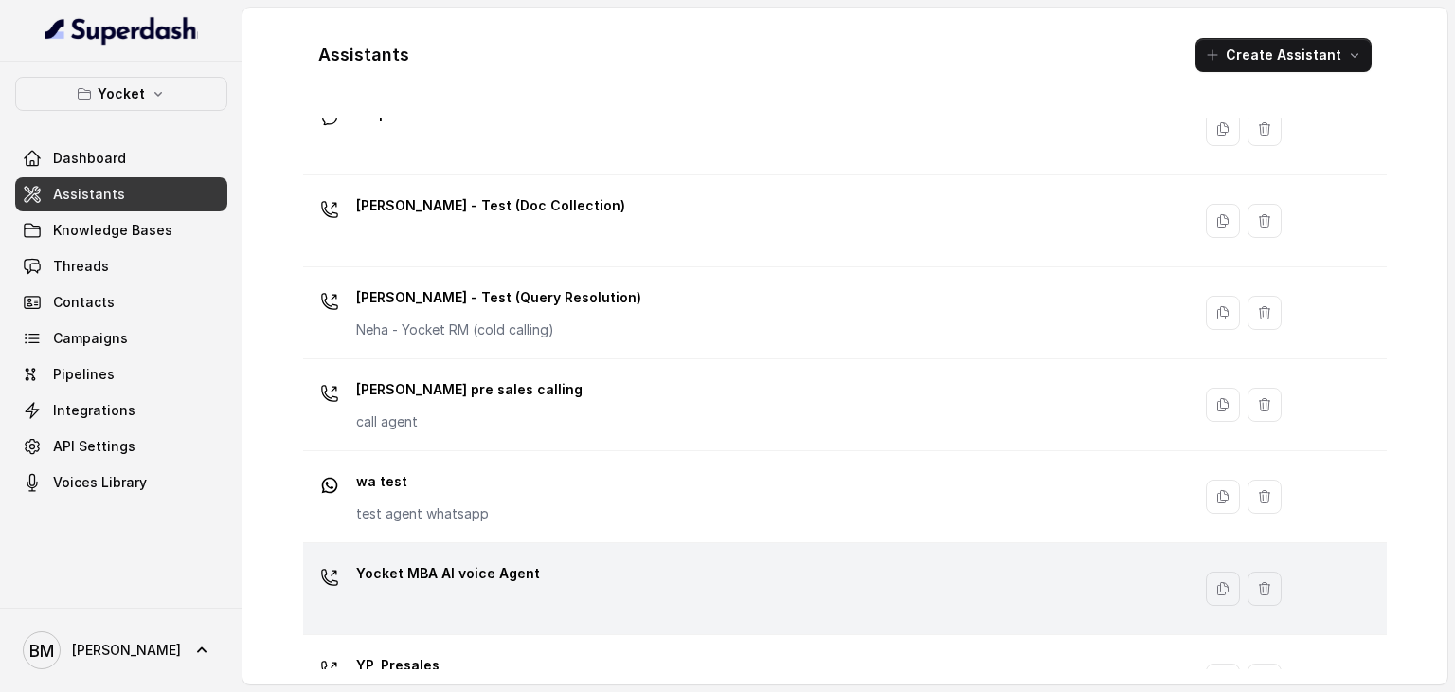
scroll to position [770, 0]
